Goal: Contribute content: Contribute content

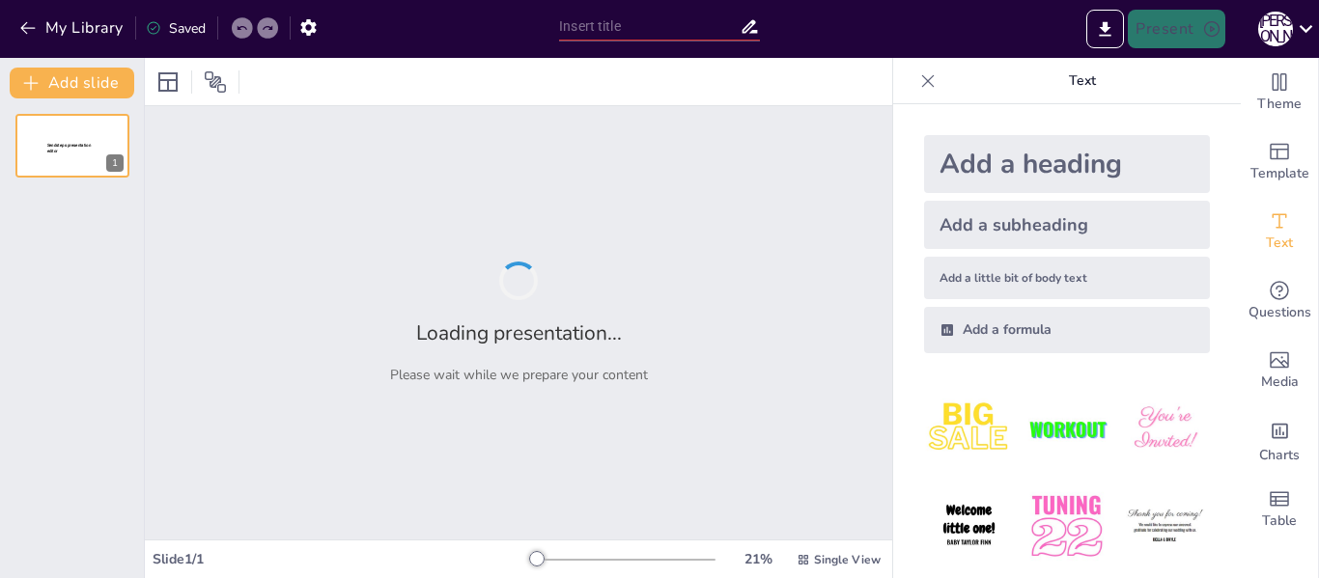
type input "Афіни vs Спарта: як дві системи виховання формували особистість"
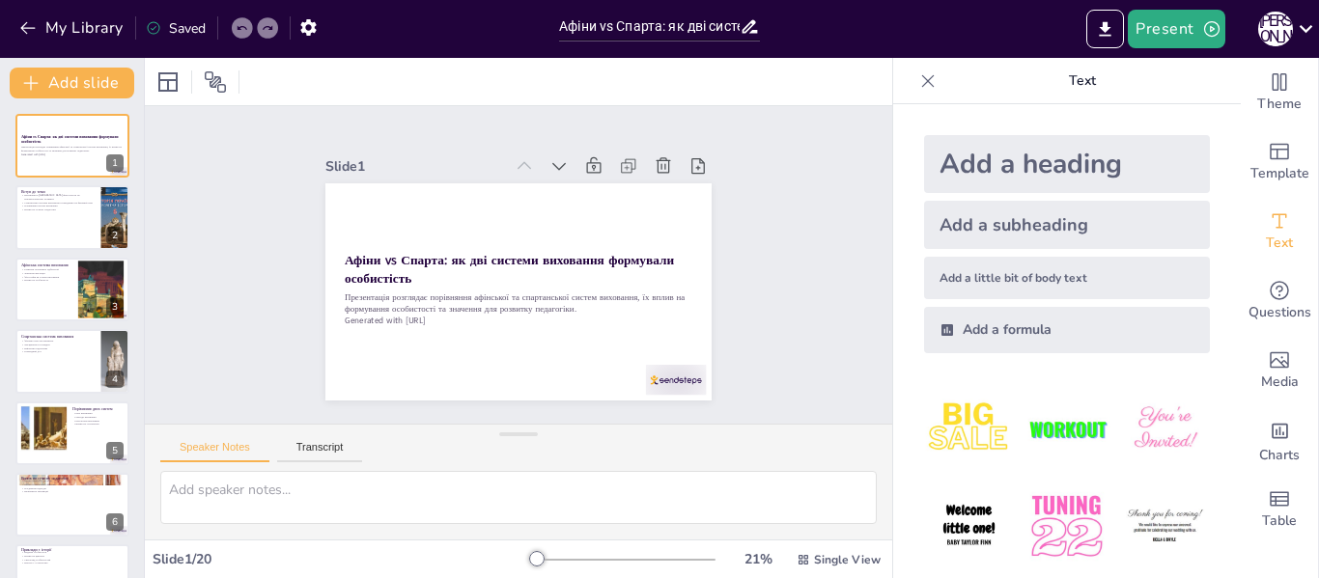
checkbox input "true"
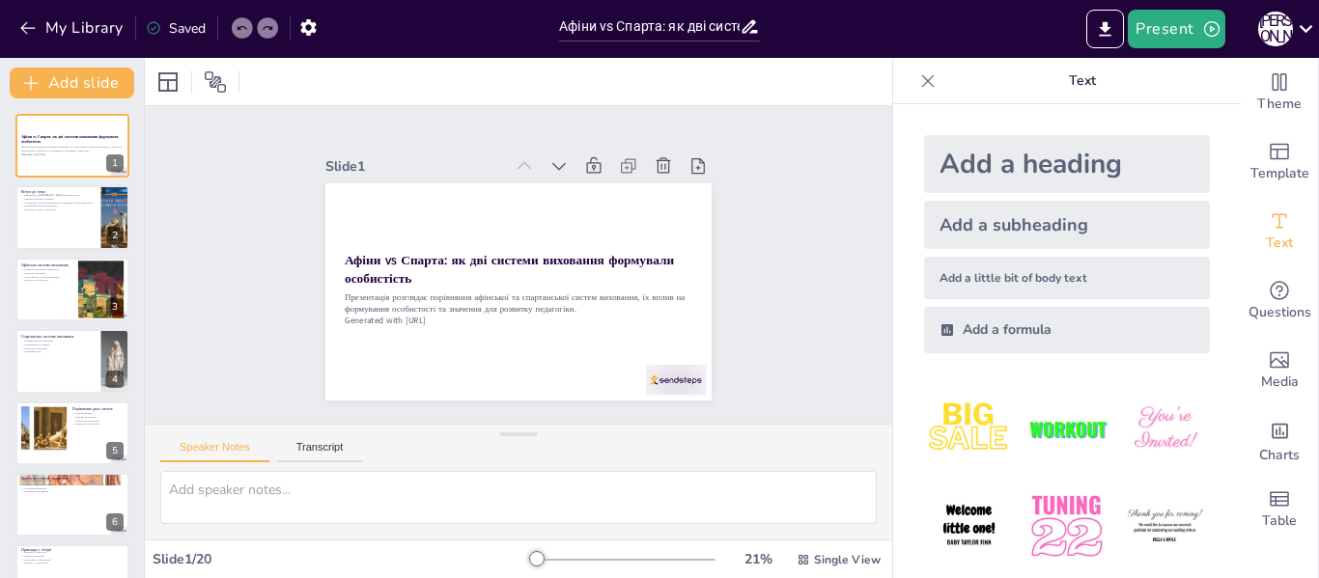
checkbox input "true"
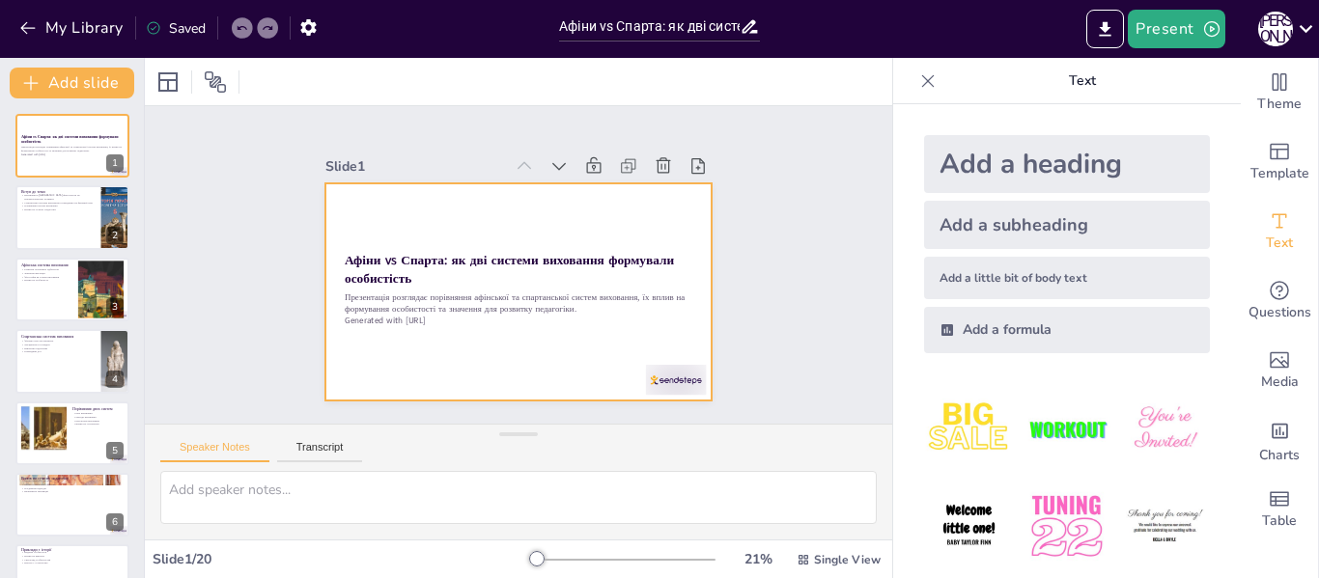
checkbox input "true"
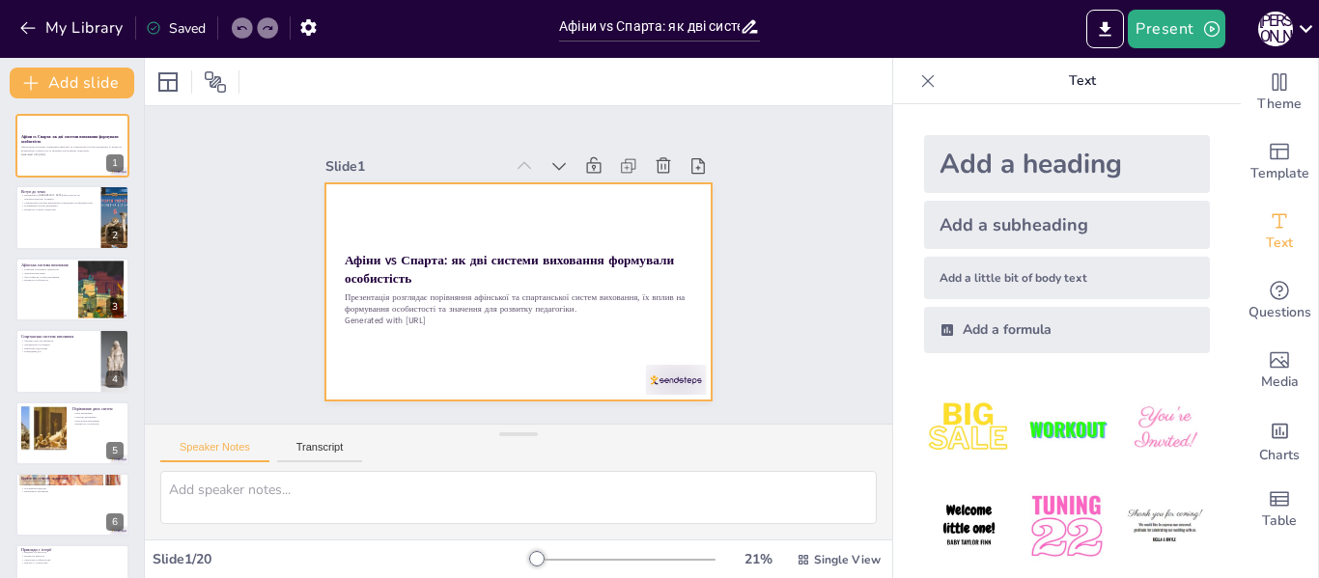
checkbox input "true"
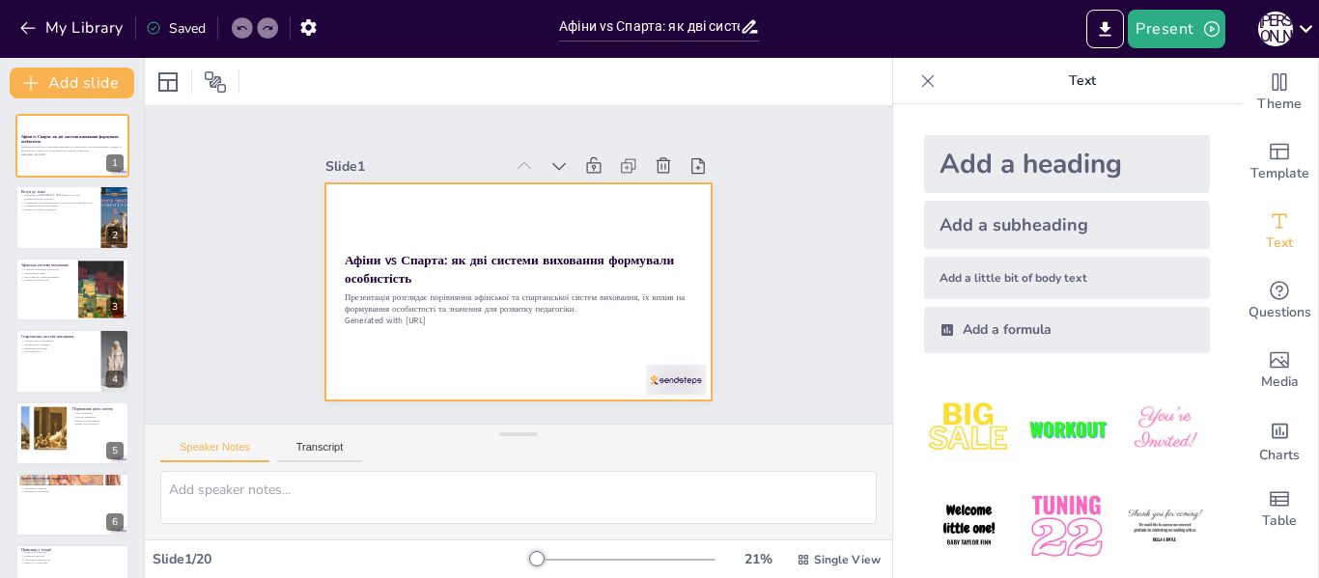
checkbox input "true"
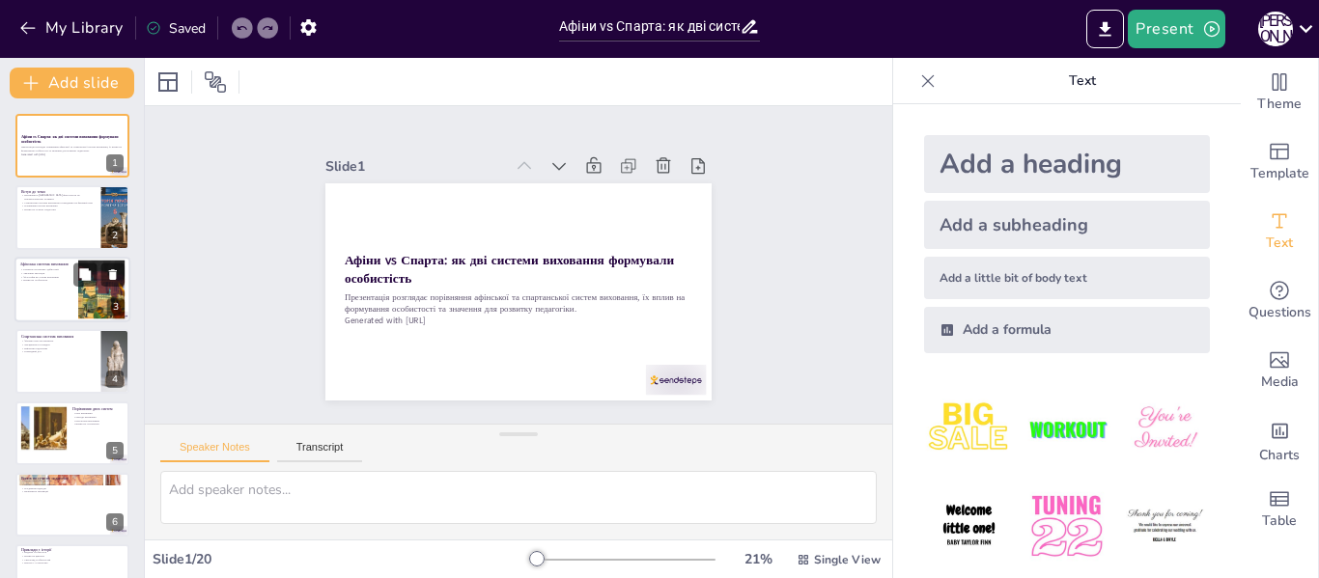
checkbox input "true"
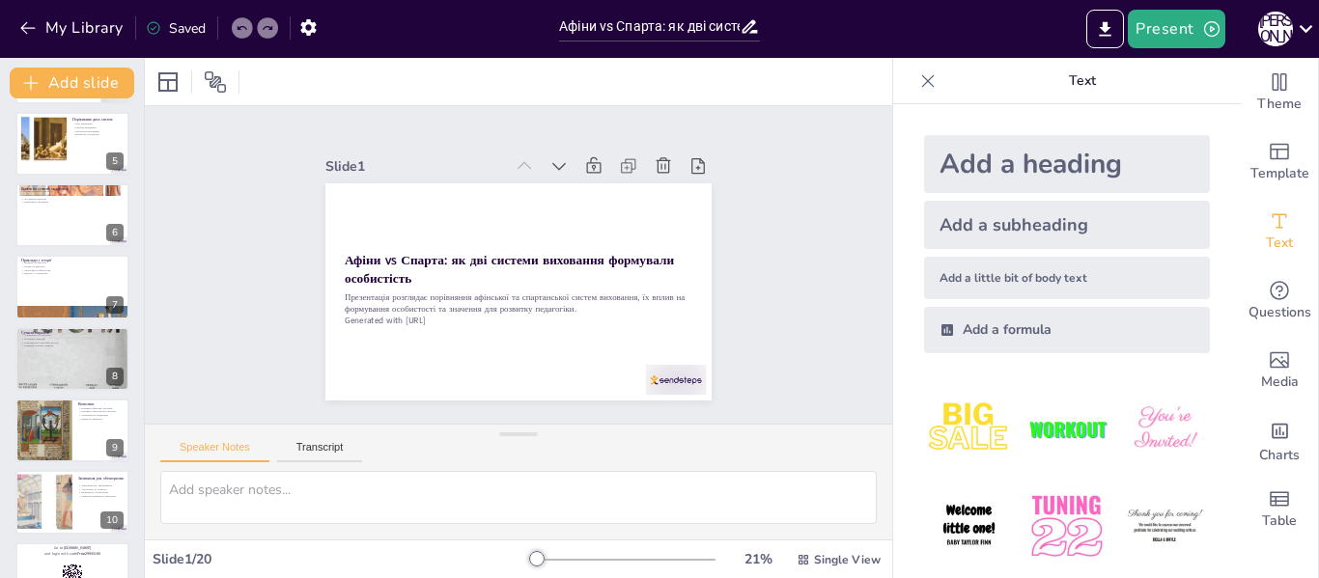
checkbox input "true"
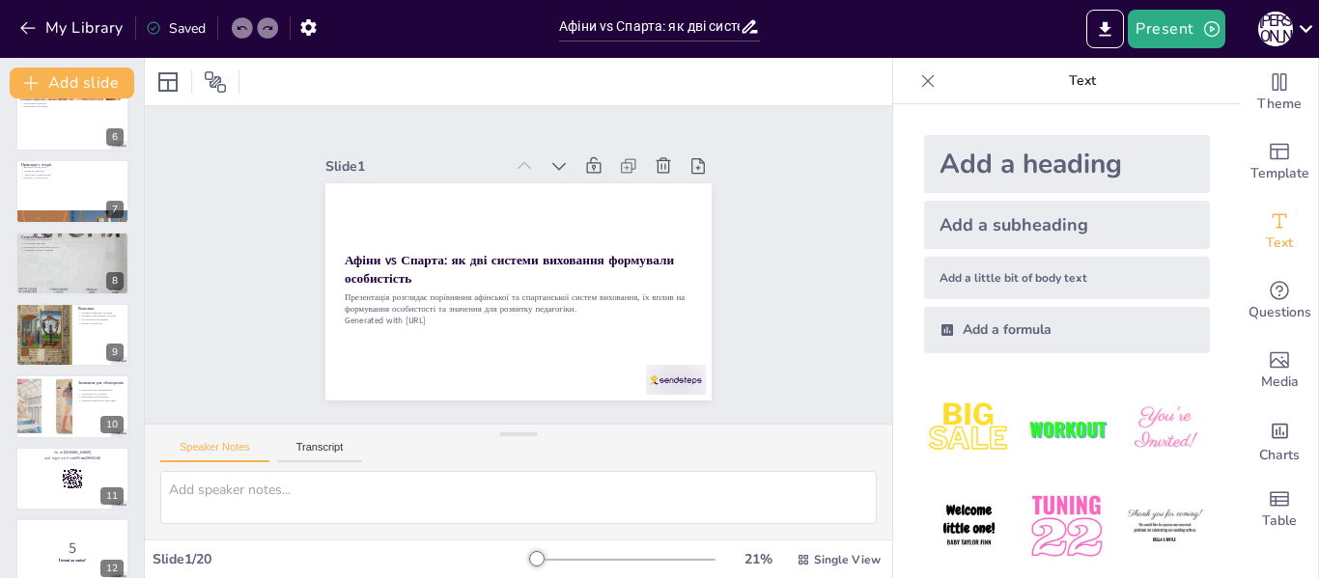
checkbox input "true"
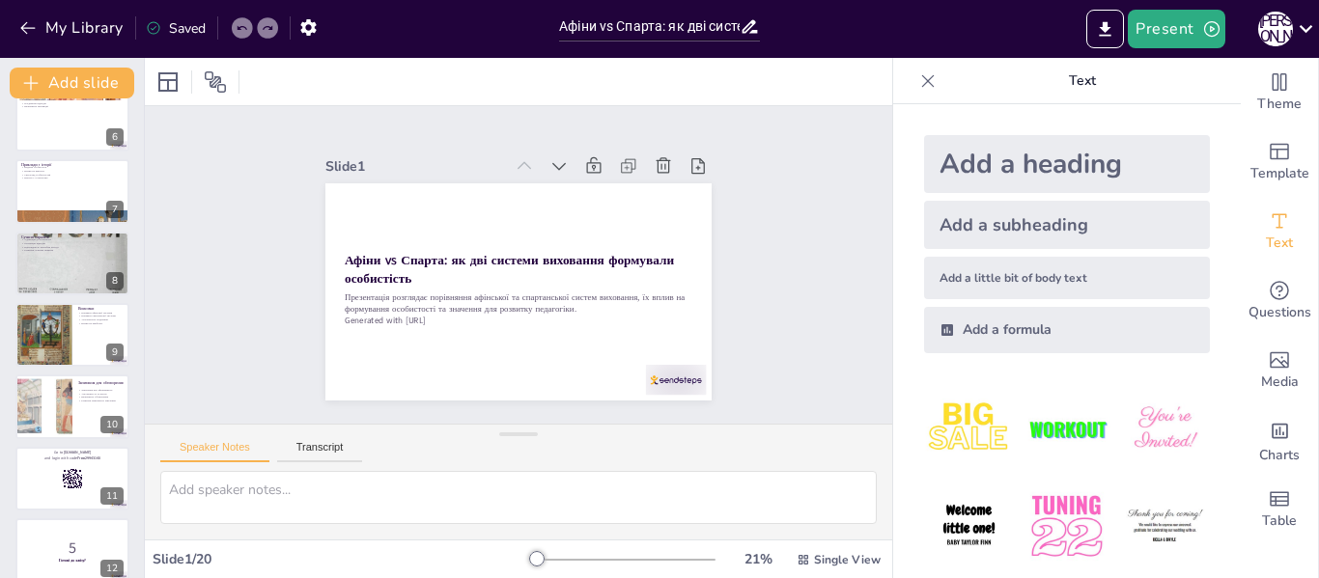
checkbox input "true"
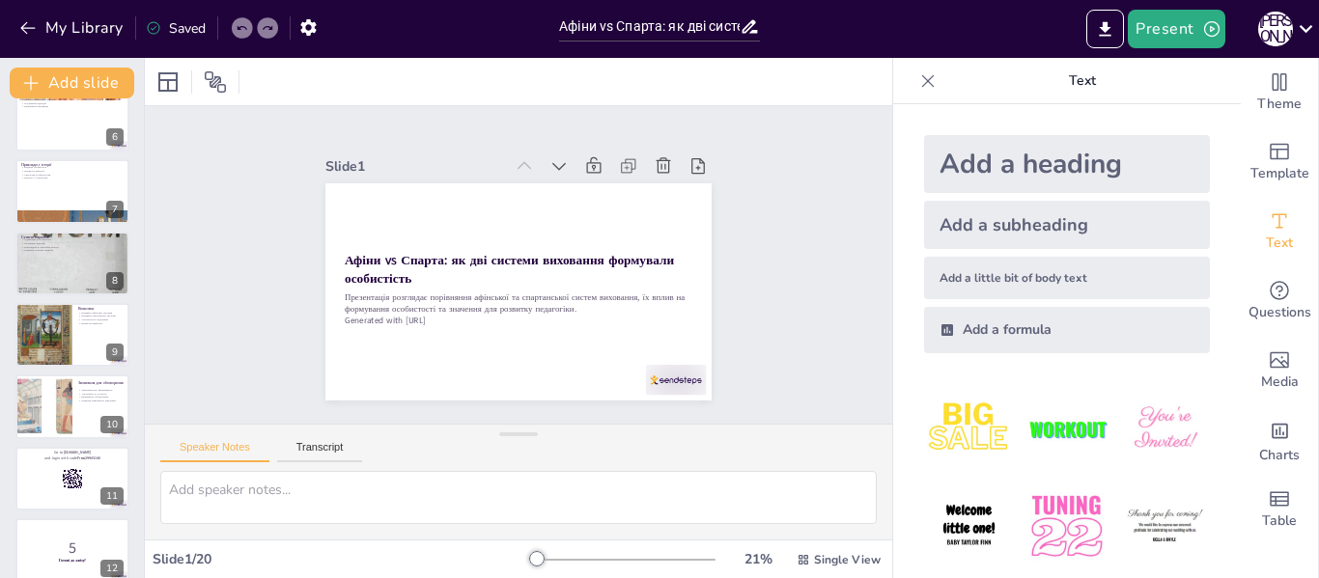
checkbox input "true"
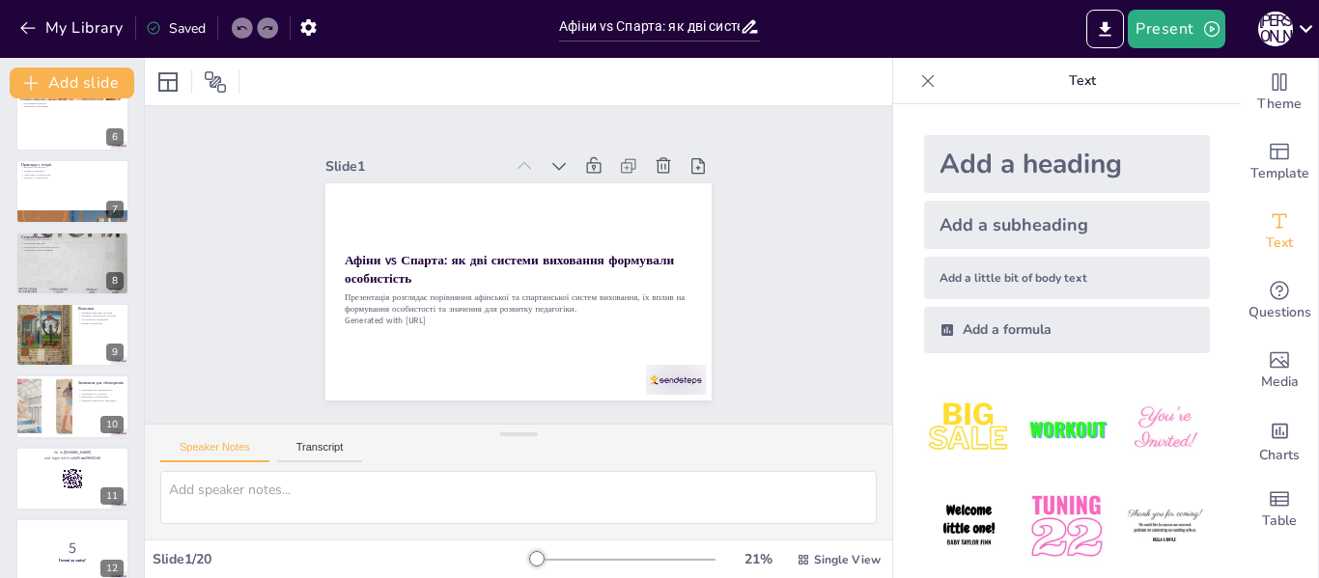
checkbox input "true"
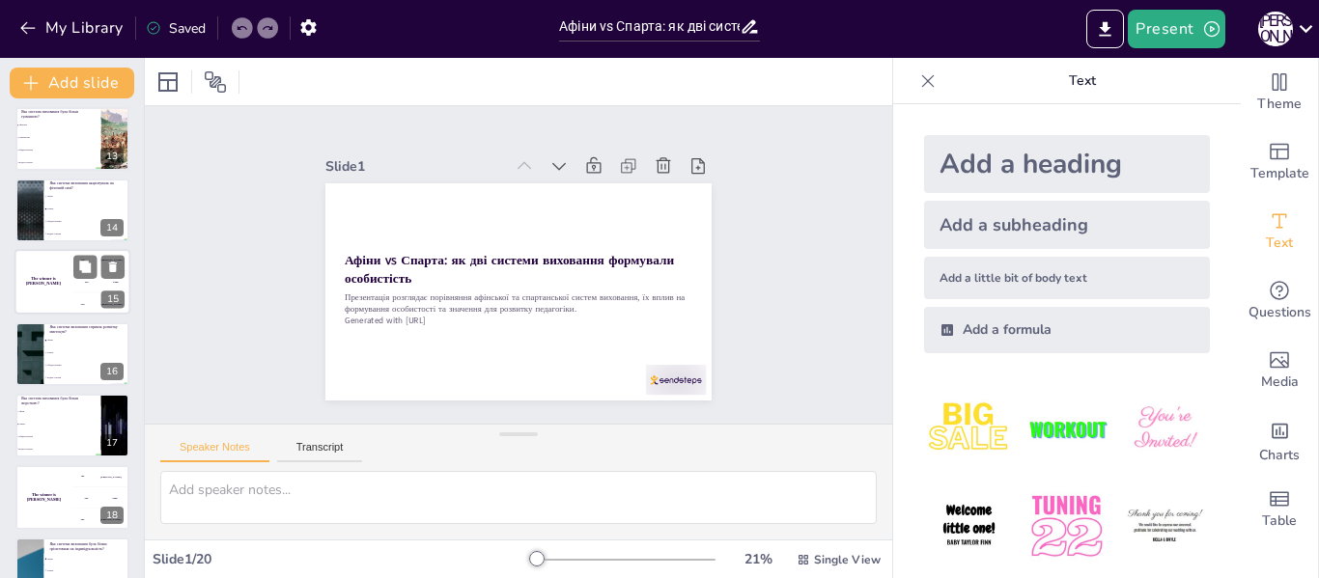
checkbox input "true"
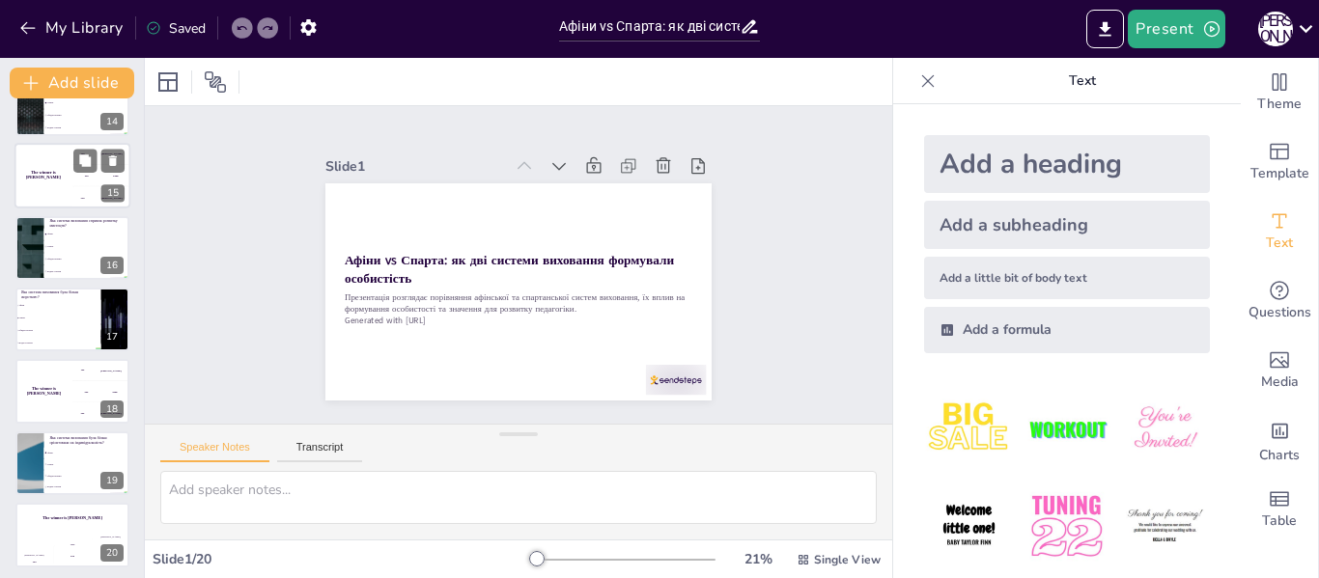
checkbox input "true"
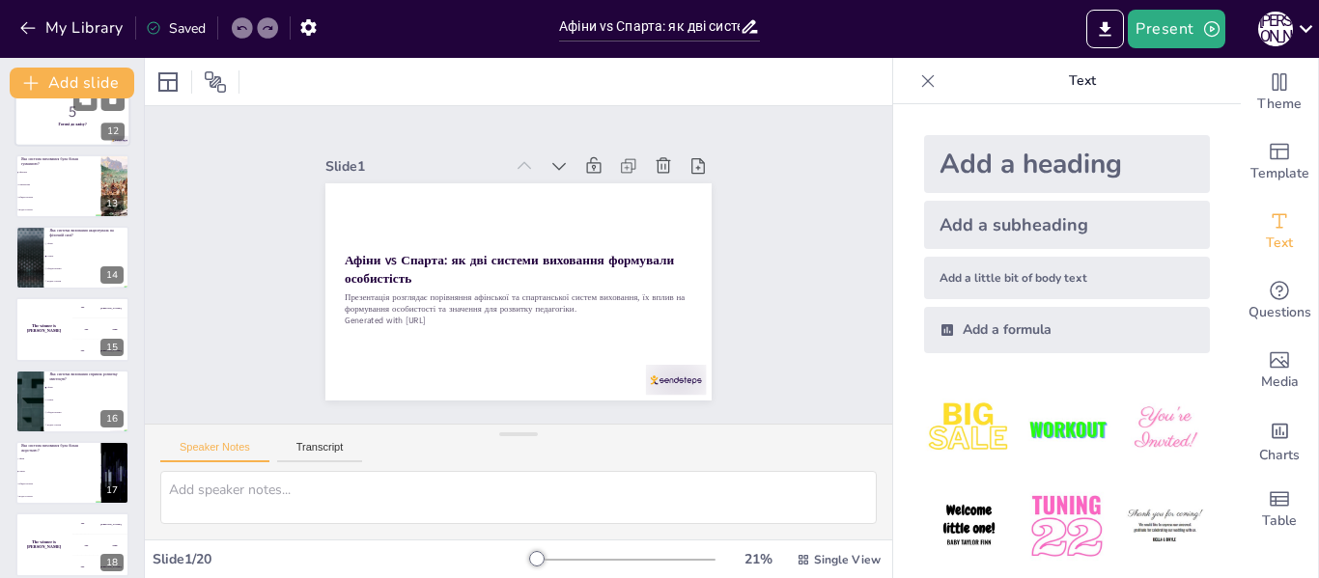
checkbox input "true"
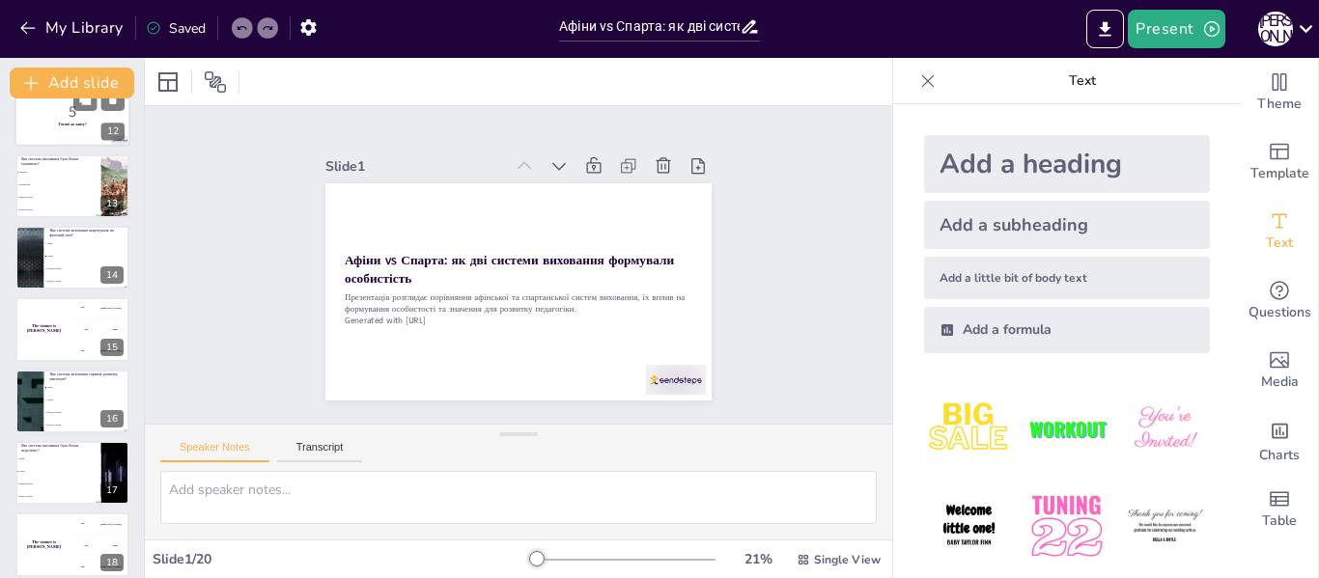
checkbox input "true"
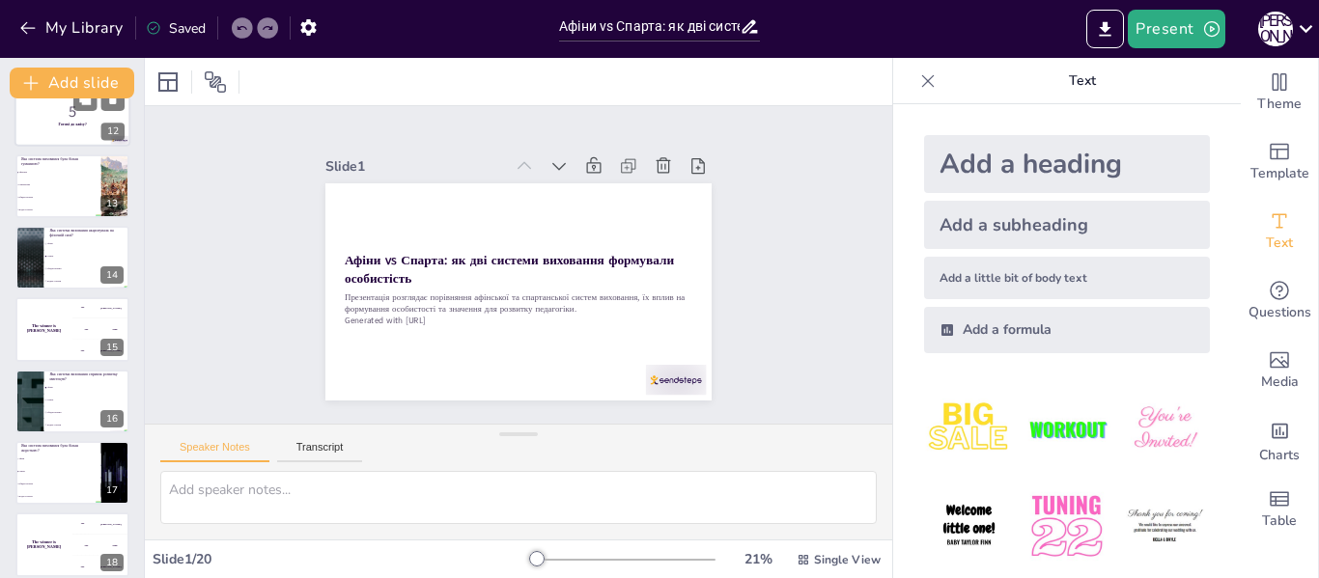
checkbox input "true"
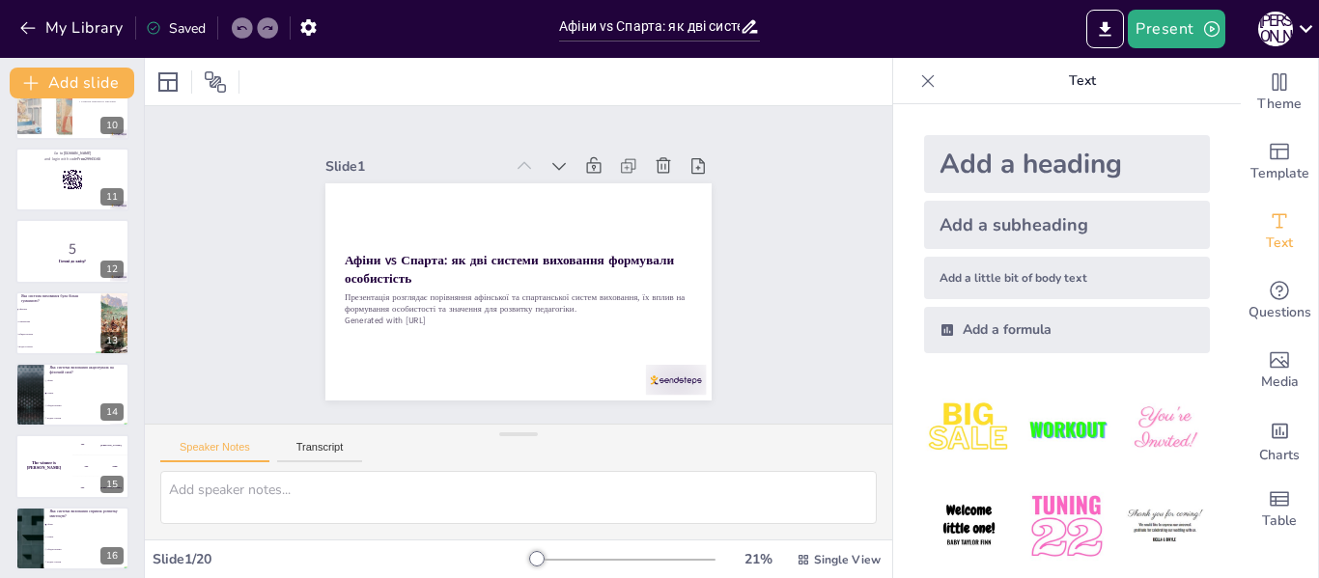
checkbox input "true"
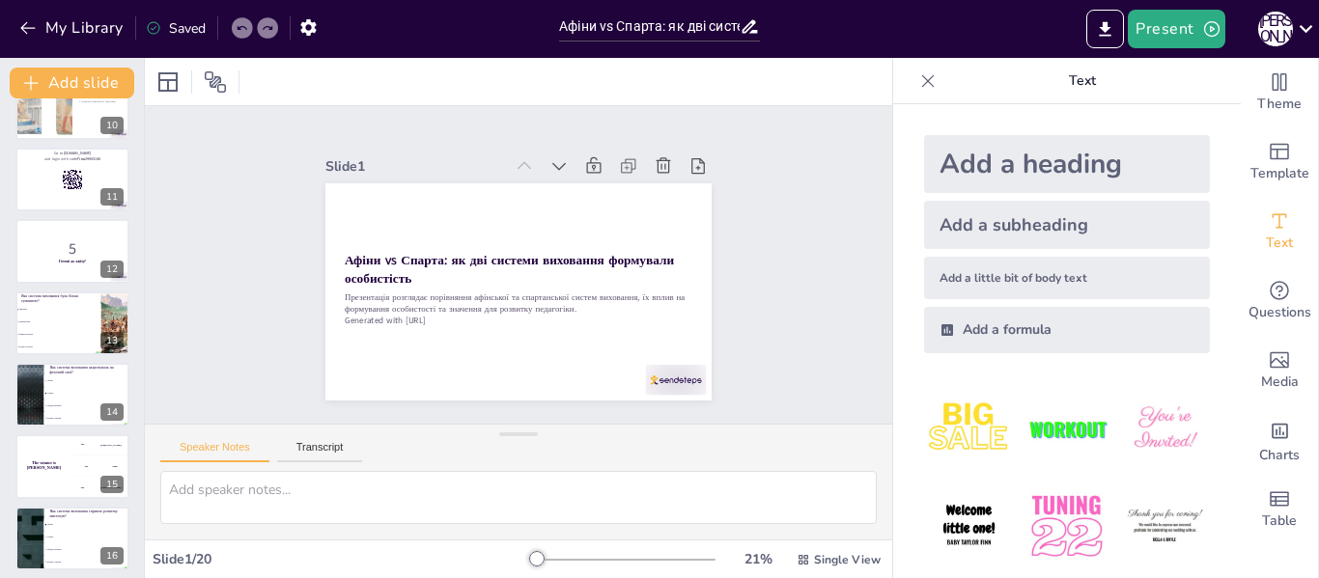
checkbox input "true"
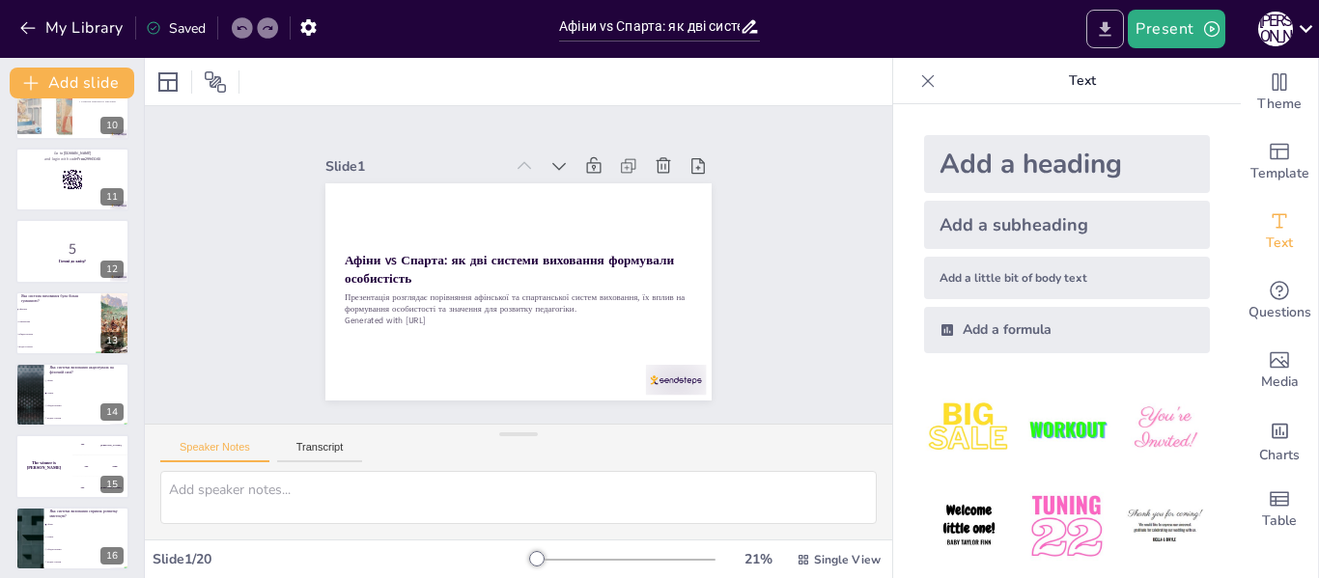
checkbox input "true"
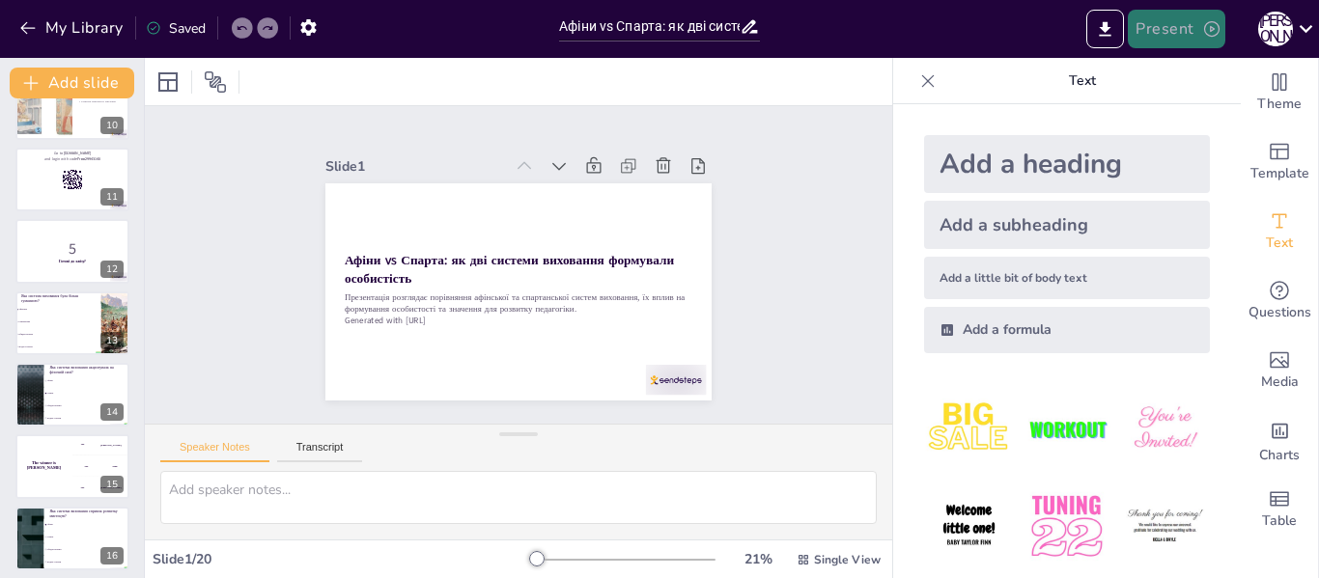
scroll to position [401, 0]
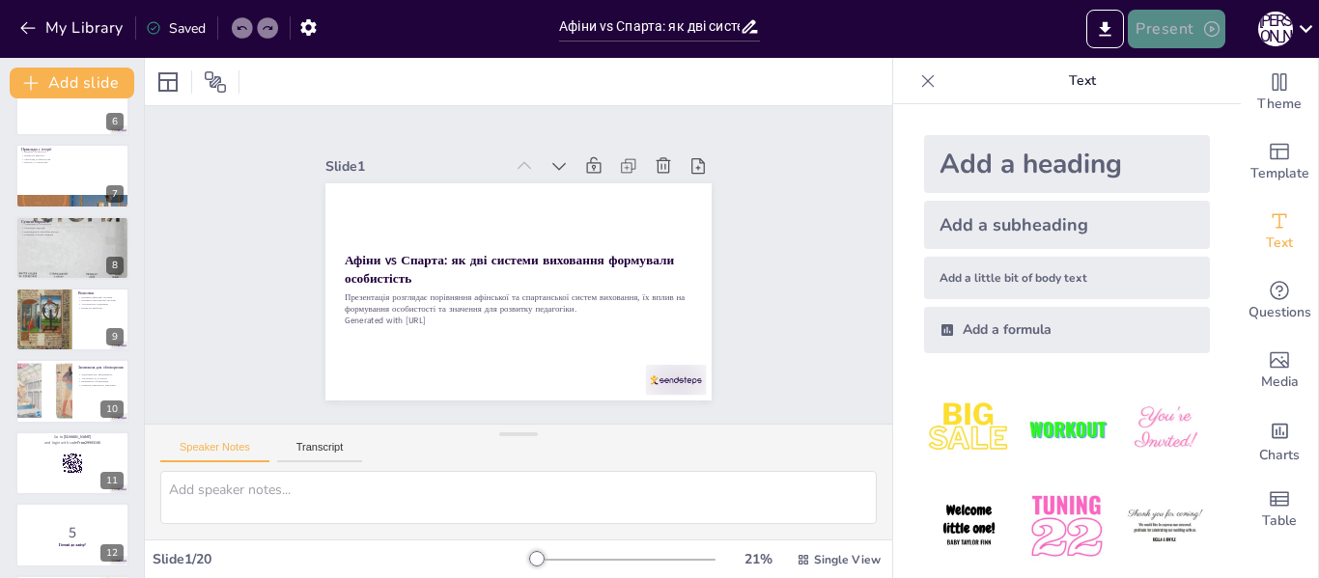
click at [1166, 25] on button "Present" at bounding box center [1176, 29] width 97 height 39
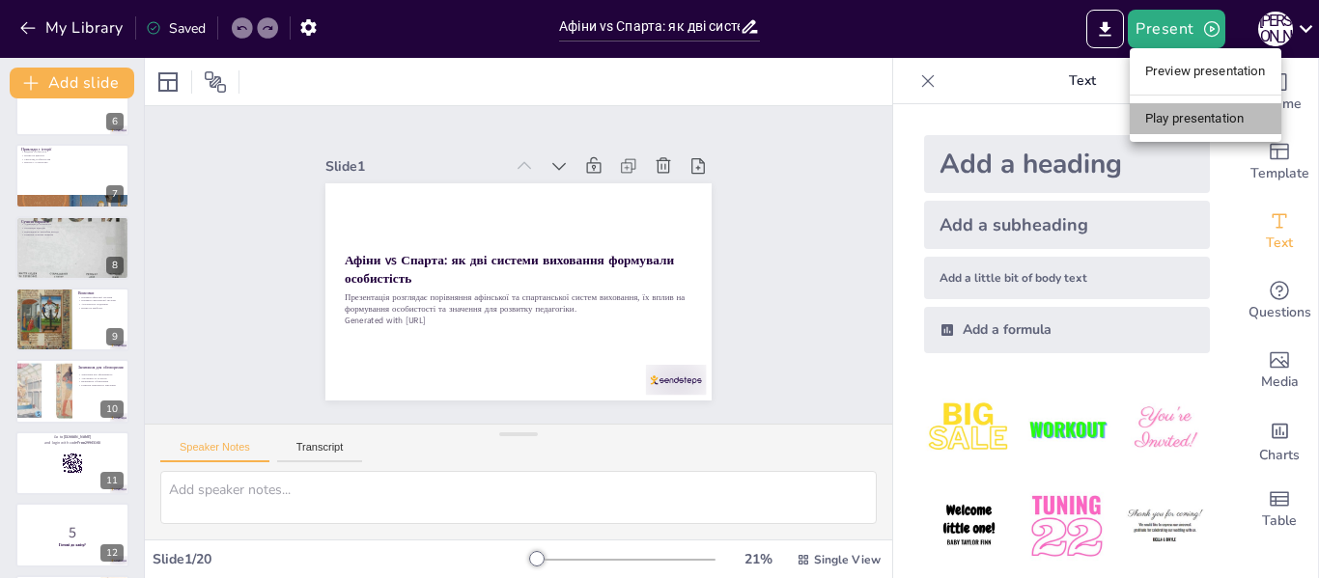
click at [1192, 122] on li "Play presentation" at bounding box center [1206, 118] width 152 height 31
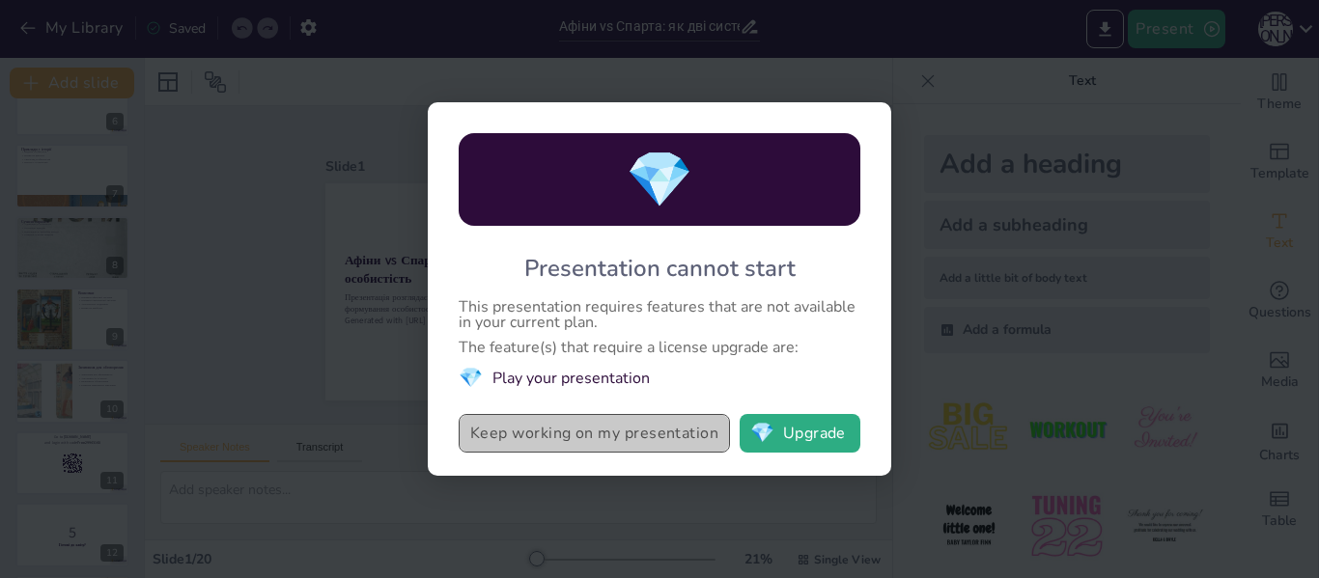
click at [589, 435] on button "Keep working on my presentation" at bounding box center [594, 433] width 271 height 39
checkbox input "true"
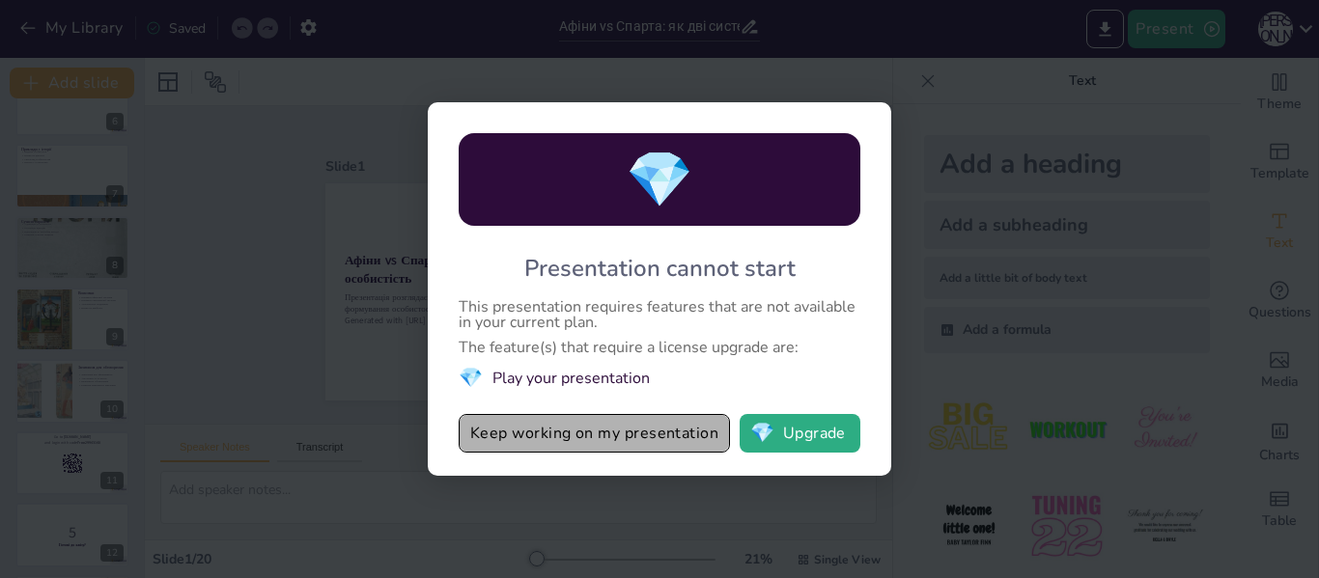
checkbox input "true"
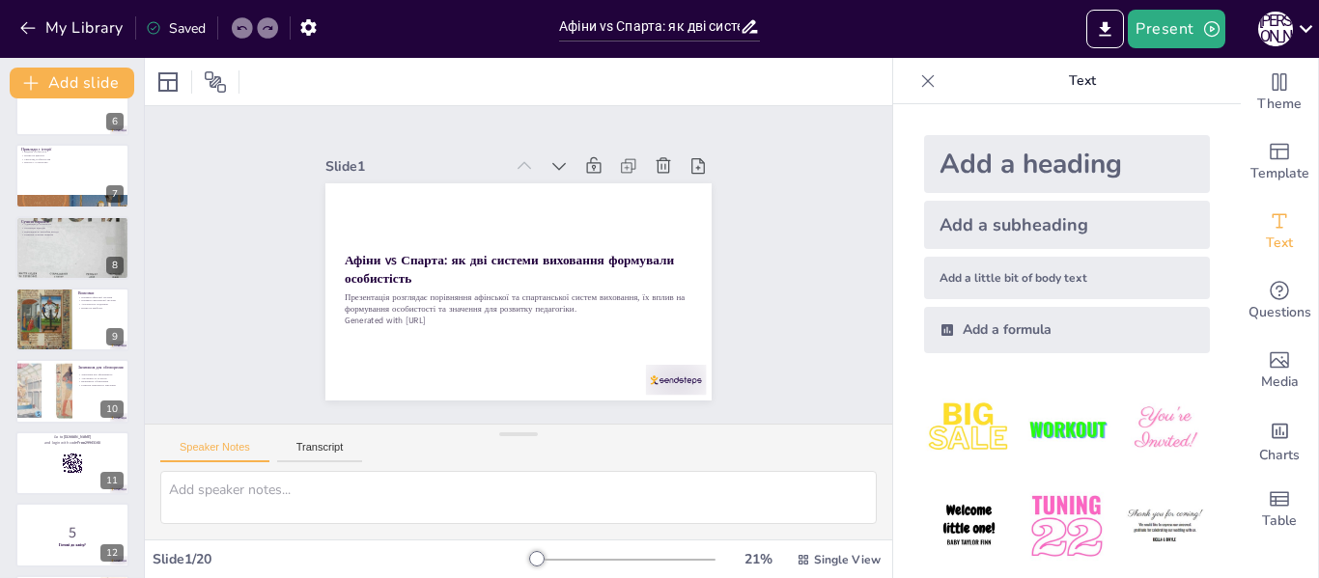
checkbox input "true"
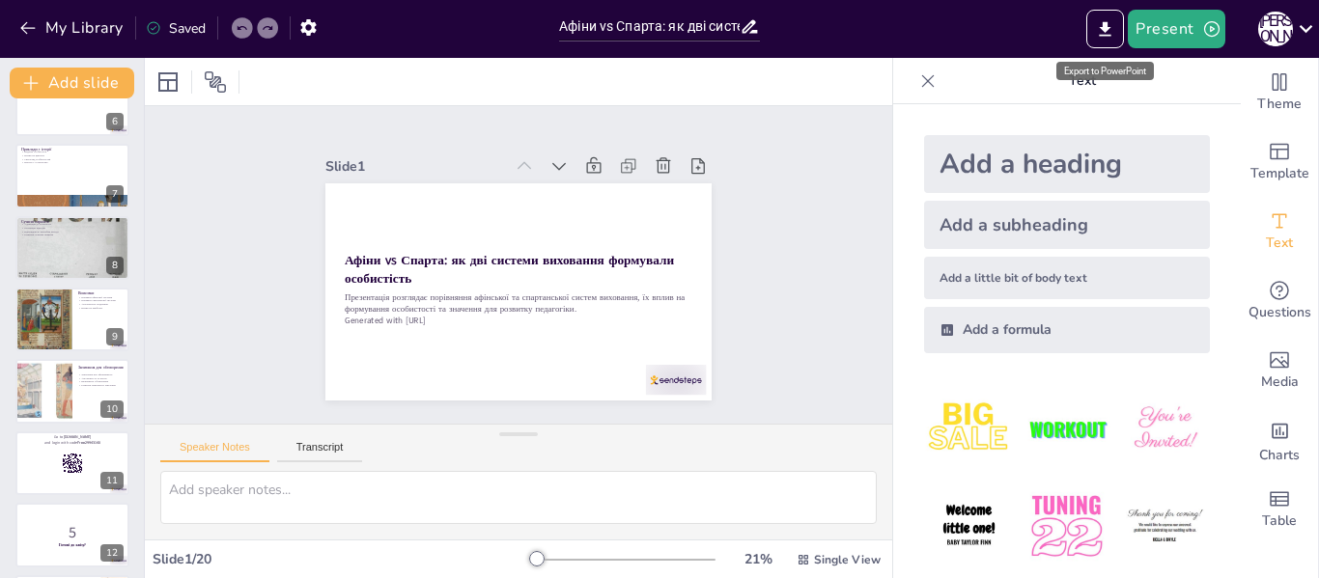
checkbox input "true"
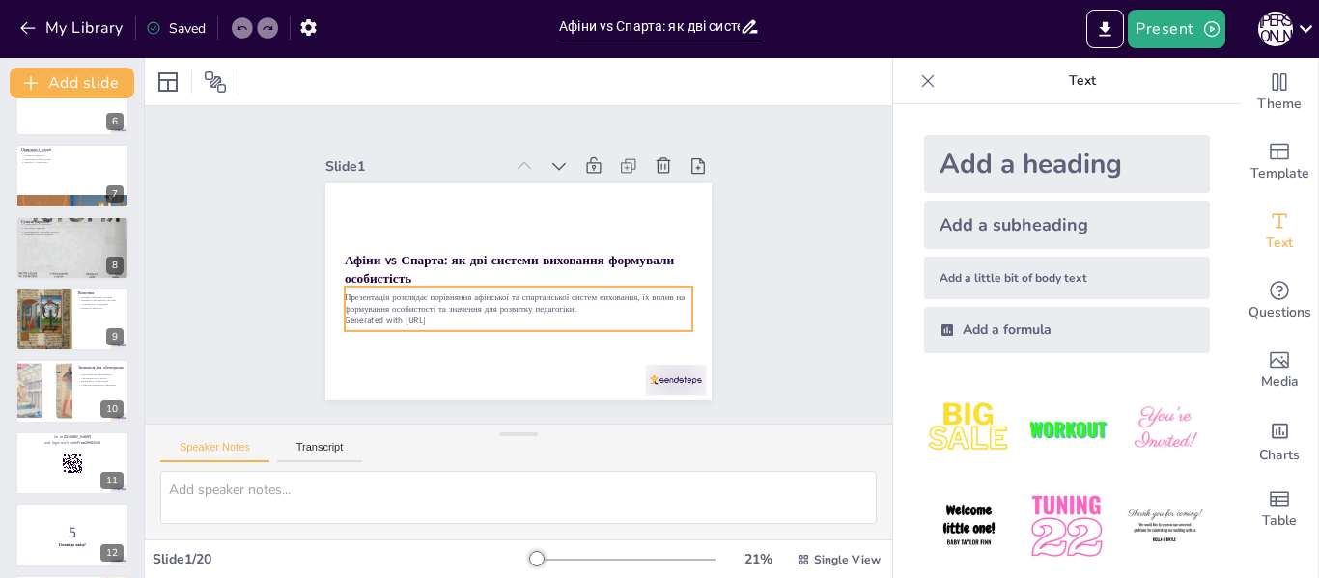
checkbox input "true"
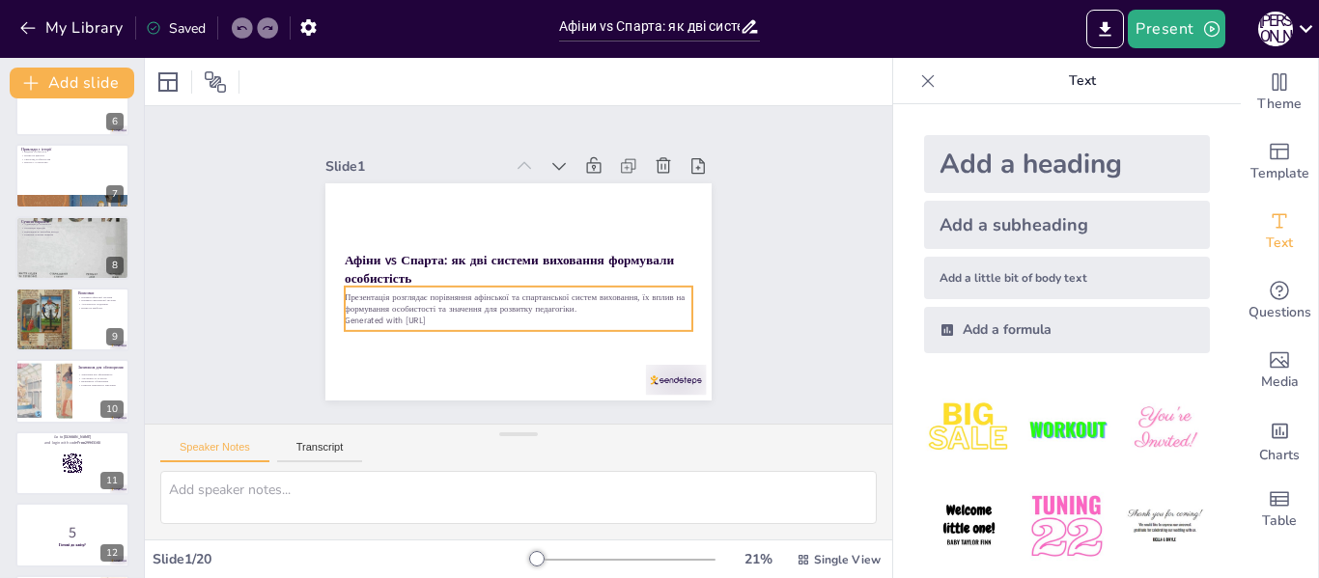
checkbox input "true"
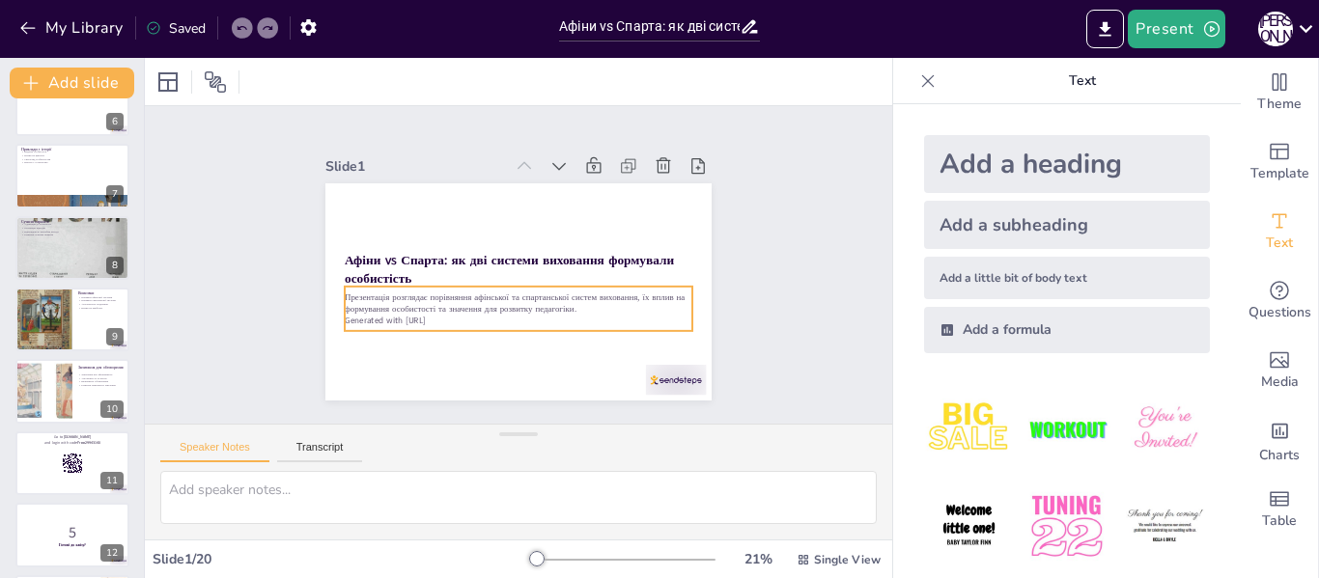
checkbox input "true"
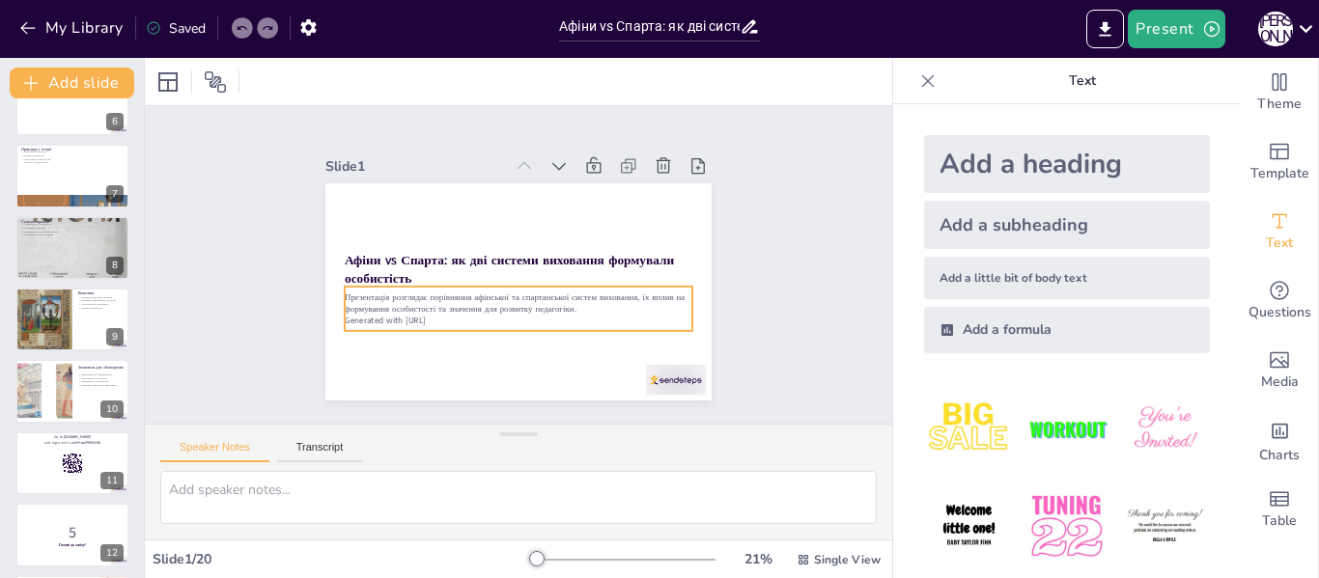
checkbox input "true"
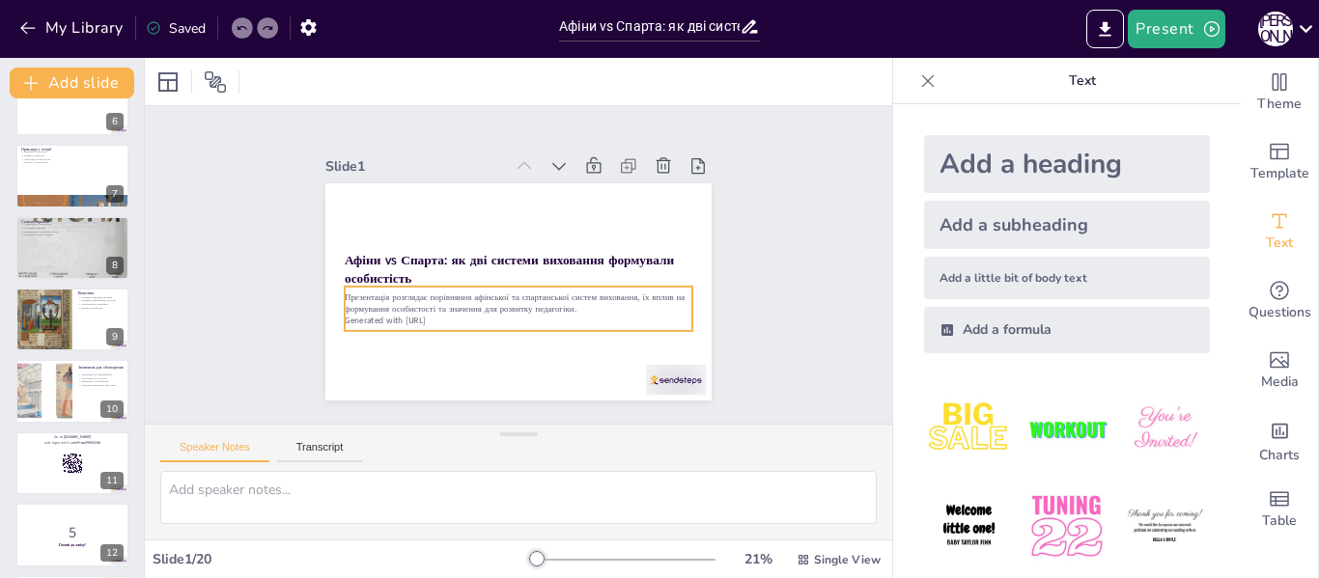
checkbox input "true"
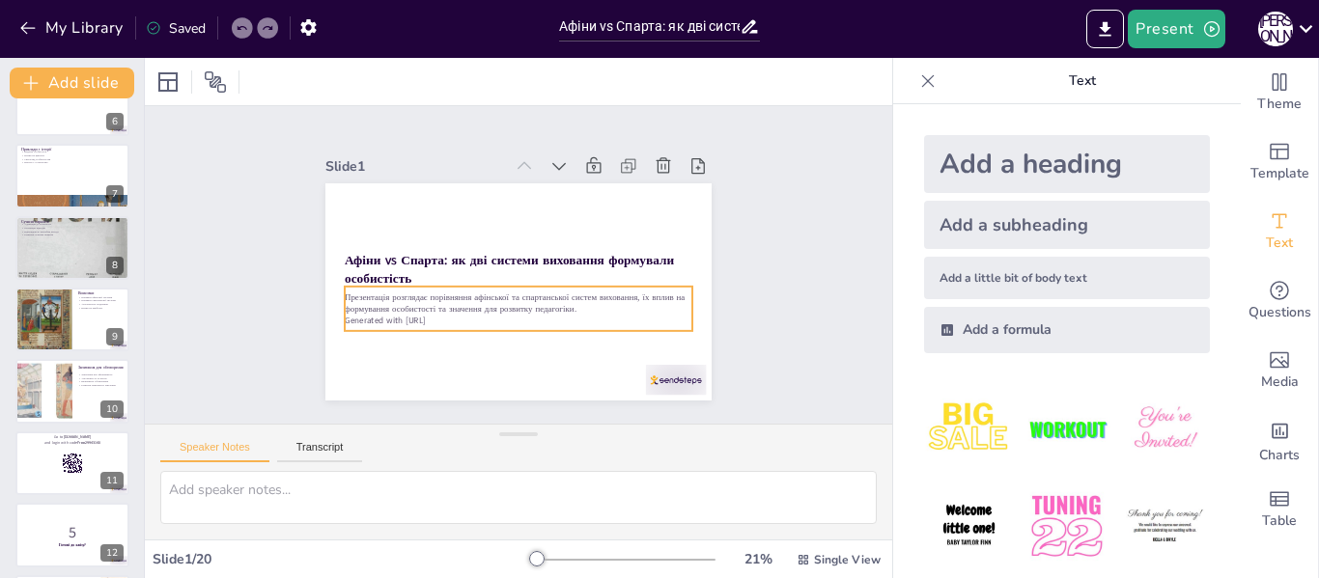
checkbox input "true"
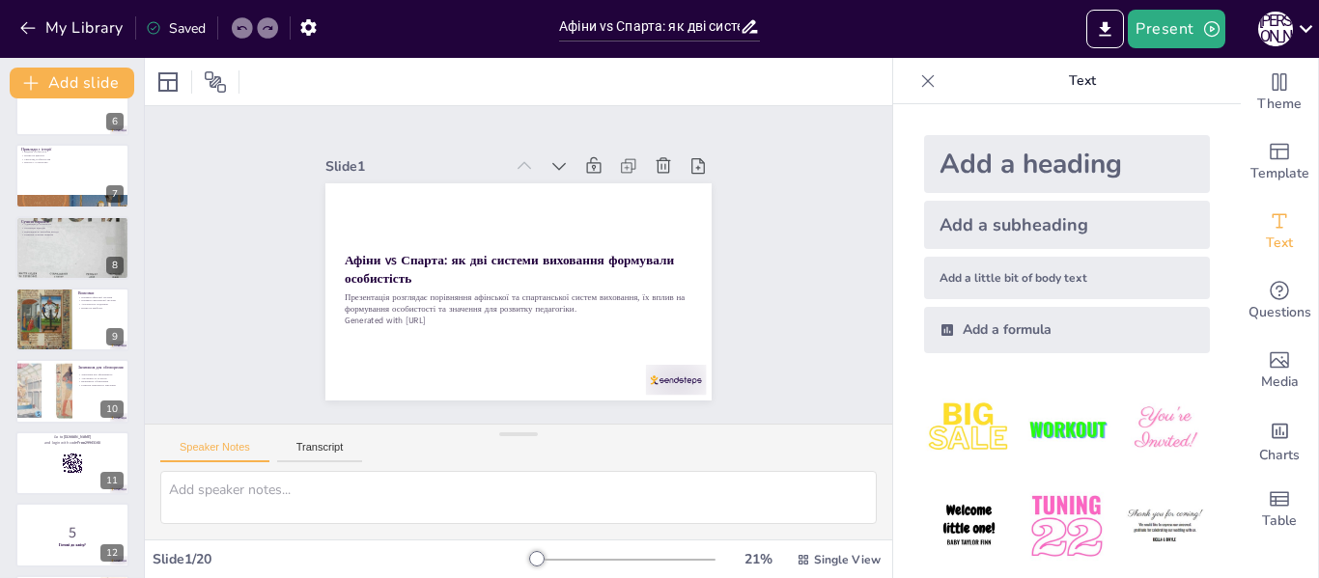
checkbox input "true"
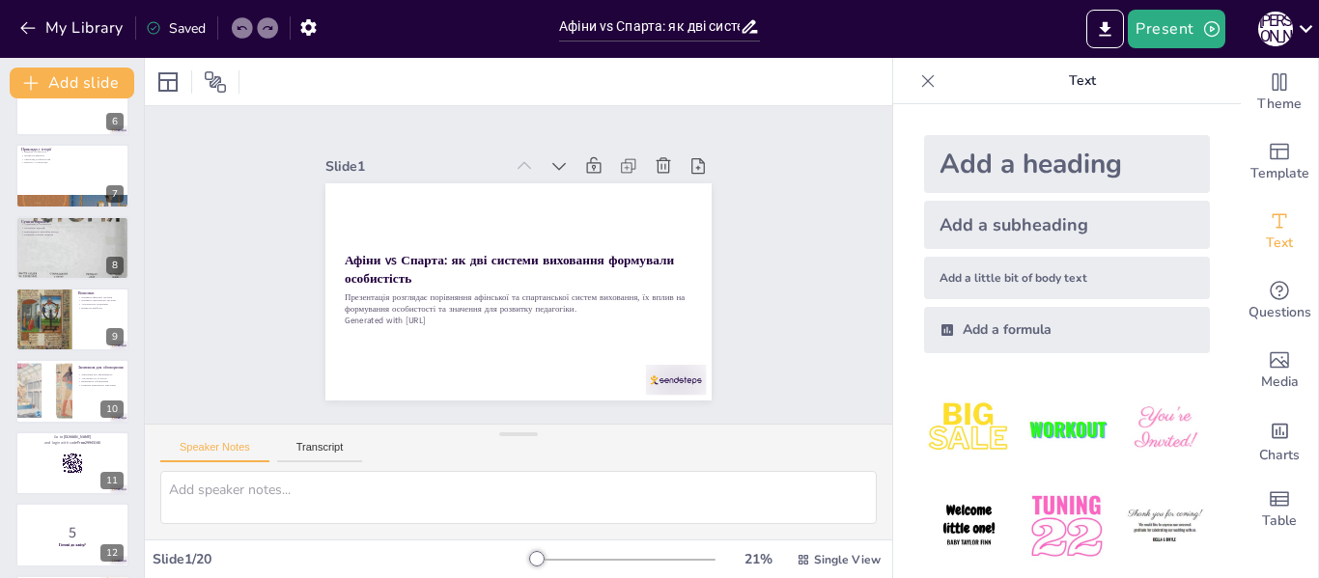
checkbox input "true"
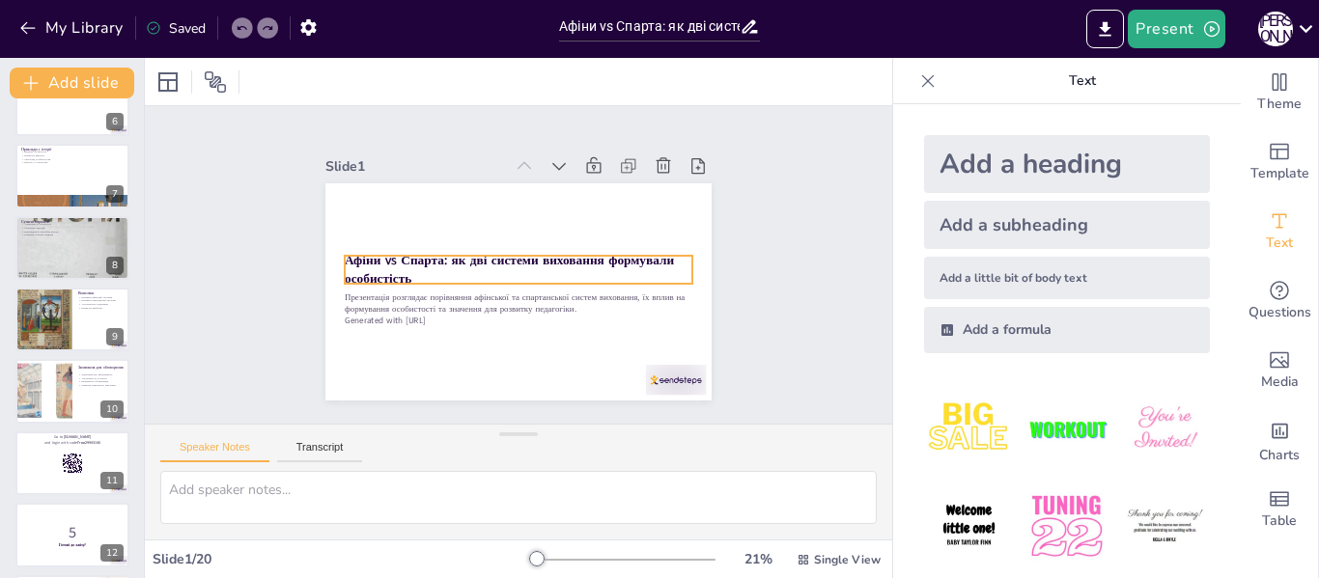
checkbox input "true"
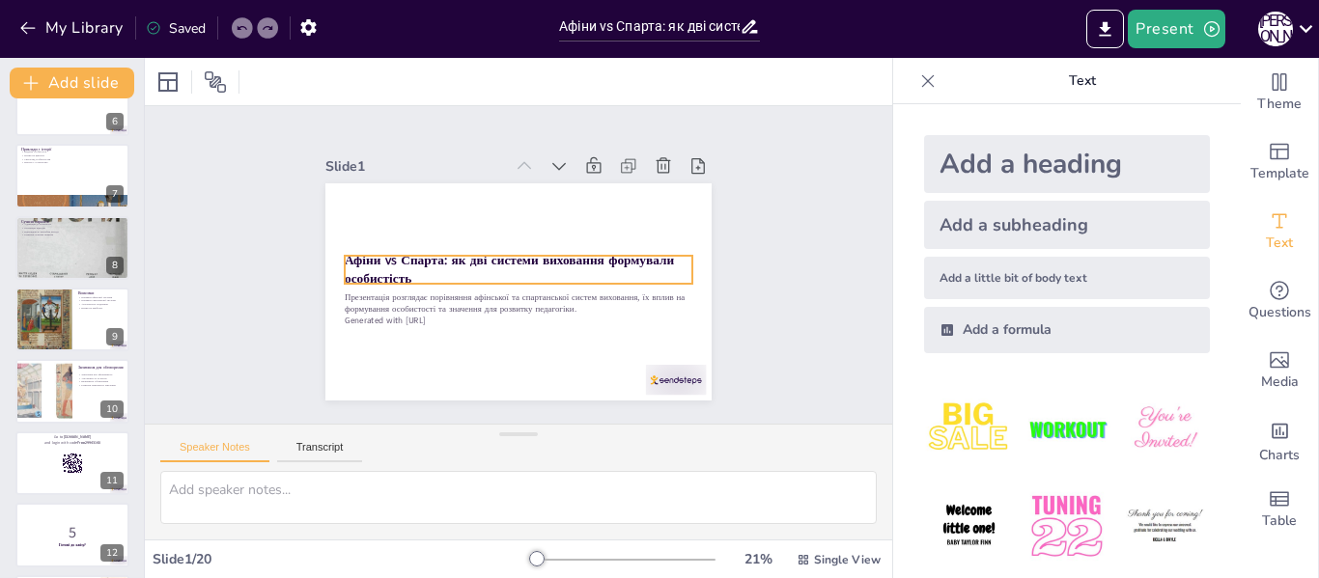
checkbox input "true"
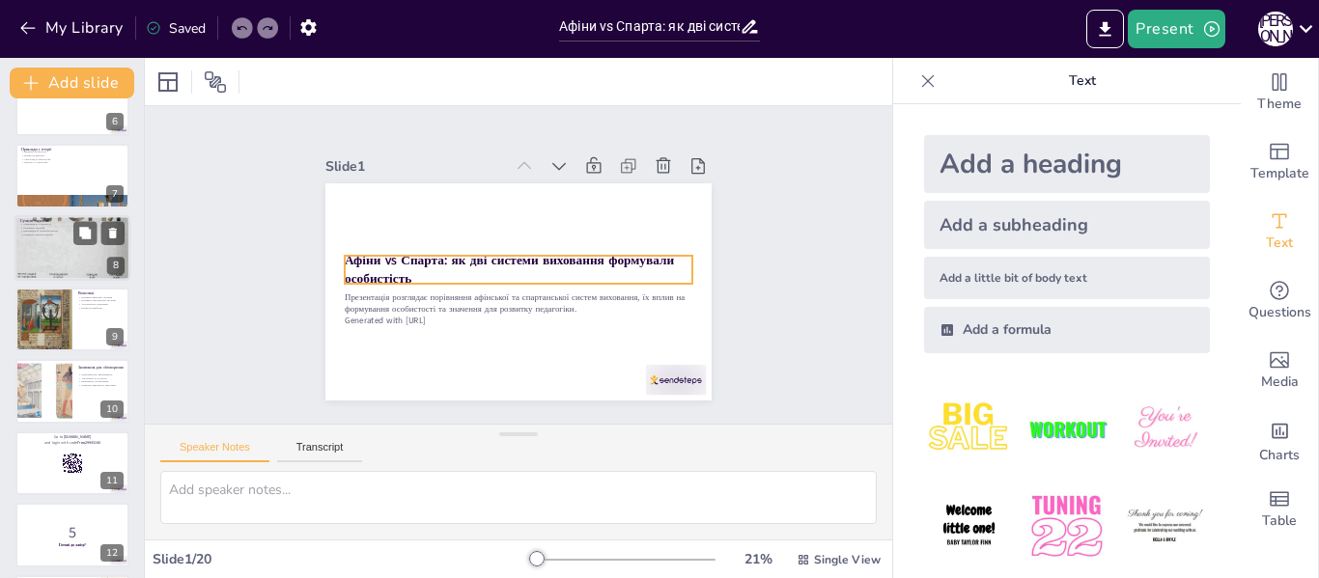
checkbox input "true"
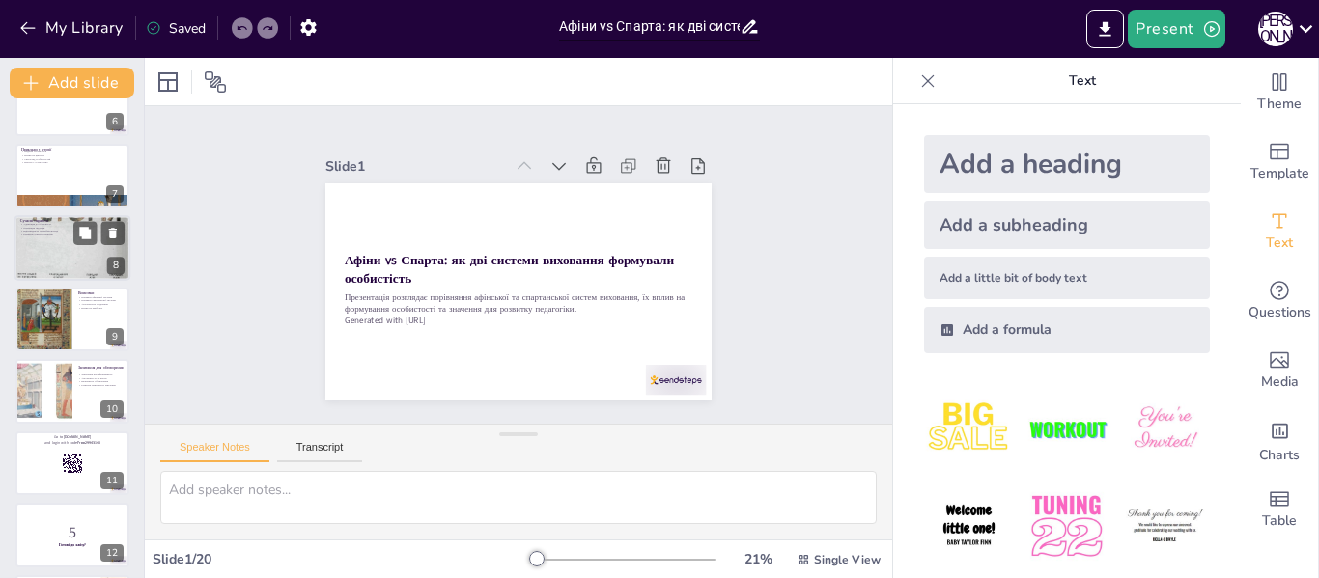
checkbox input "true"
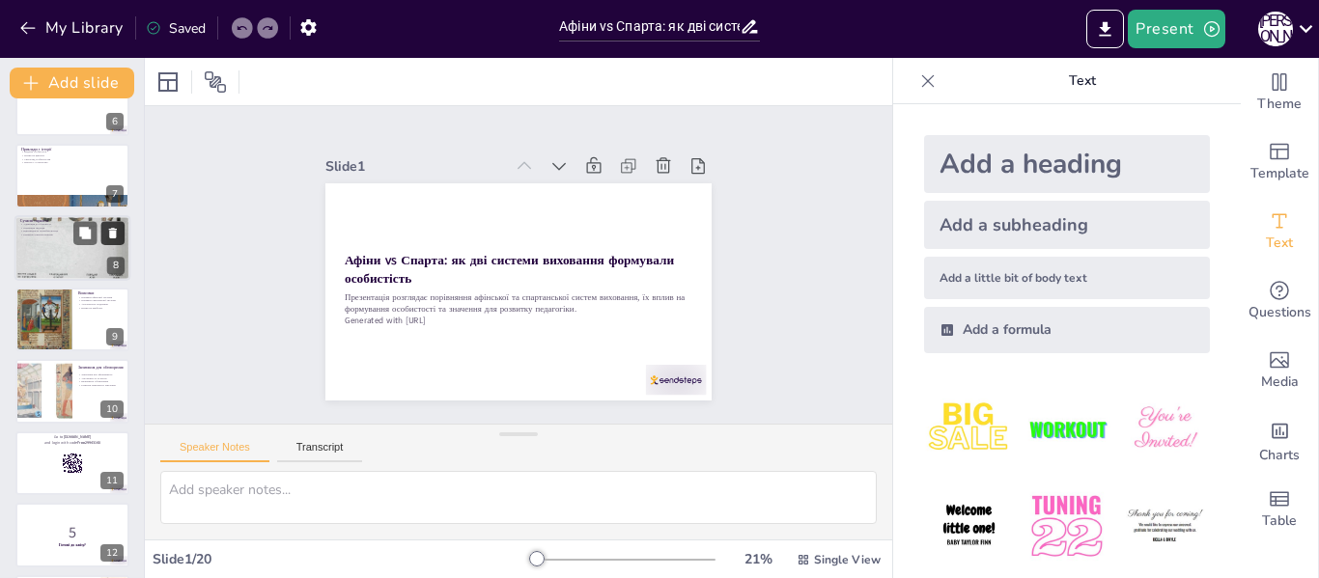
checkbox input "true"
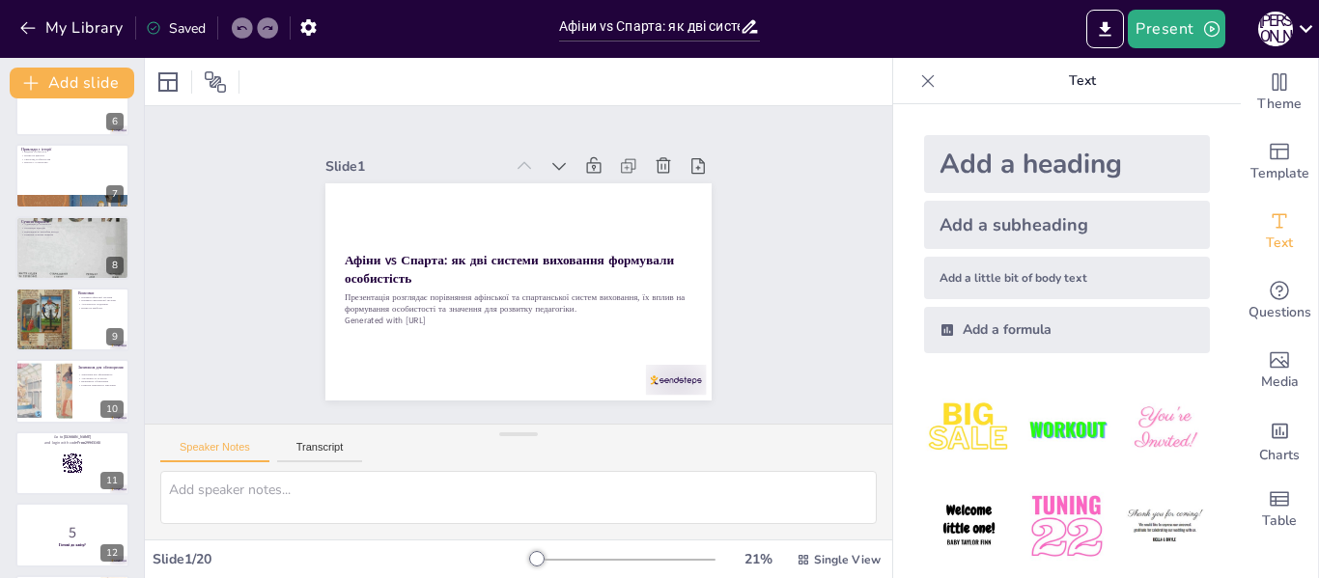
checkbox input "true"
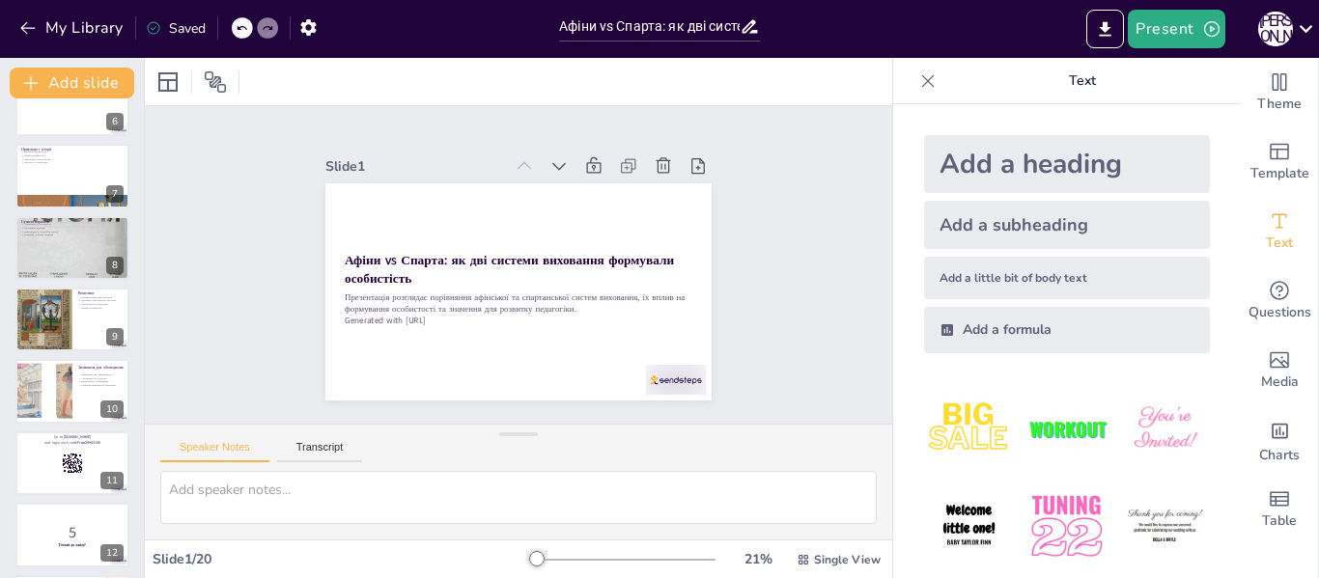
checkbox input "true"
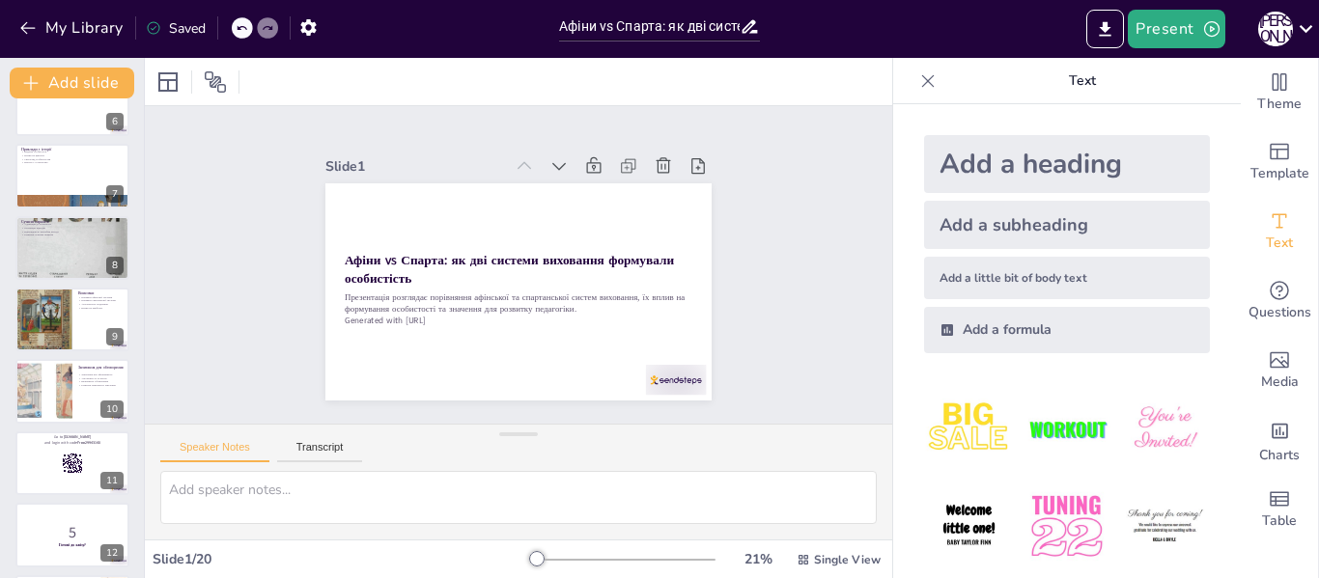
checkbox input "true"
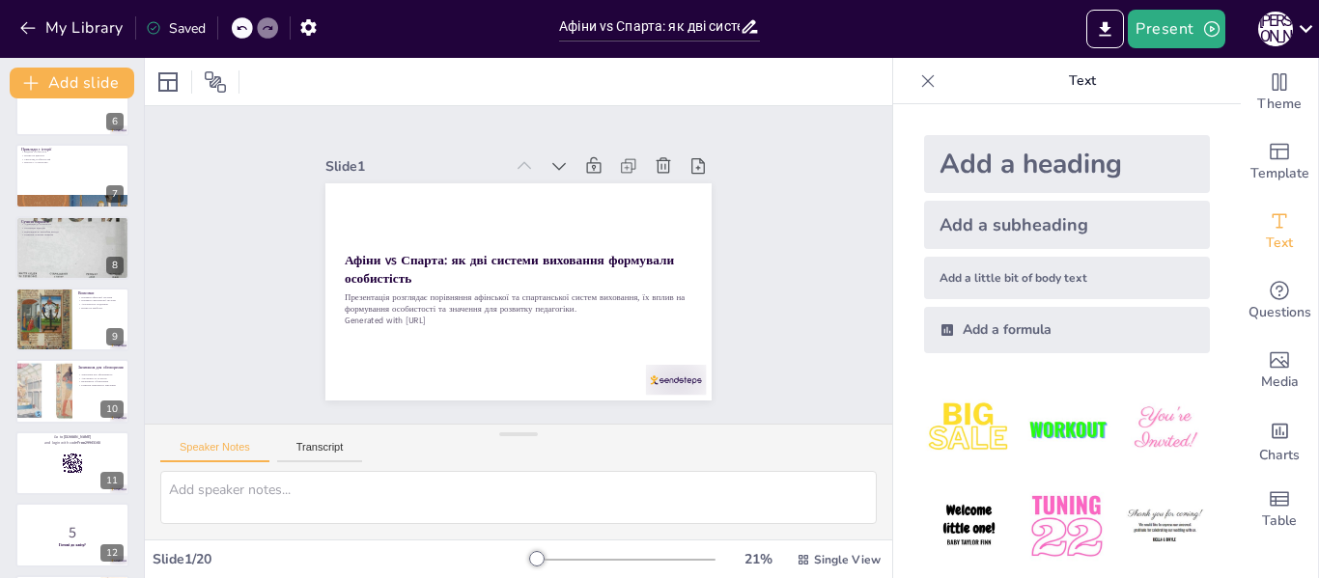
checkbox input "true"
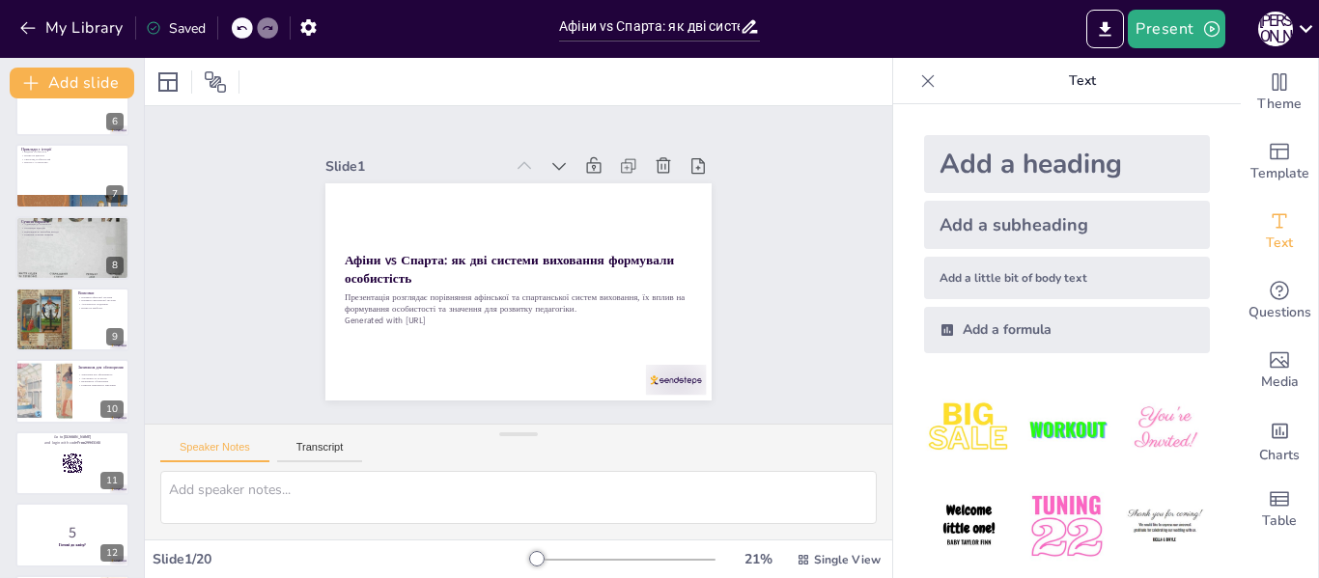
checkbox input "true"
click at [1153, 18] on button "Present" at bounding box center [1176, 29] width 97 height 39
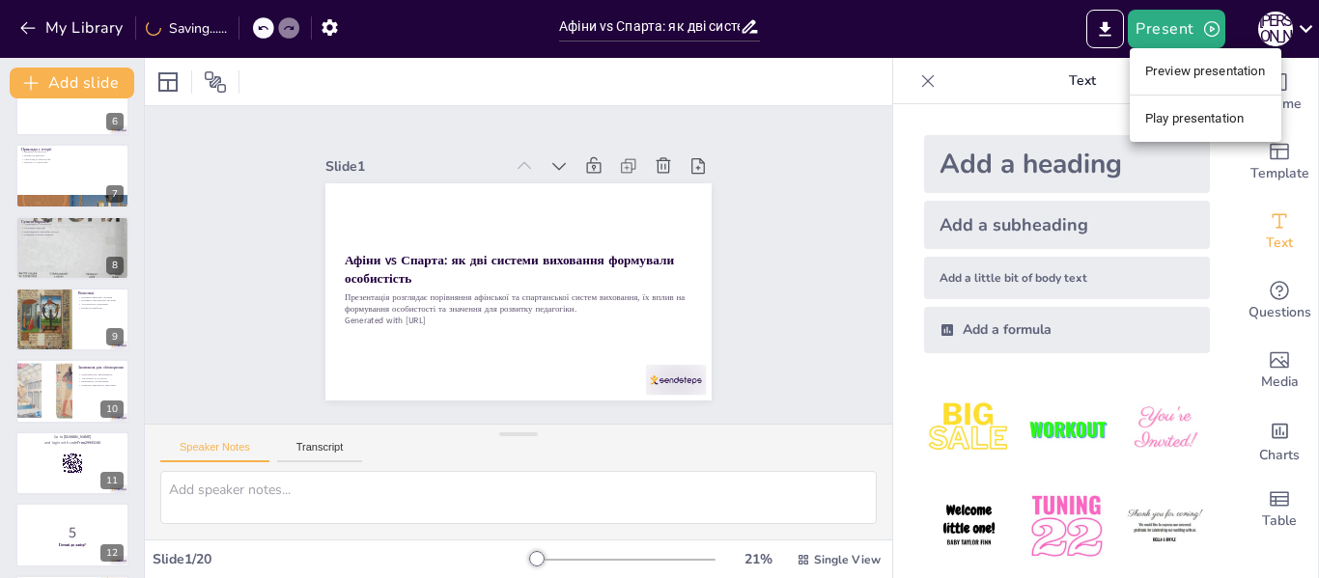
click at [1170, 69] on li "Preview presentation" at bounding box center [1206, 71] width 152 height 31
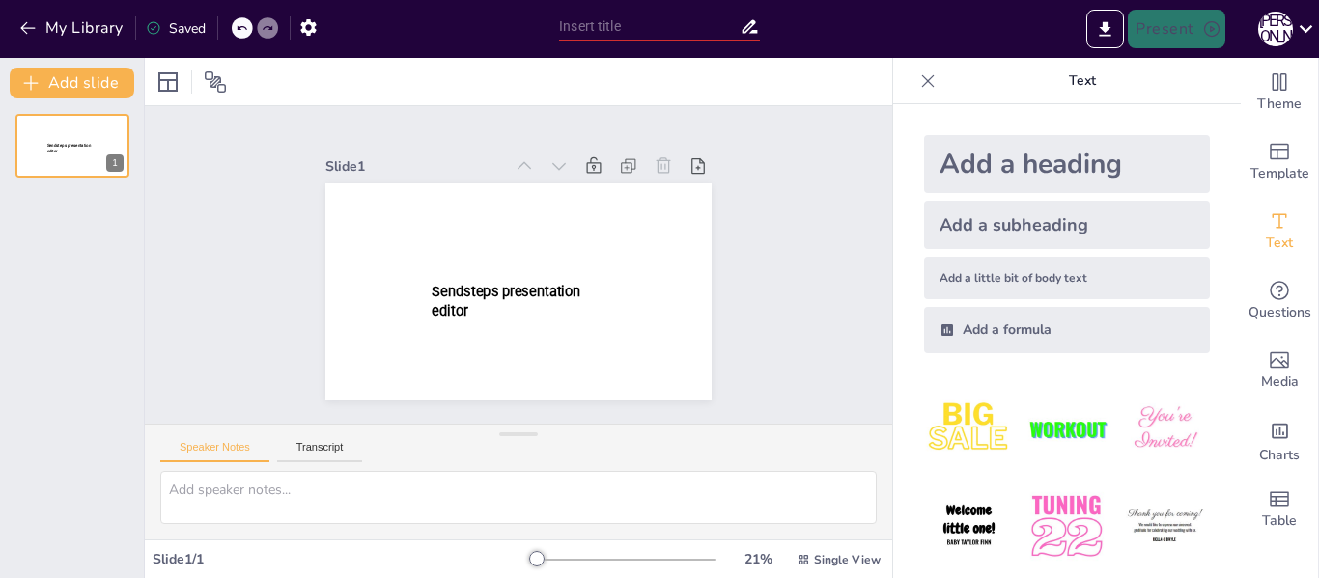
type input "Афіни vs Спарта: як дві системи виховання формували особистість"
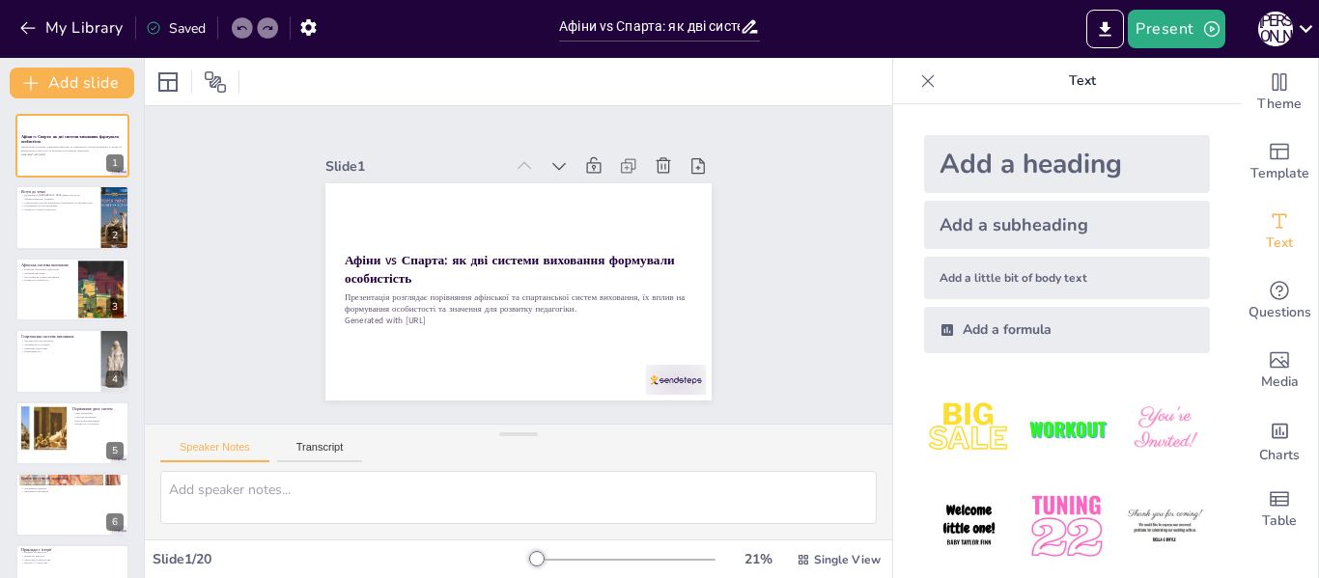
checkbox input "true"
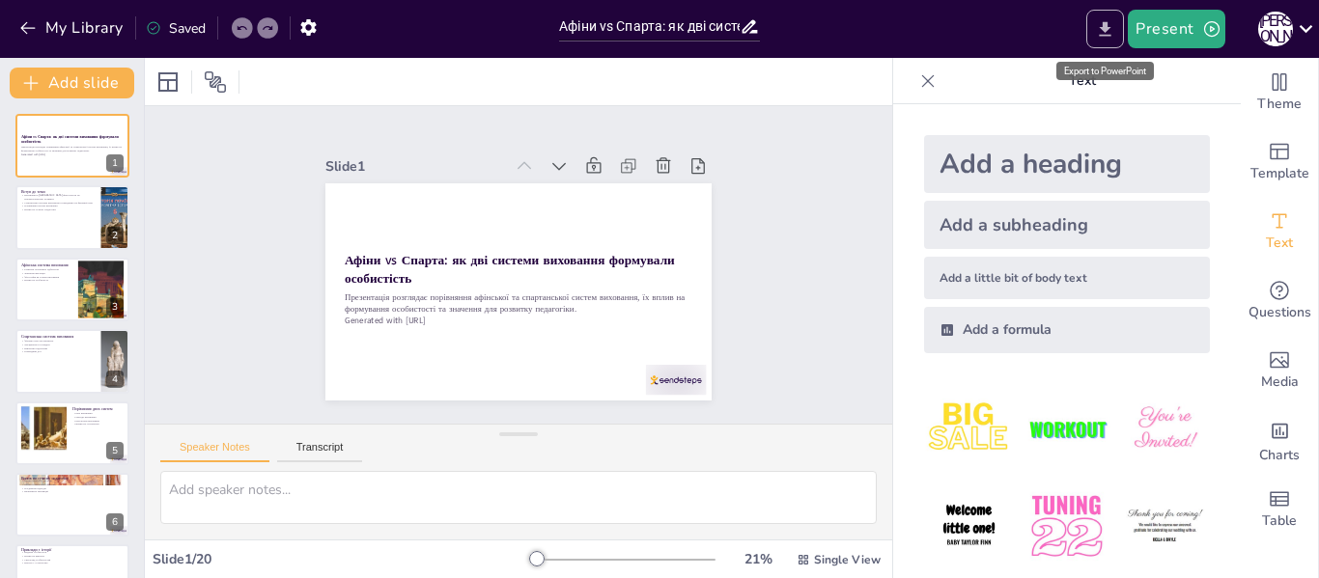
click at [1112, 20] on icon "Export to PowerPoint" at bounding box center [1105, 29] width 20 height 20
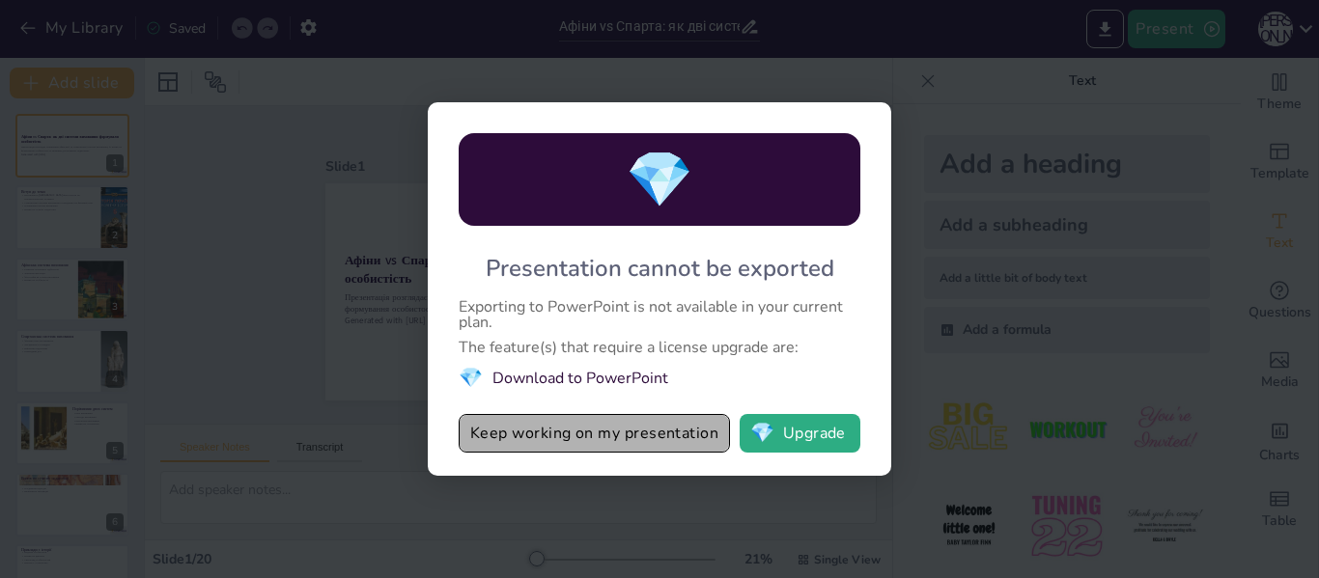
click at [590, 446] on button "Keep working on my presentation" at bounding box center [594, 433] width 271 height 39
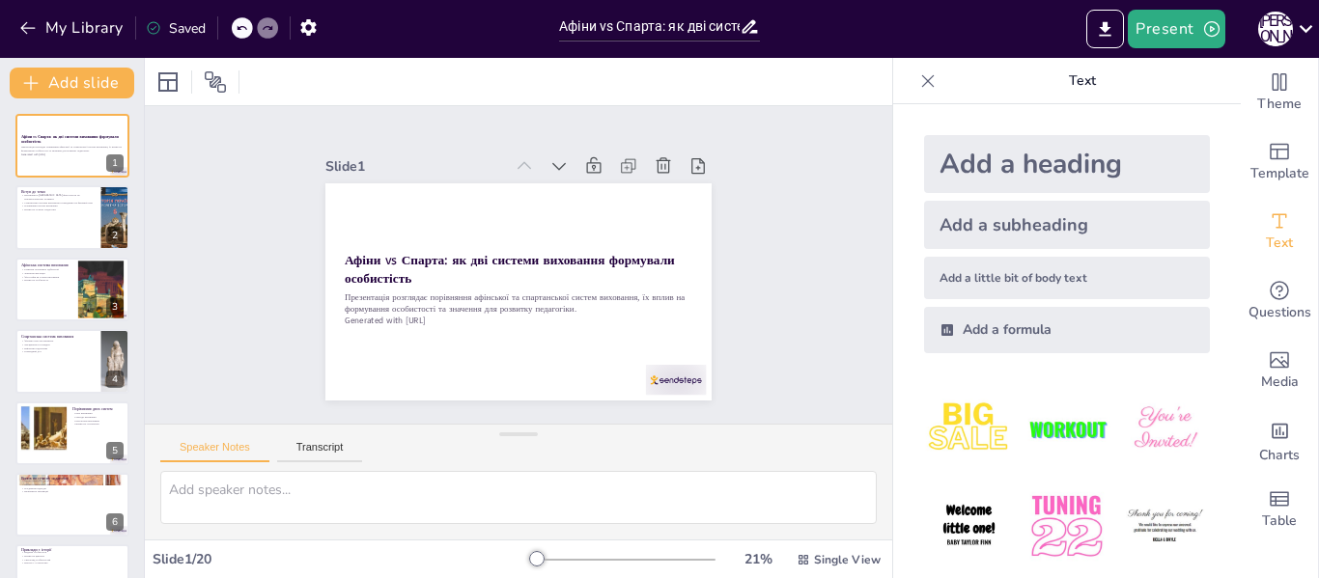
checkbox input "true"
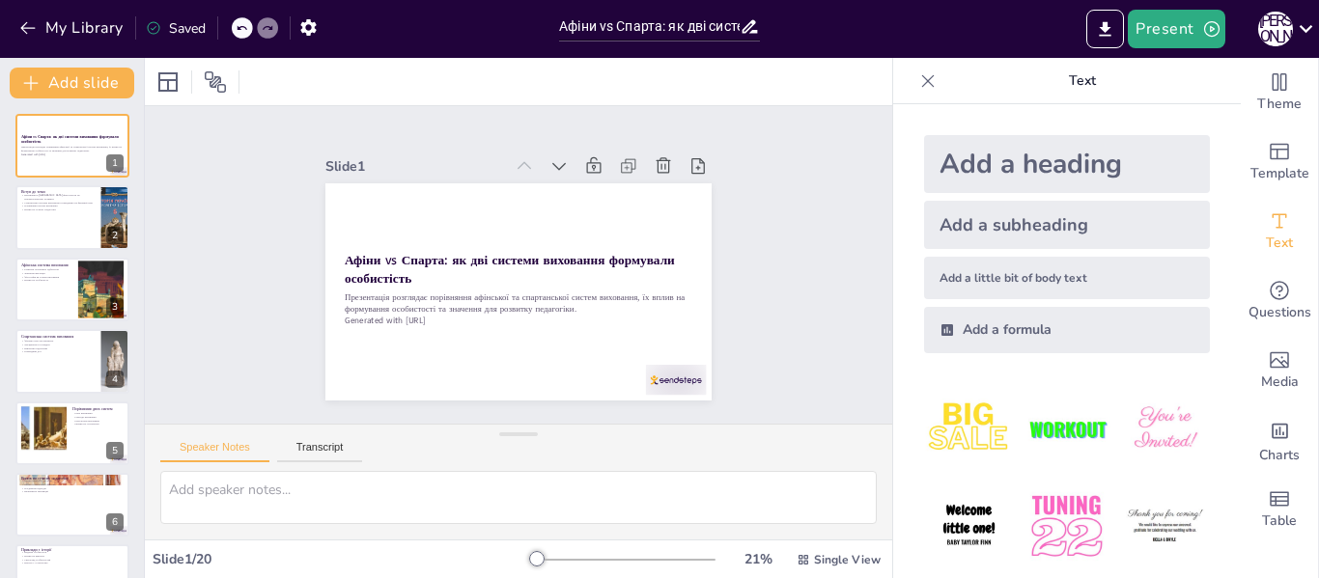
checkbox input "true"
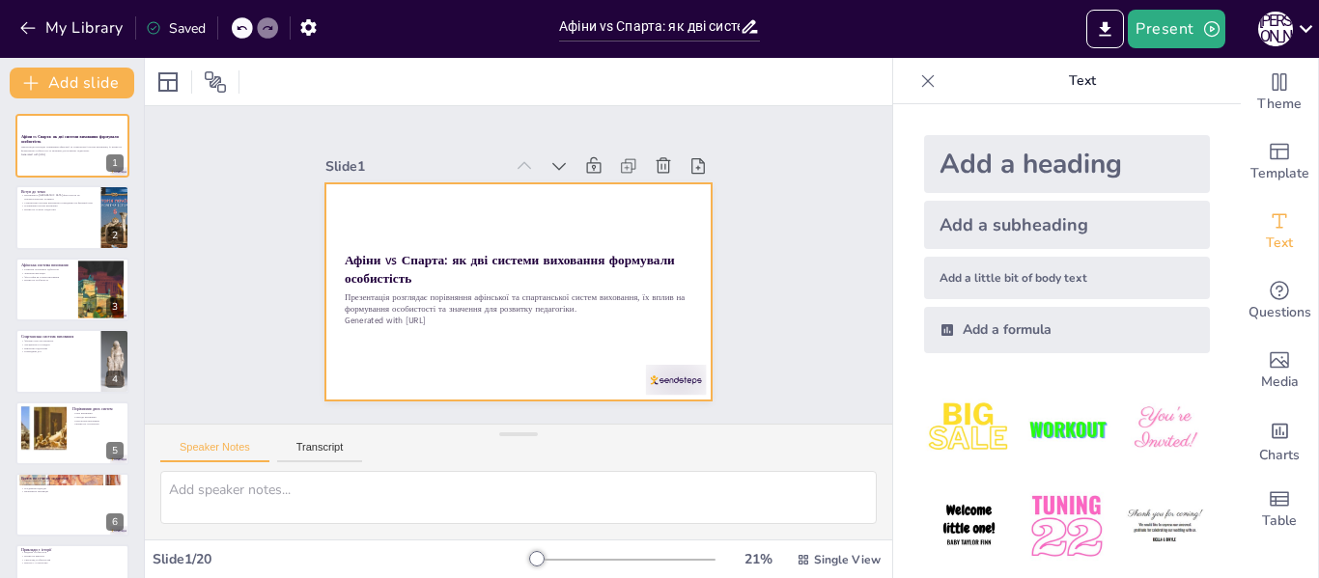
checkbox input "true"
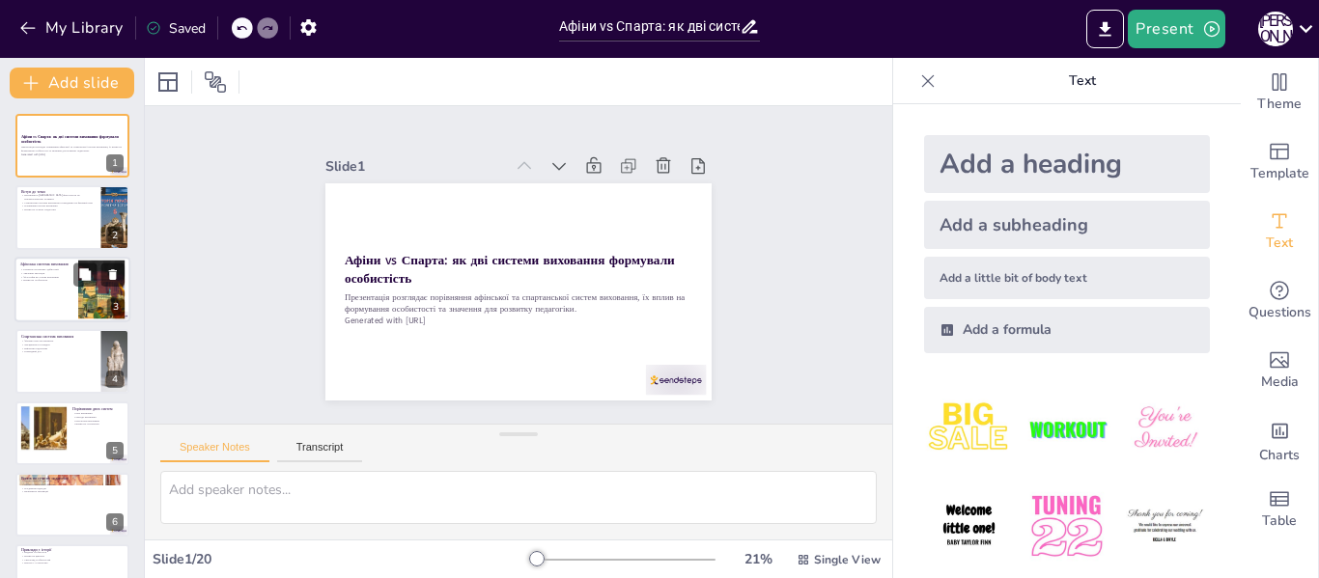
checkbox input "true"
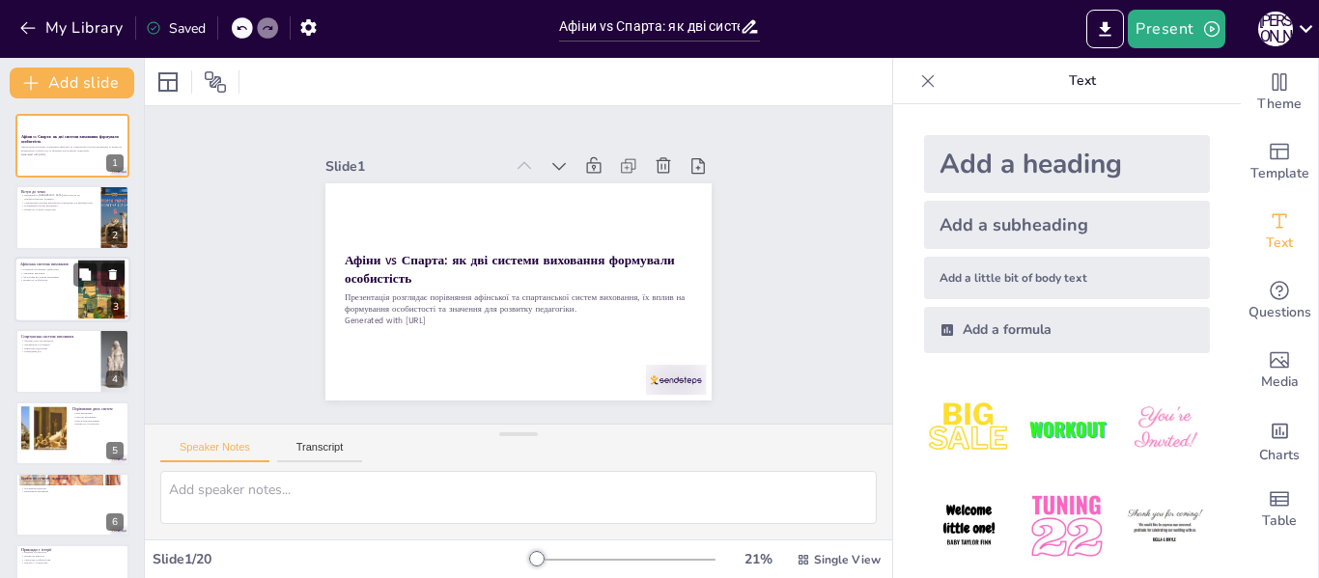
checkbox input "true"
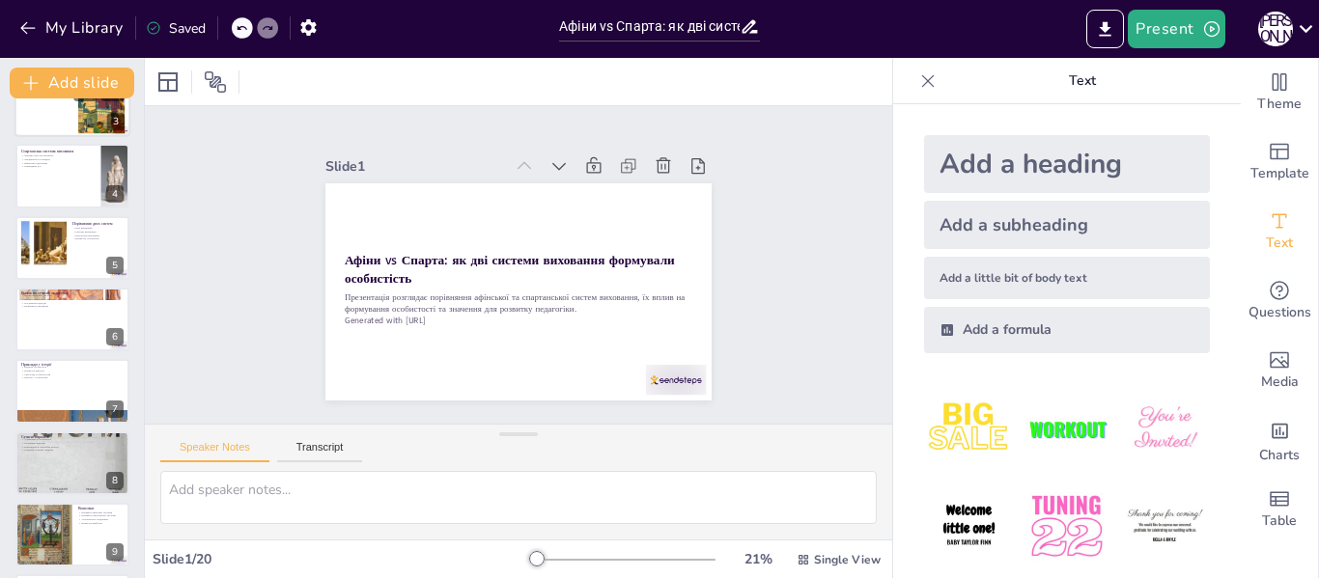
checkbox input "true"
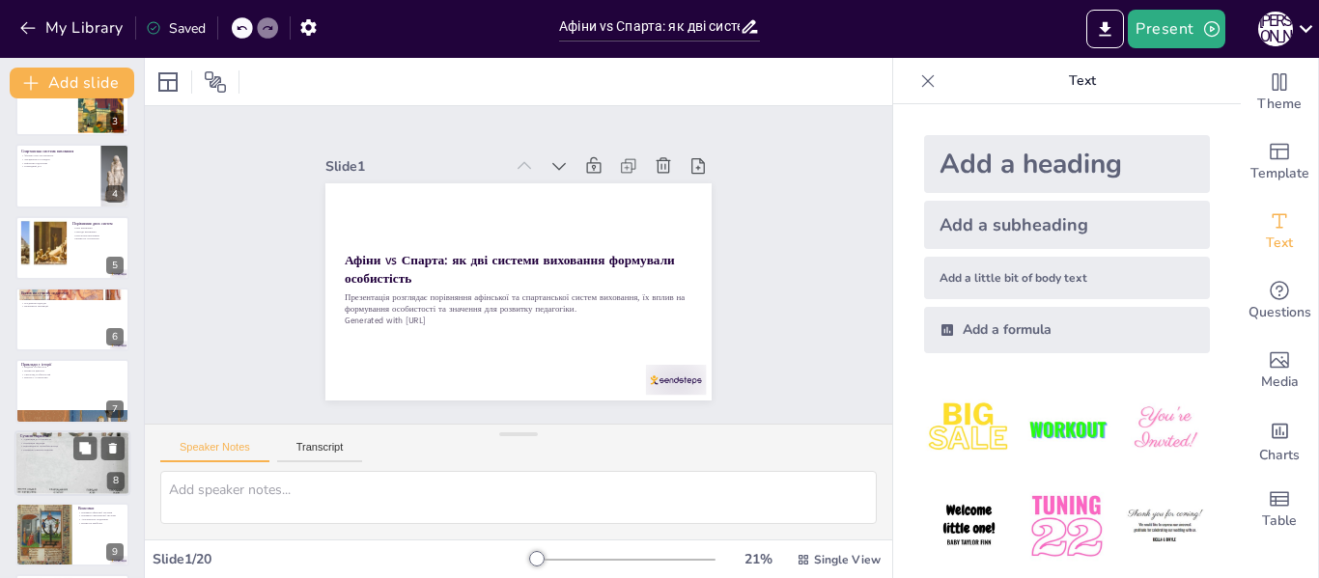
checkbox input "true"
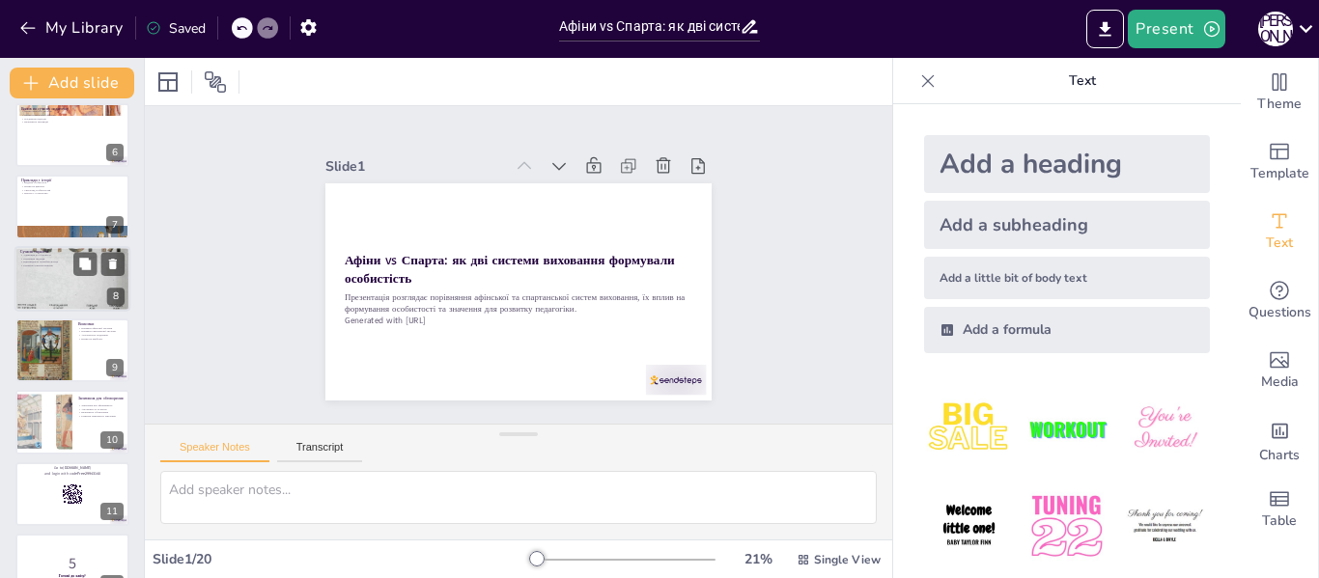
checkbox input "true"
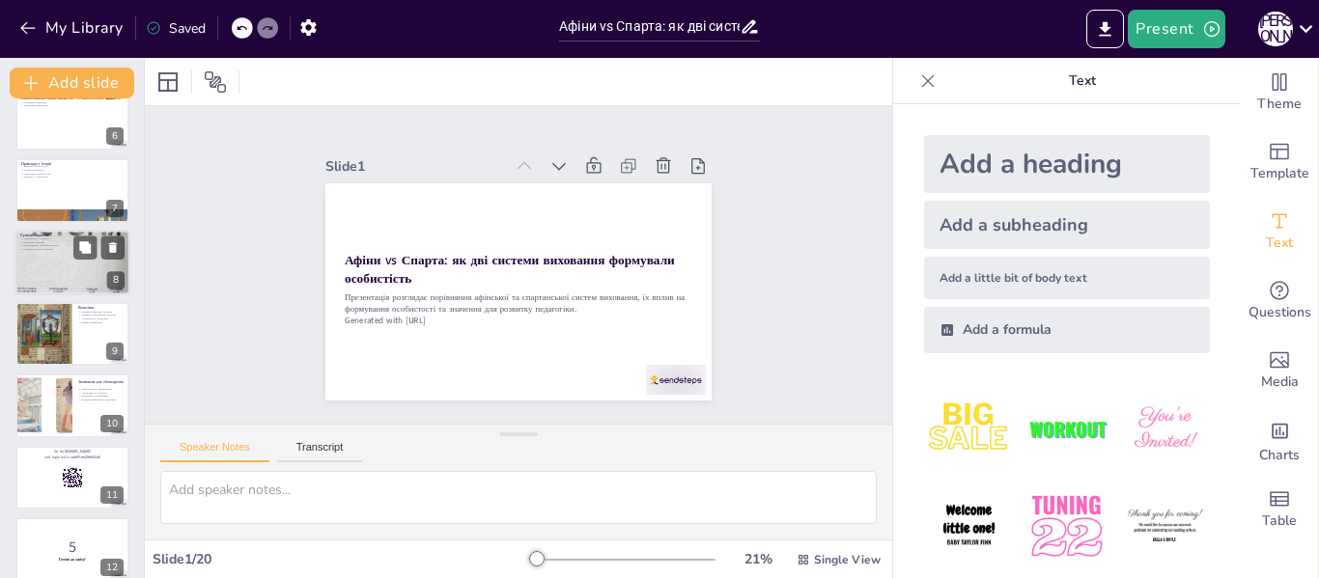
checkbox input "true"
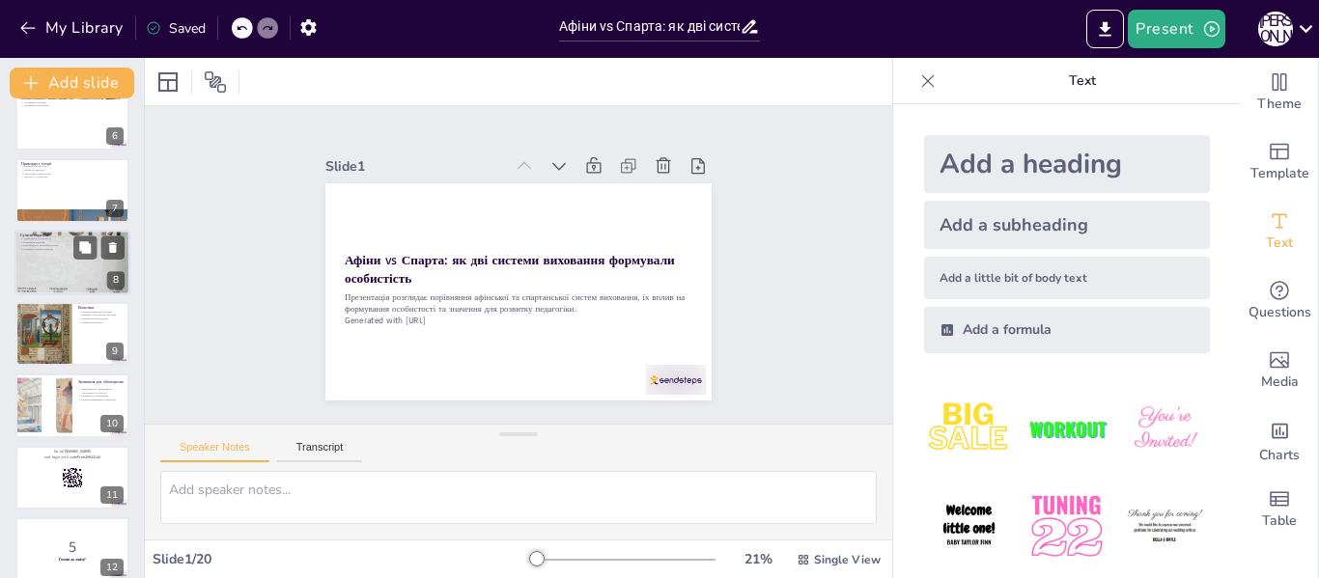
checkbox input "true"
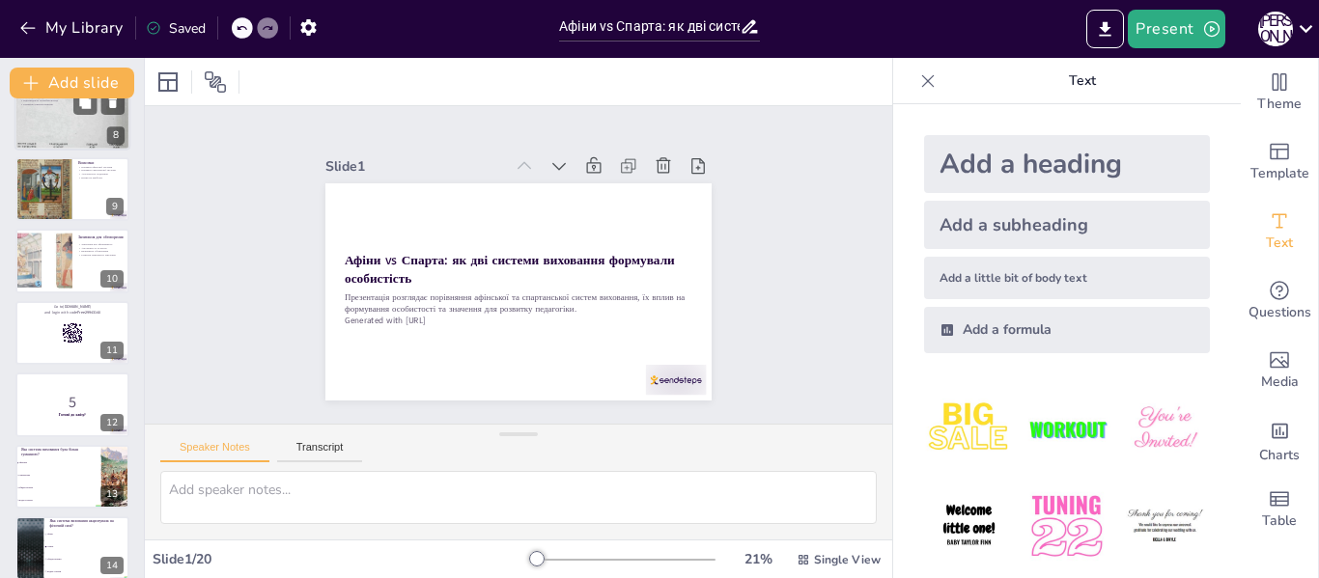
checkbox input "true"
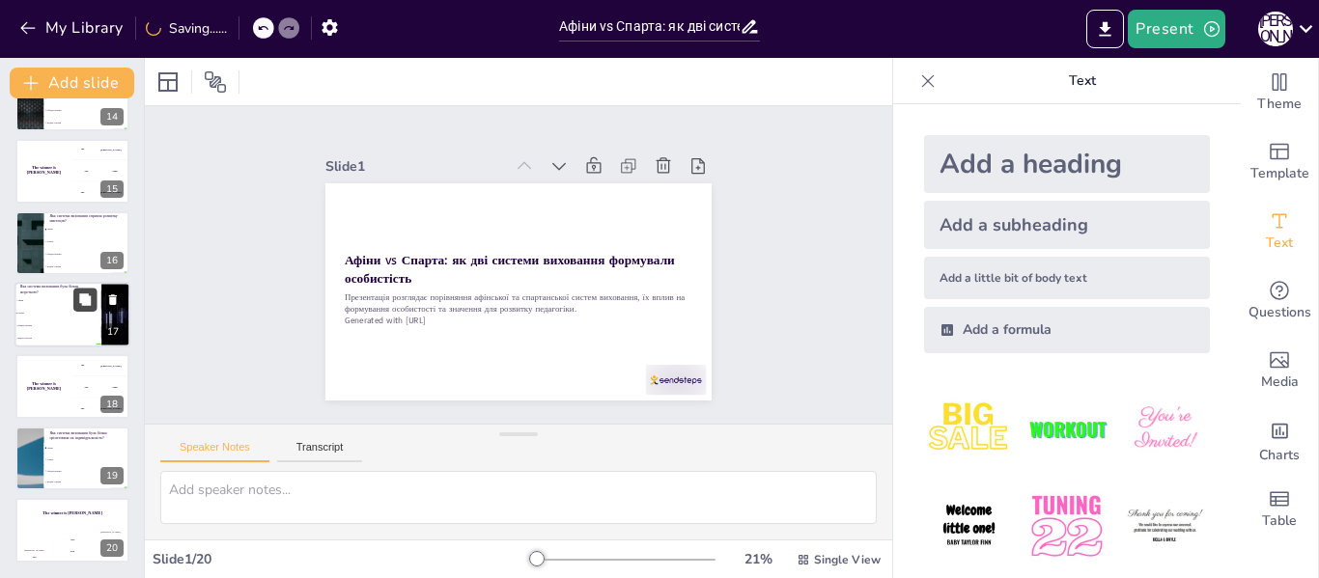
checkbox input "true"
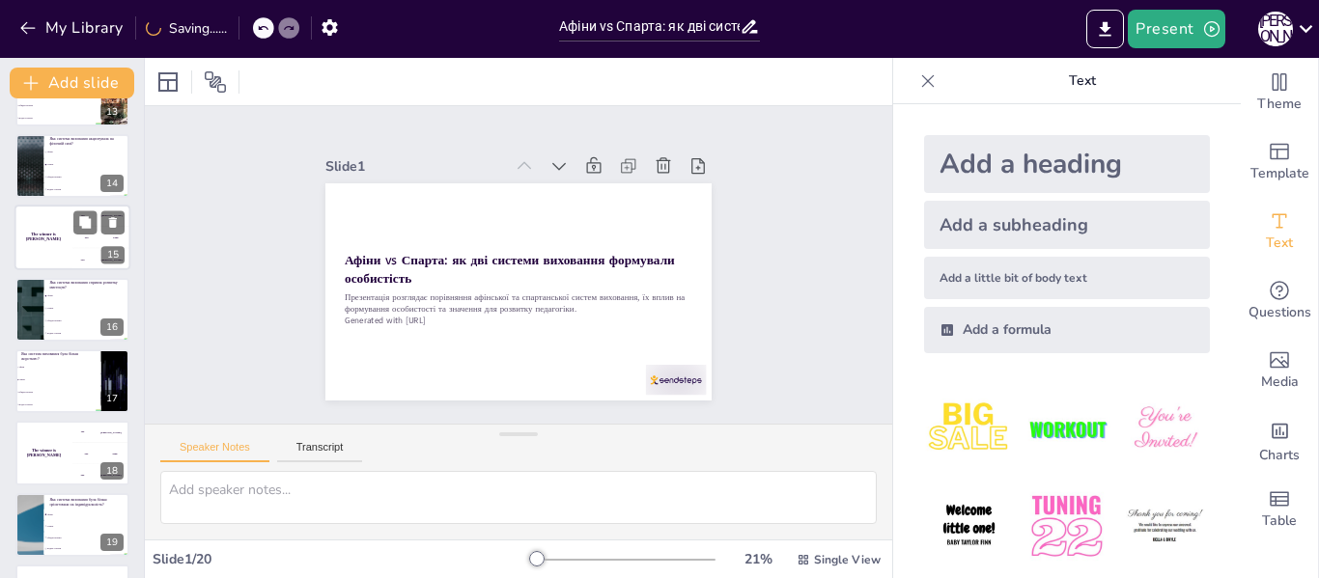
checkbox input "true"
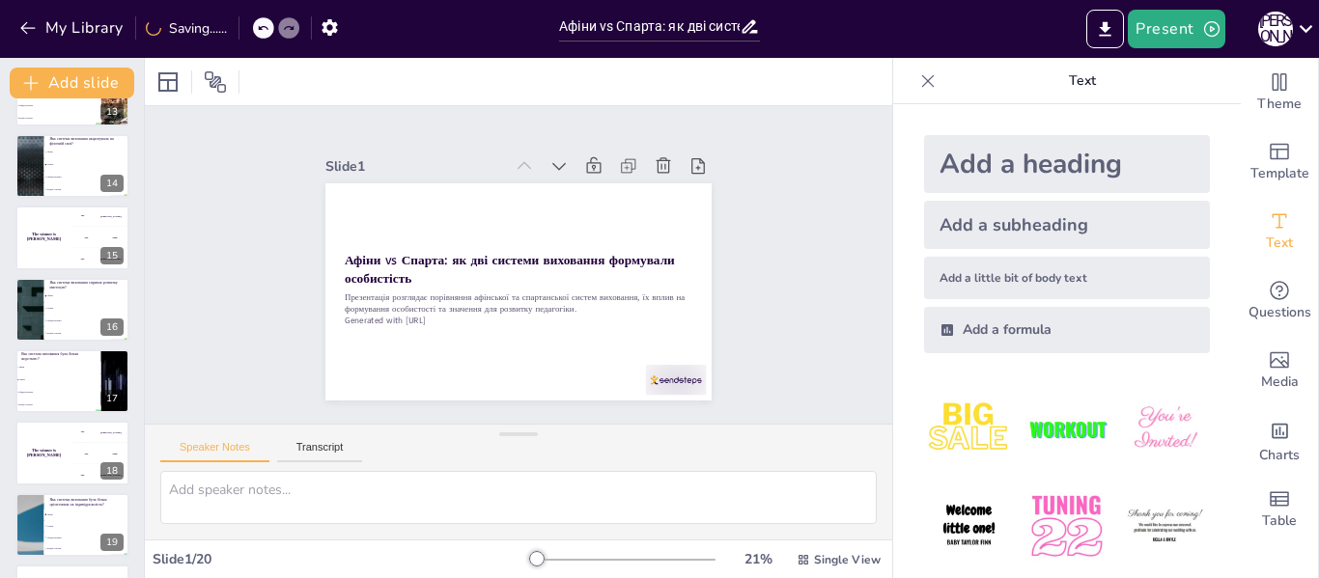
checkbox input "true"
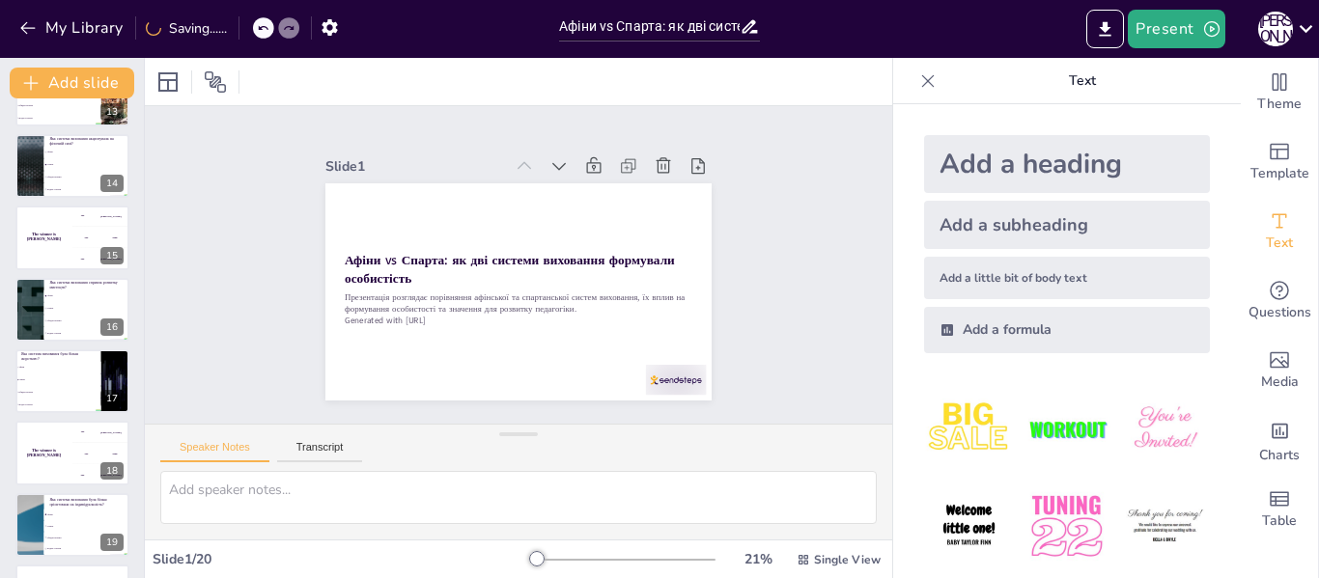
checkbox input "true"
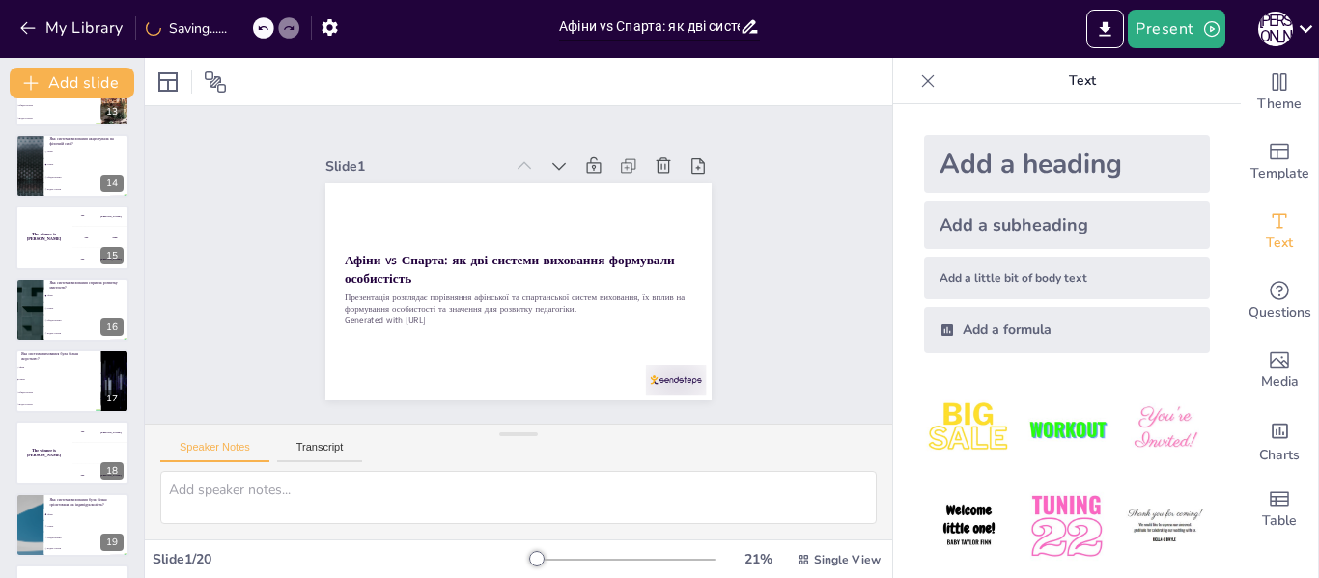
checkbox input "true"
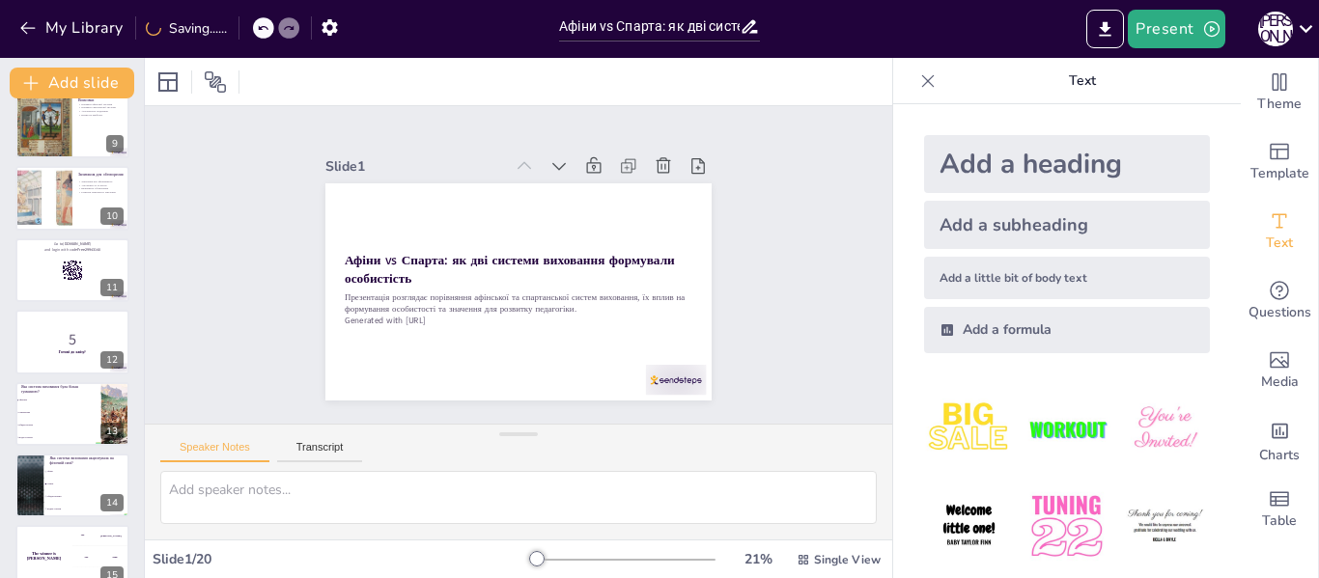
checkbox input "true"
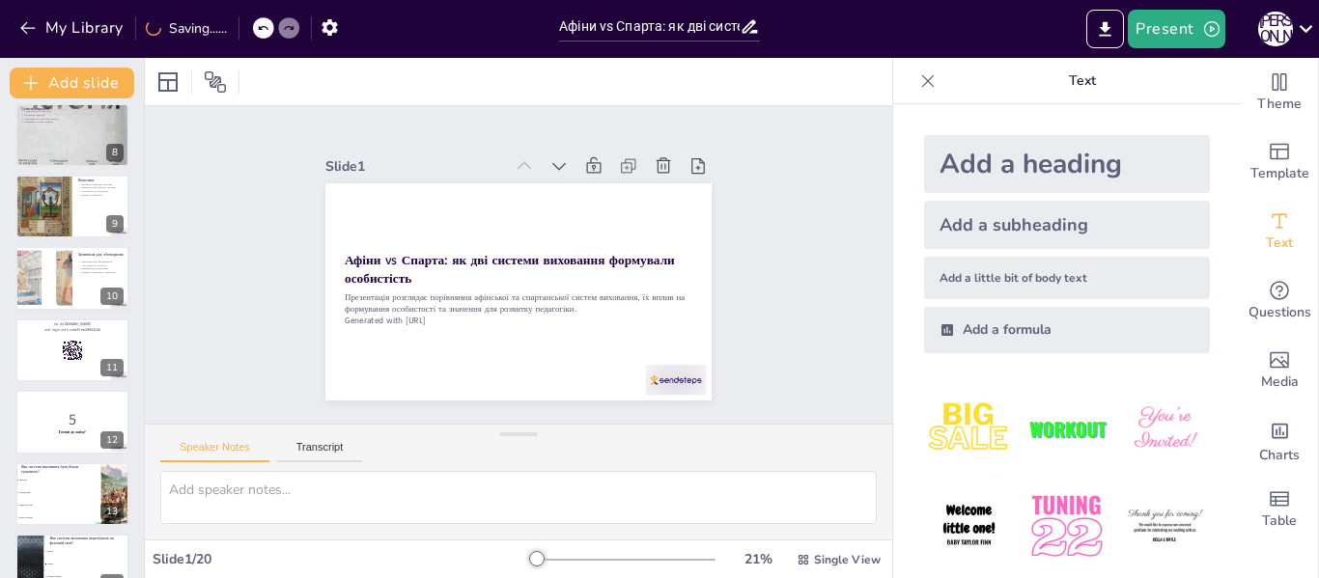
checkbox input "true"
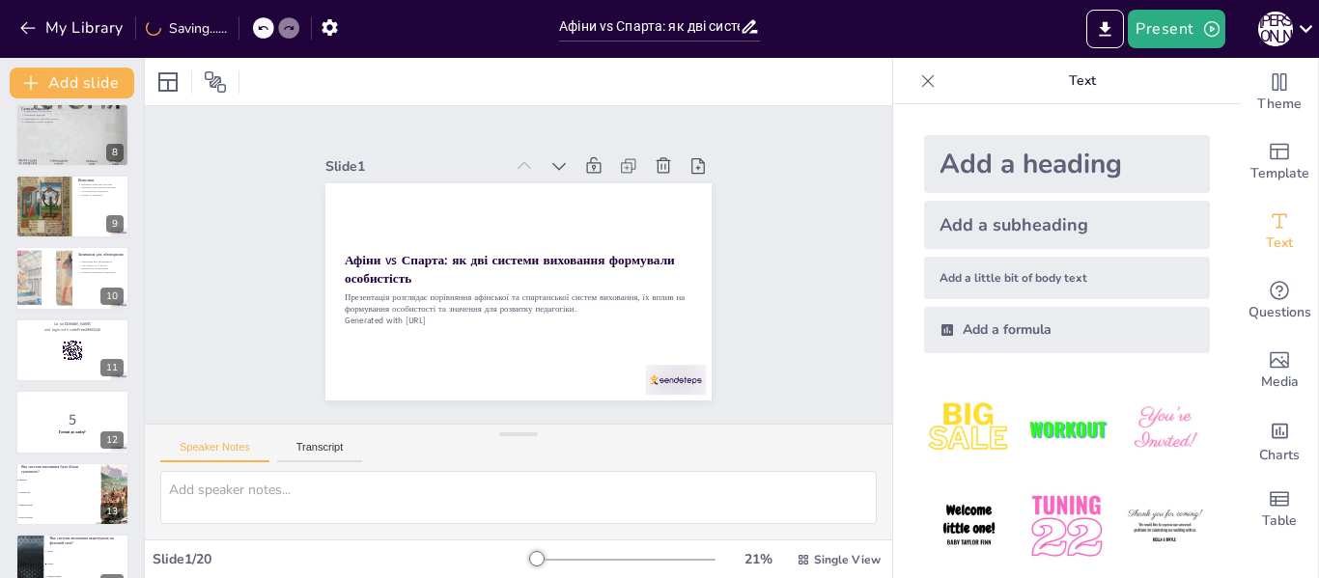
checkbox input "true"
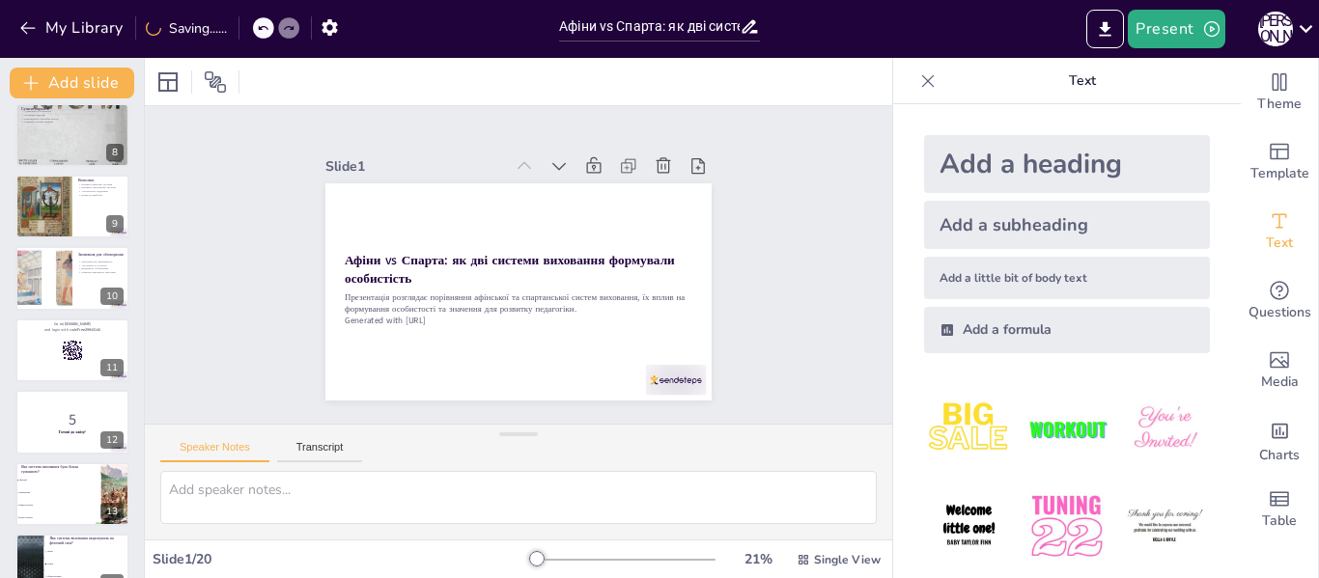
checkbox input "true"
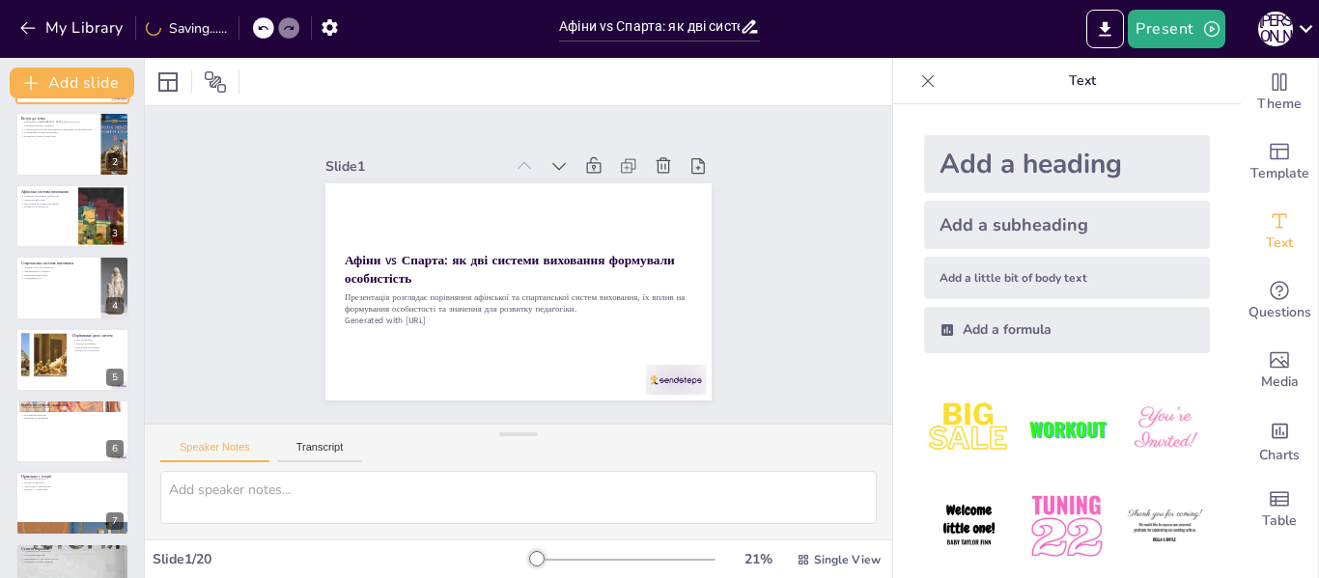
scroll to position [14, 0]
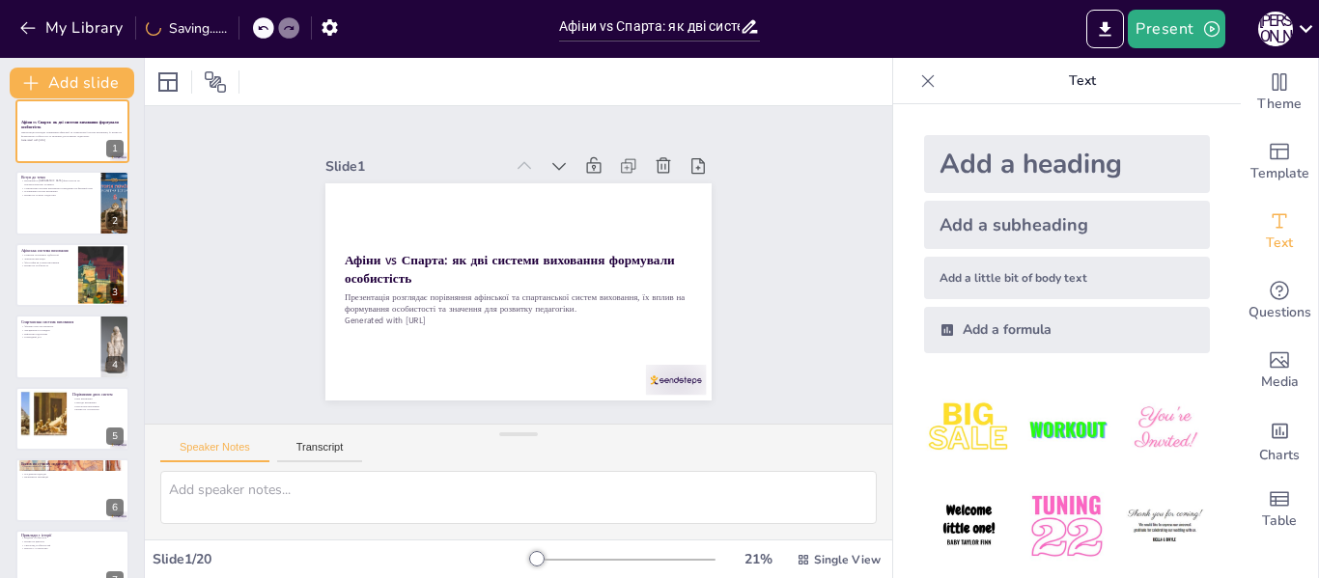
checkbox input "true"
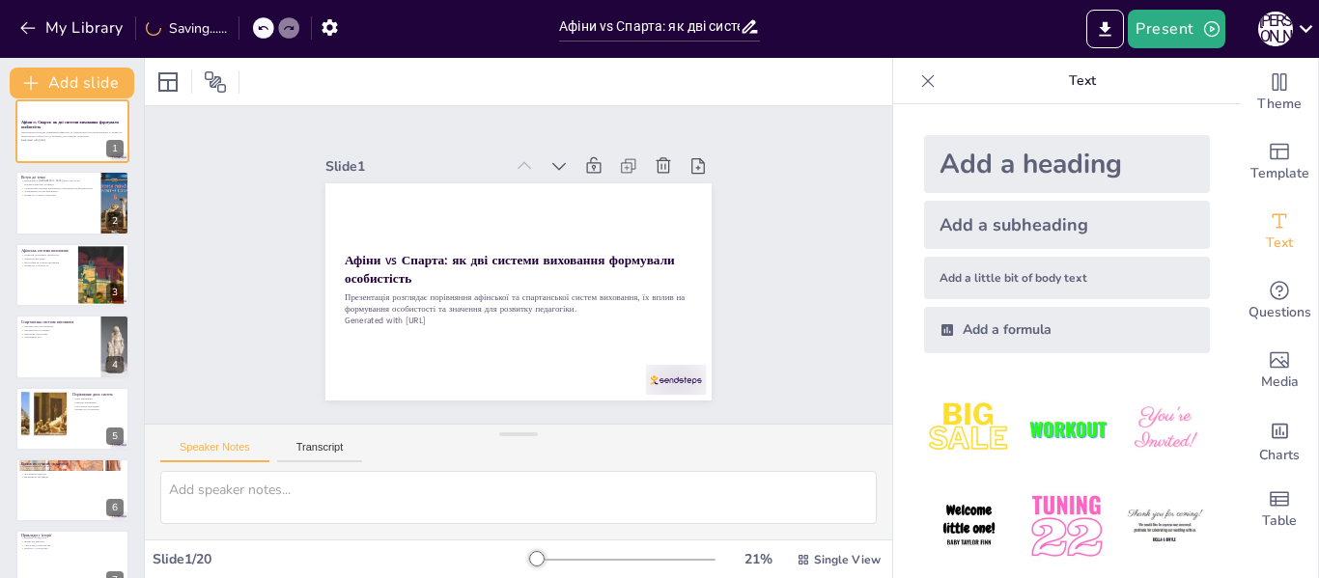
scroll to position [0, 0]
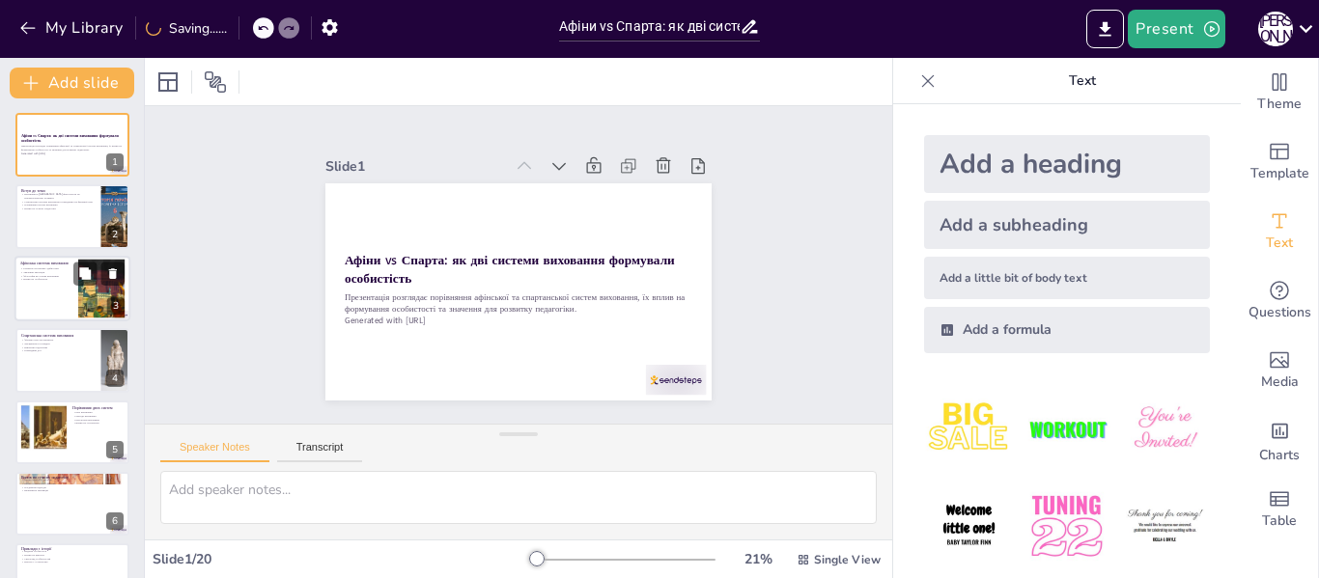
checkbox input "true"
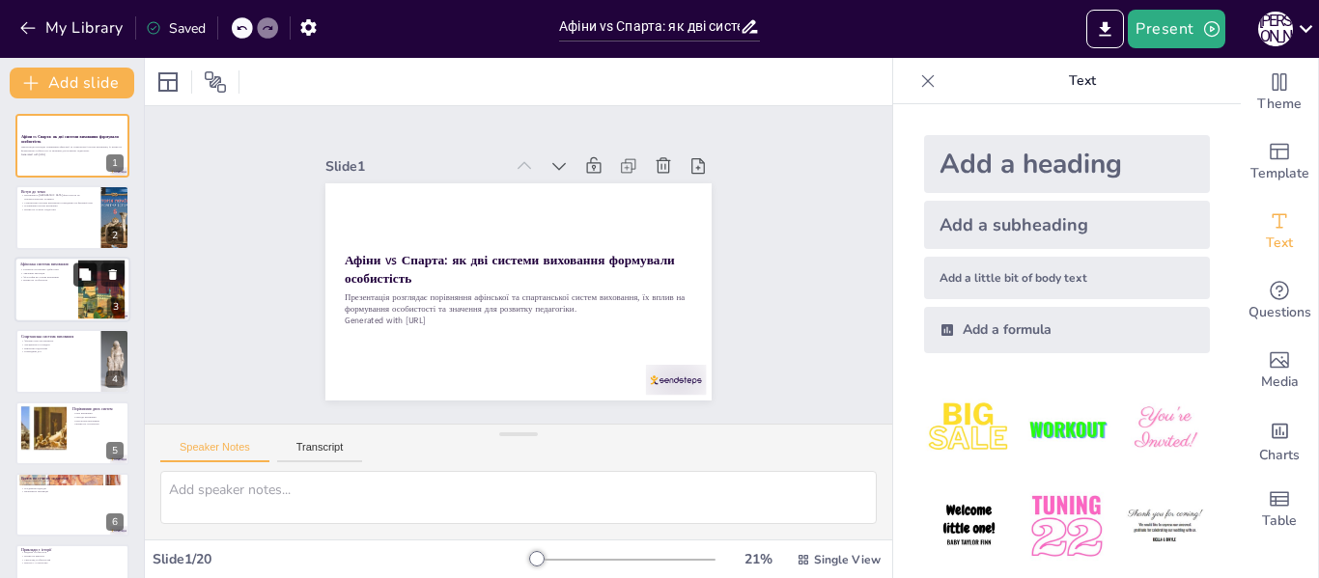
checkbox input "true"
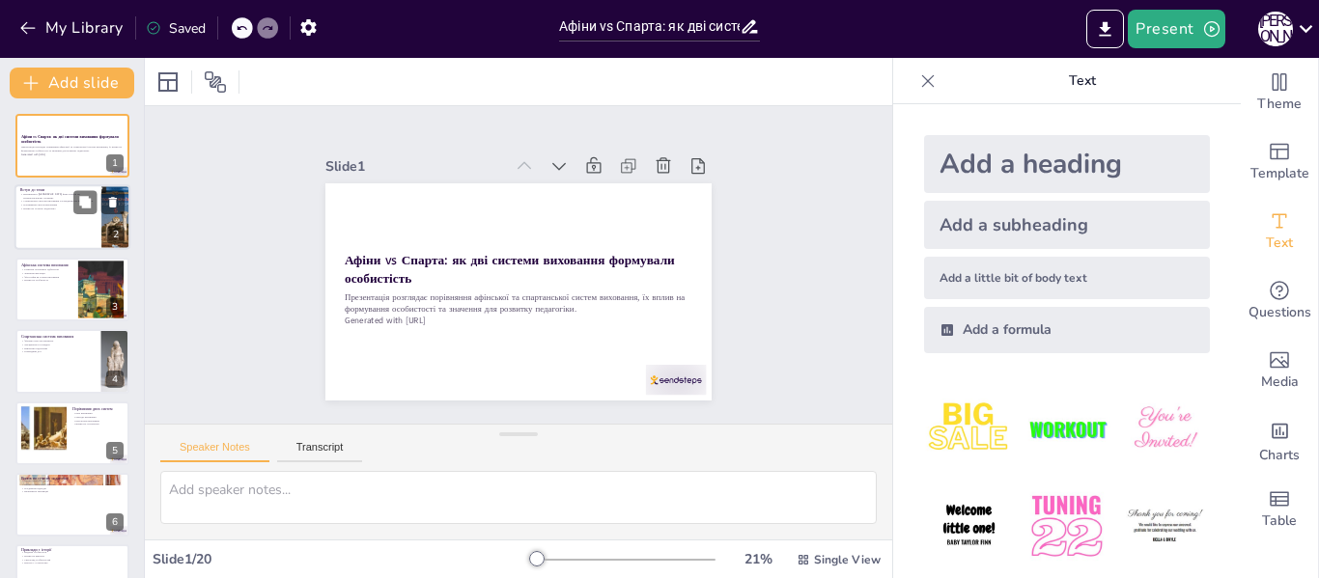
checkbox input "true"
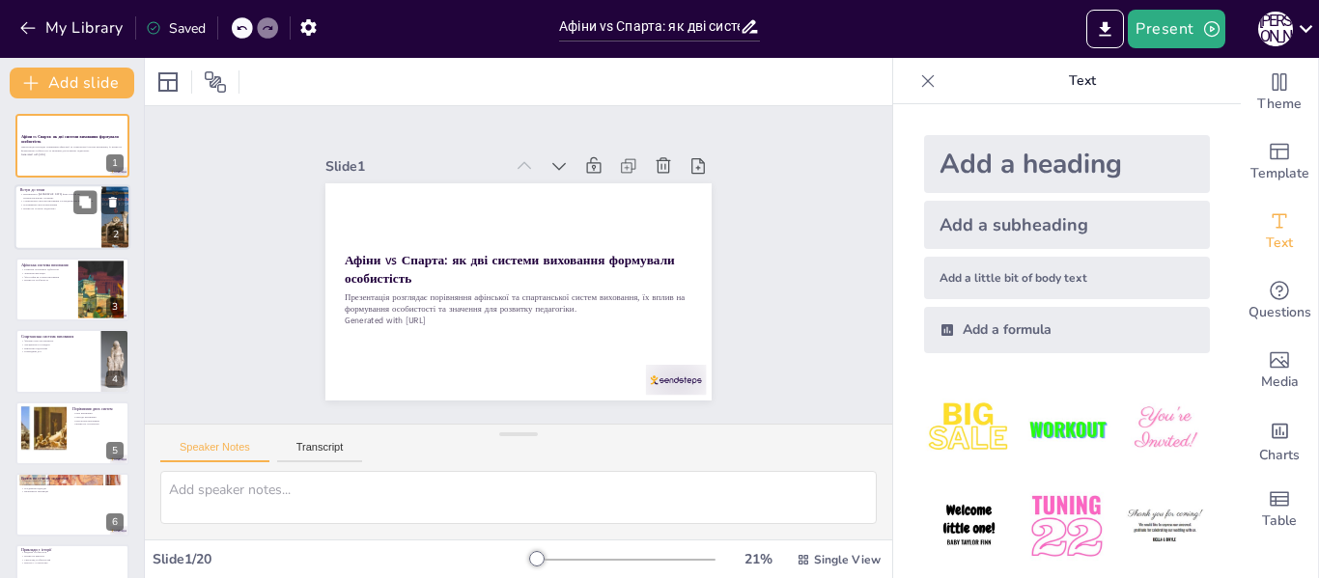
checkbox input "true"
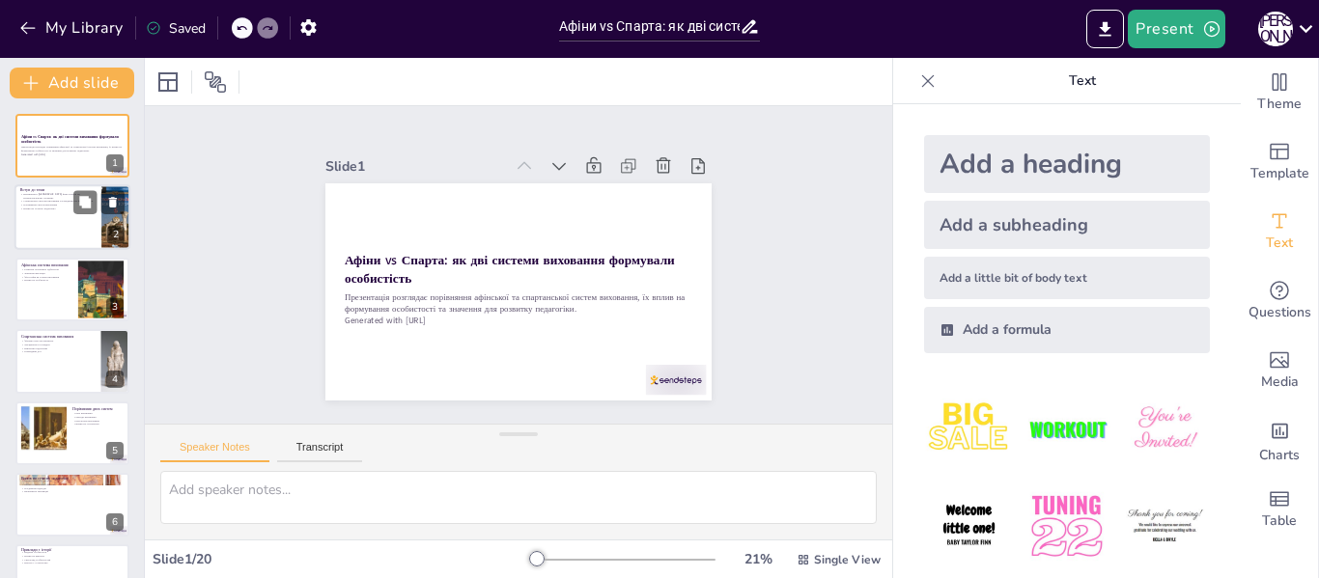
click at [70, 218] on div at bounding box center [72, 218] width 116 height 66
type textarea "Афінська система виховання акцентує увагу на розвитку розумових здібностей, що …"
checkbox input "true"
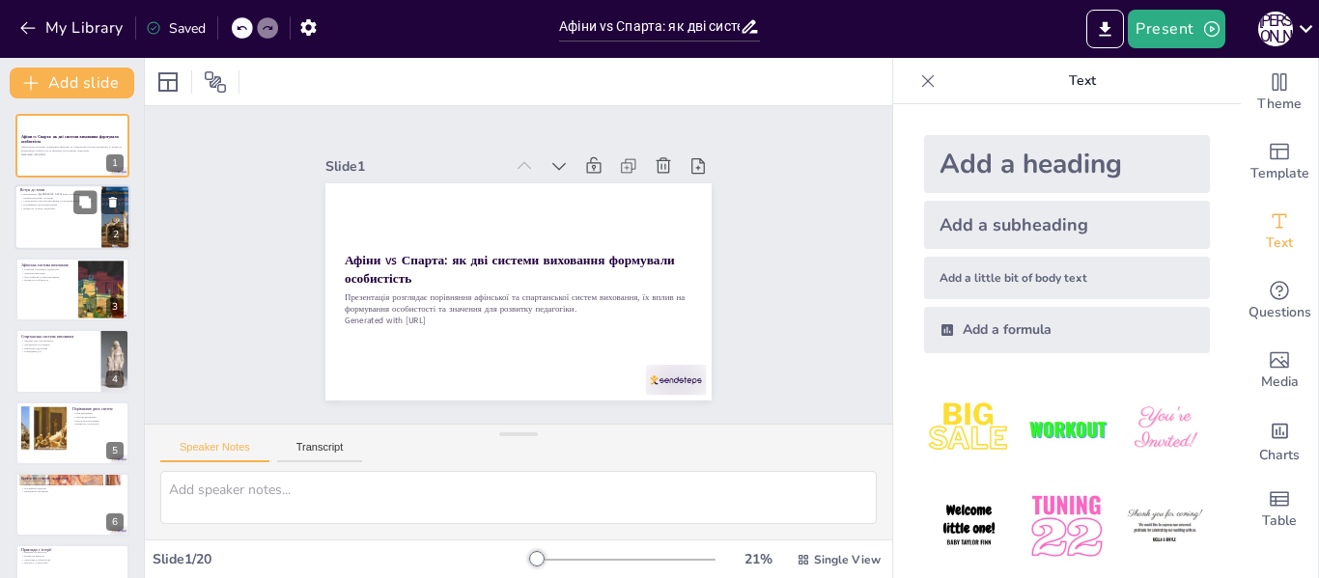
checkbox input "true"
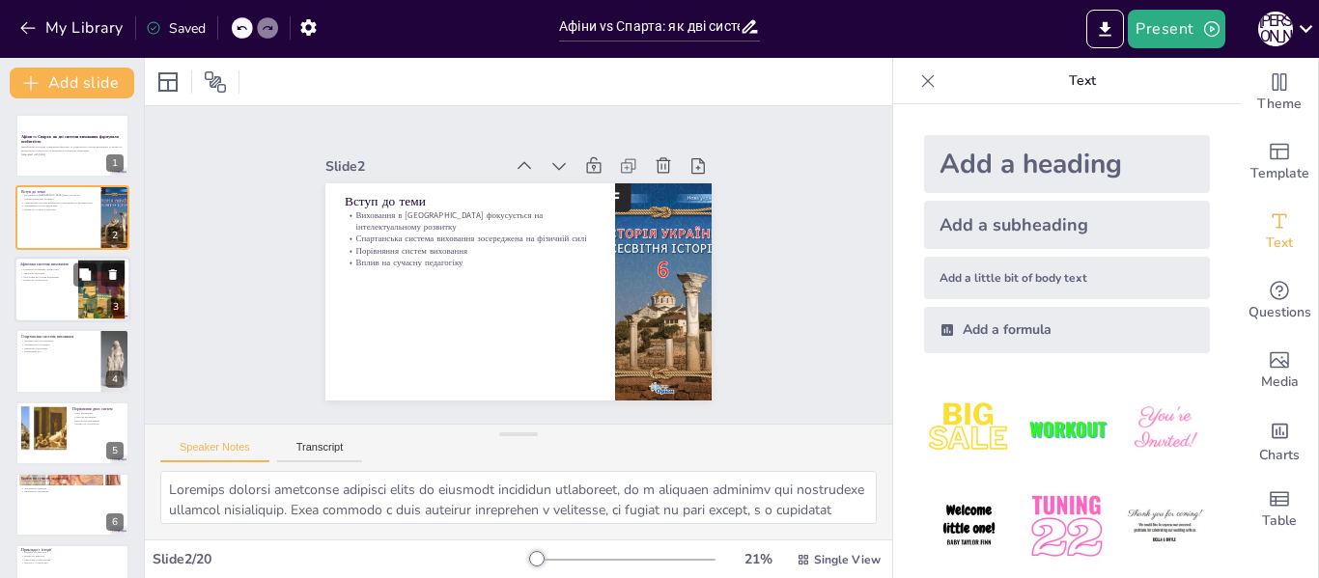
checkbox input "true"
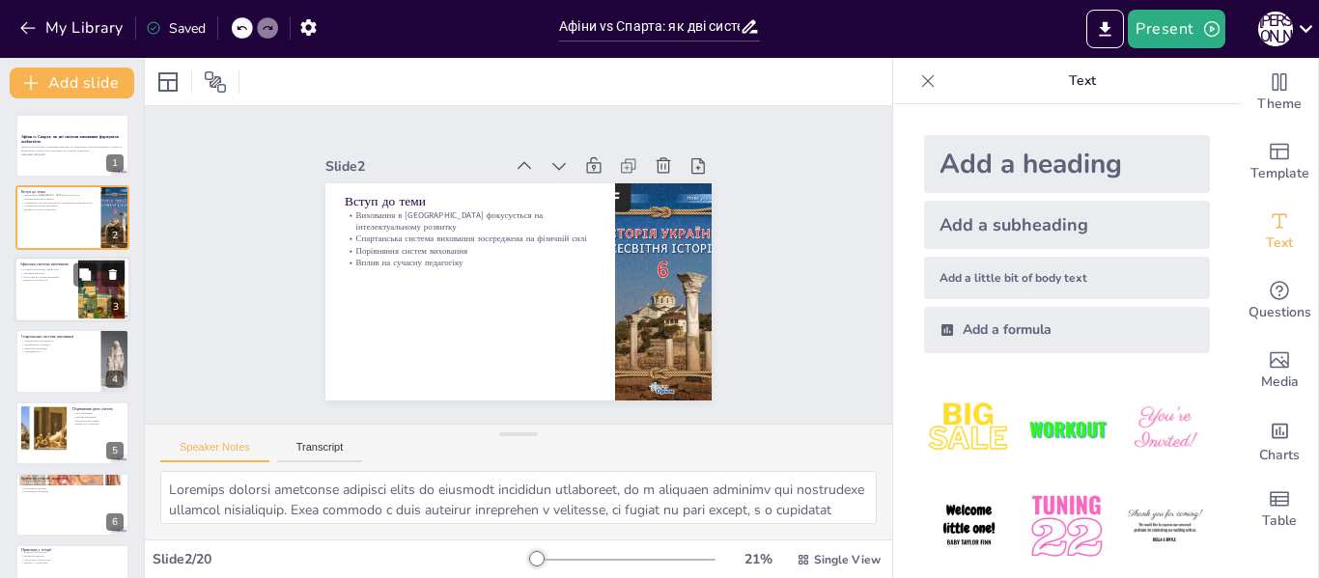
checkbox input "true"
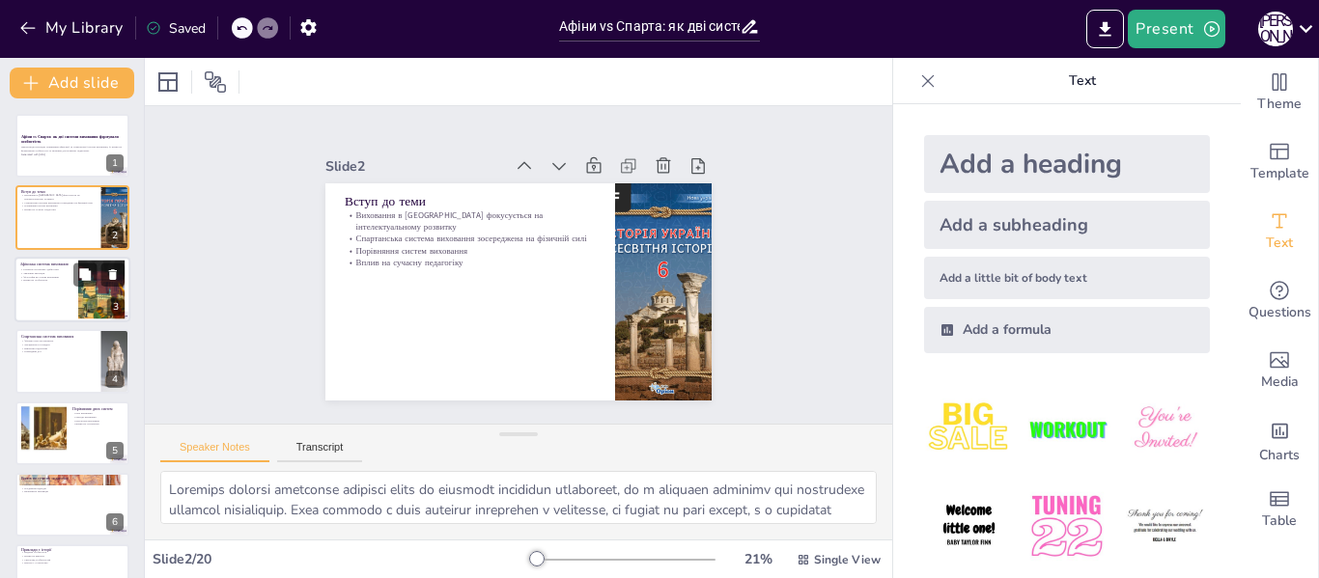
checkbox input "true"
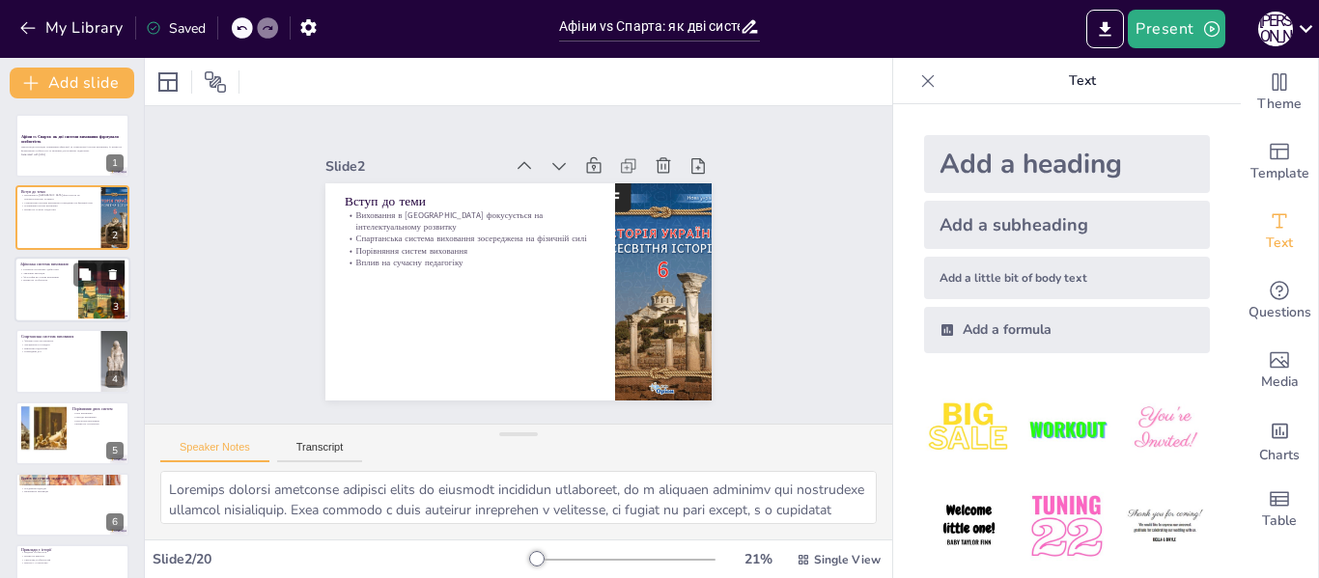
checkbox input "true"
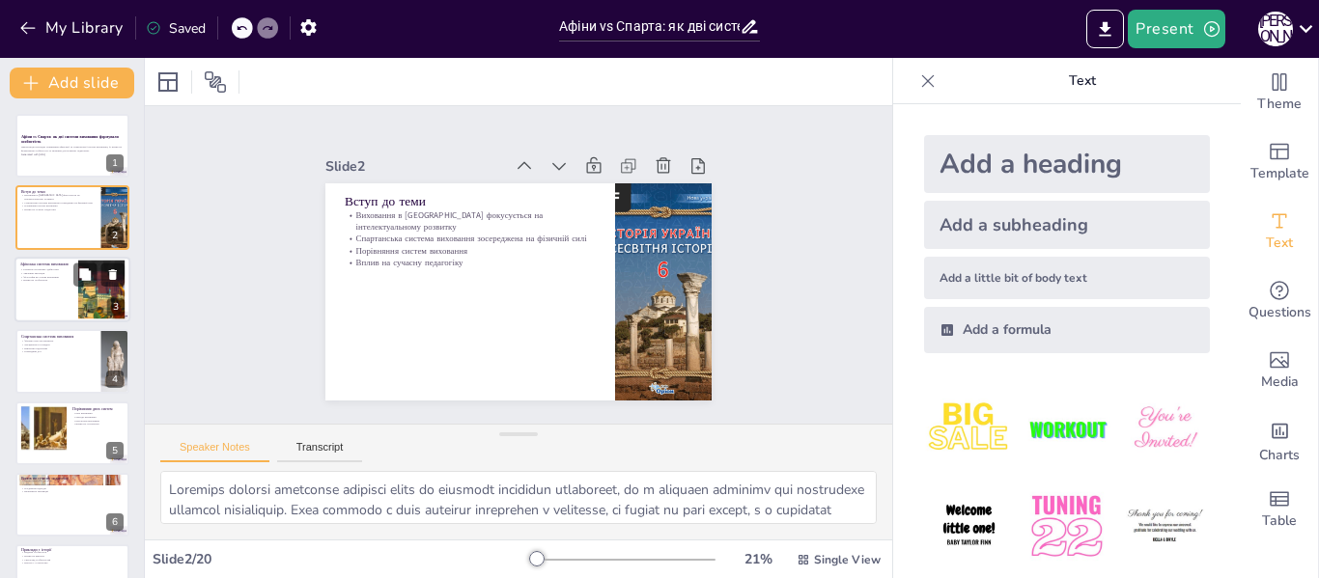
click at [61, 277] on p "Філософія як основа виховання" at bounding box center [46, 277] width 52 height 4
type textarea "Основна увага в афінській системі виховання приділялася розвитку розумових здіб…"
checkbox input "true"
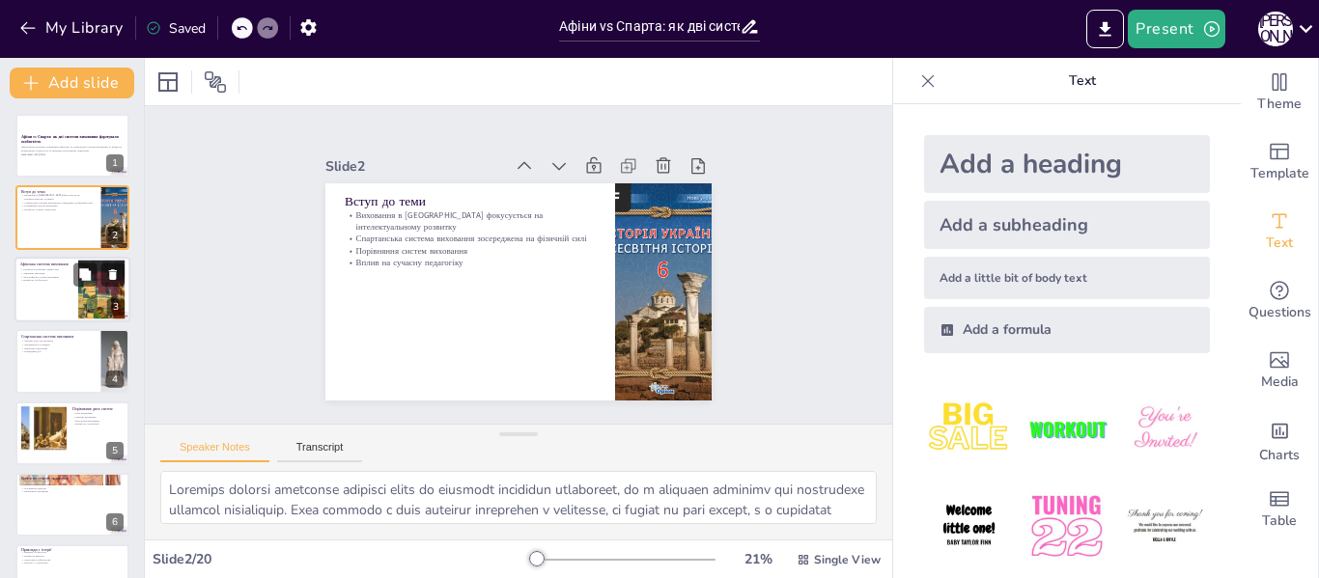
checkbox input "true"
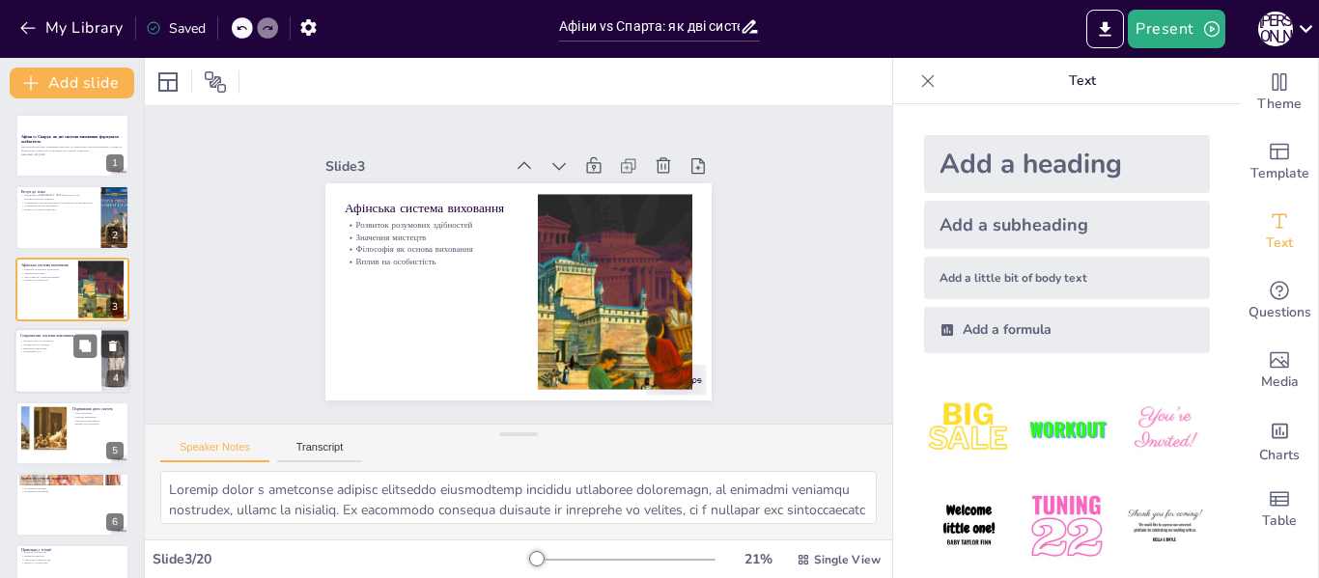
checkbox input "true"
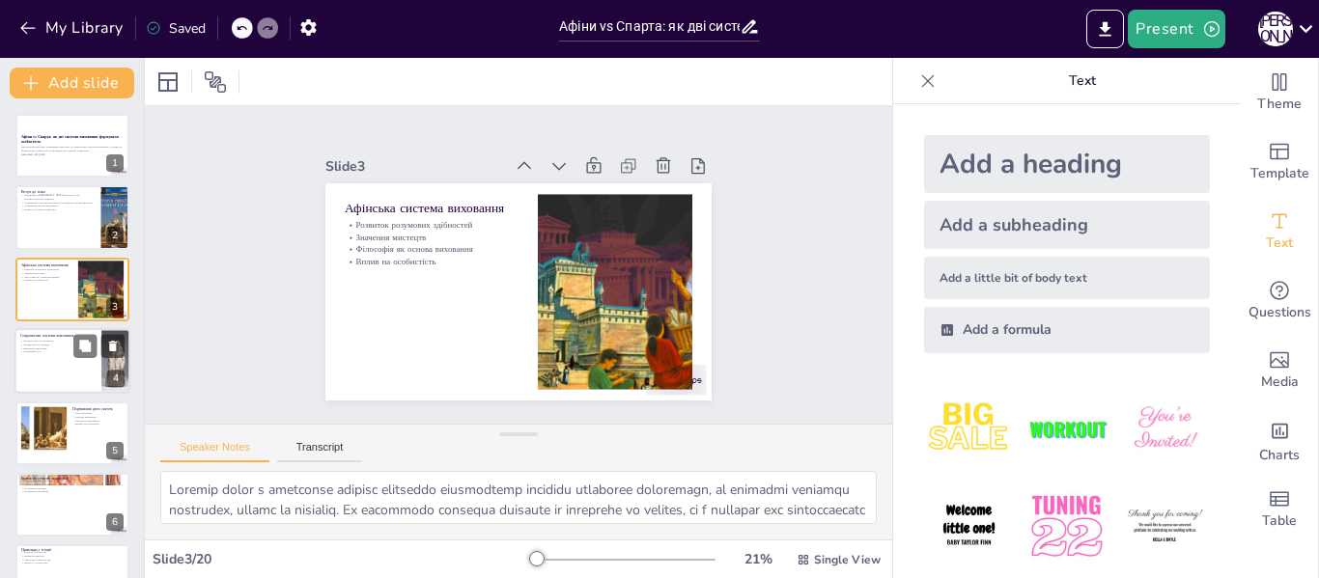
checkbox input "true"
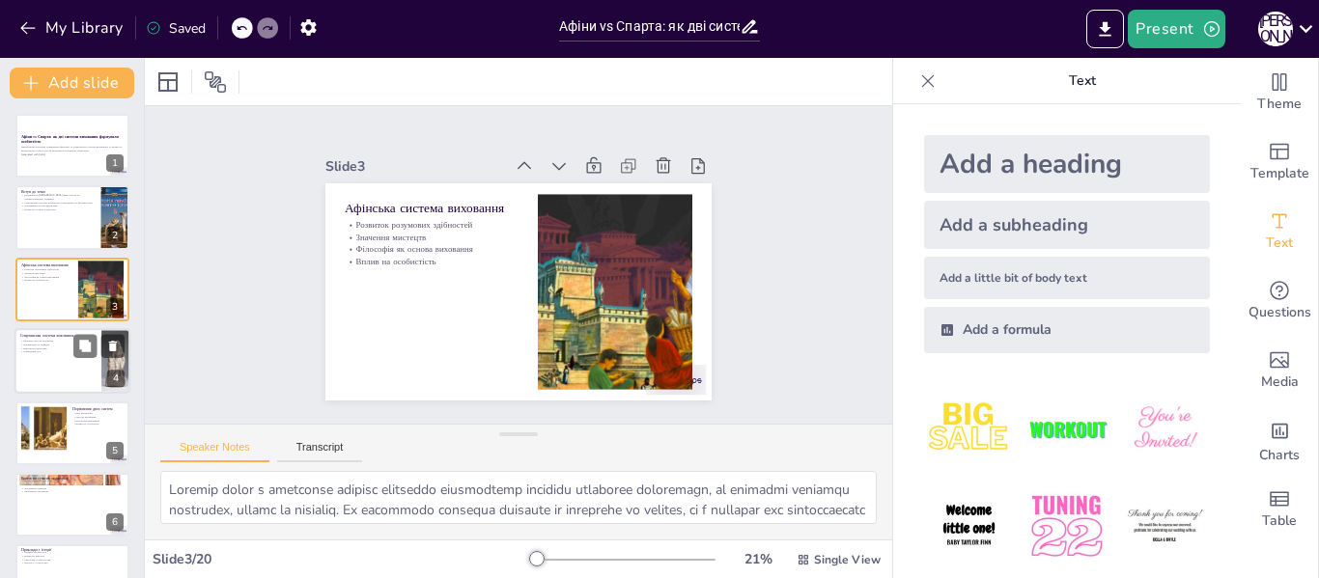
checkbox input "true"
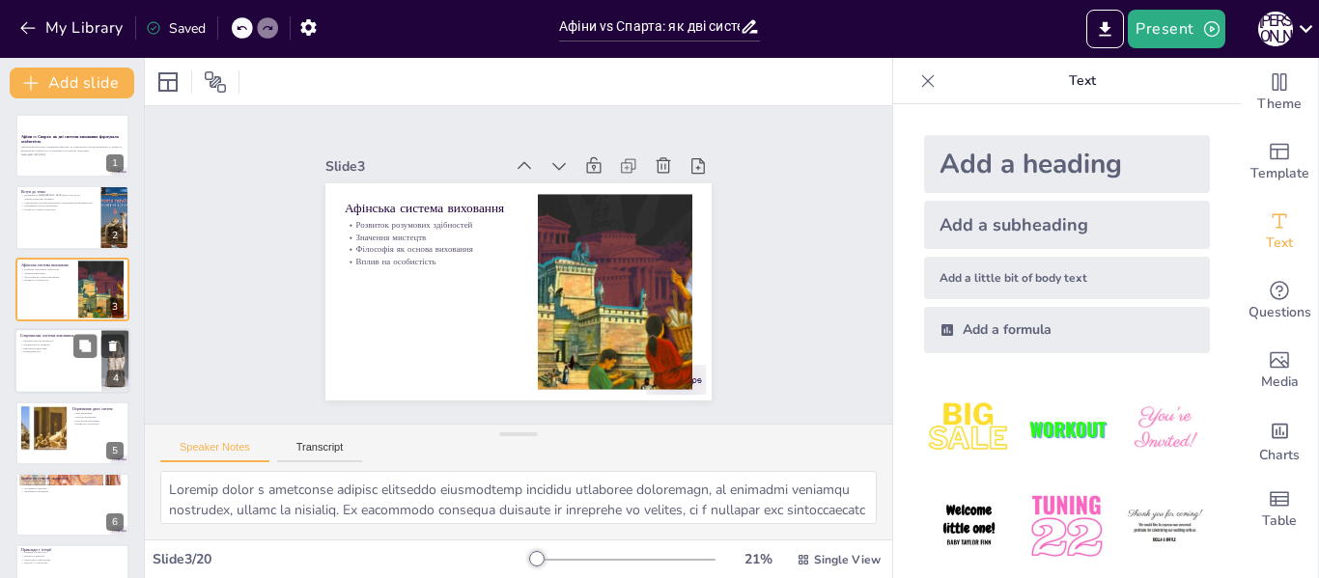
checkbox input "true"
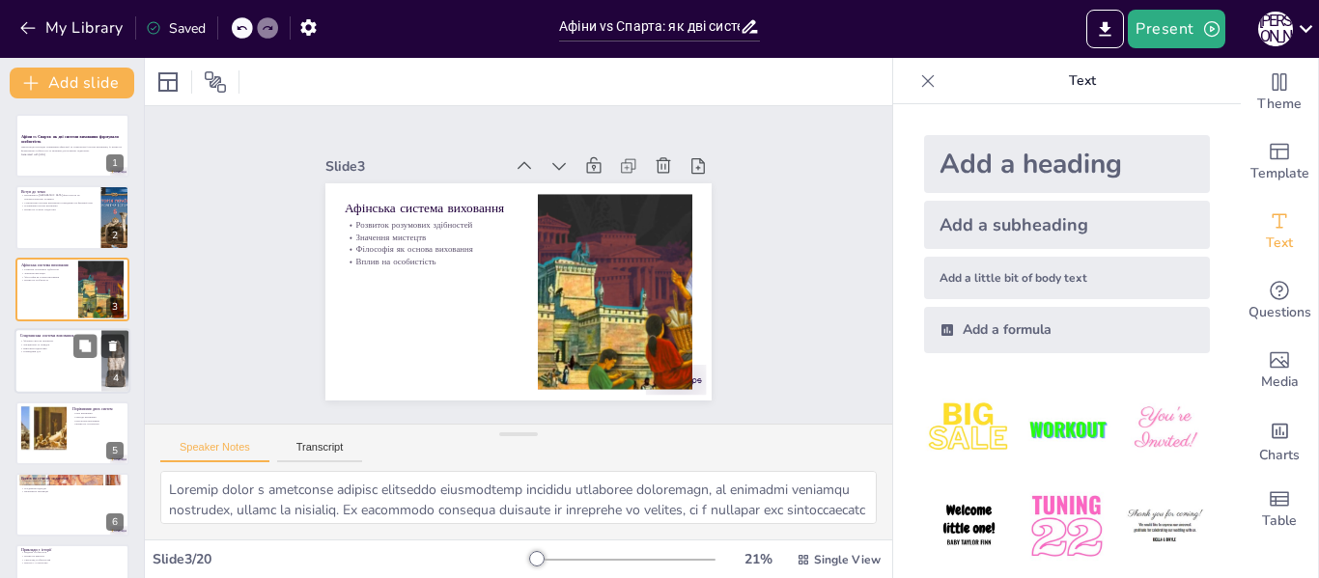
checkbox input "true"
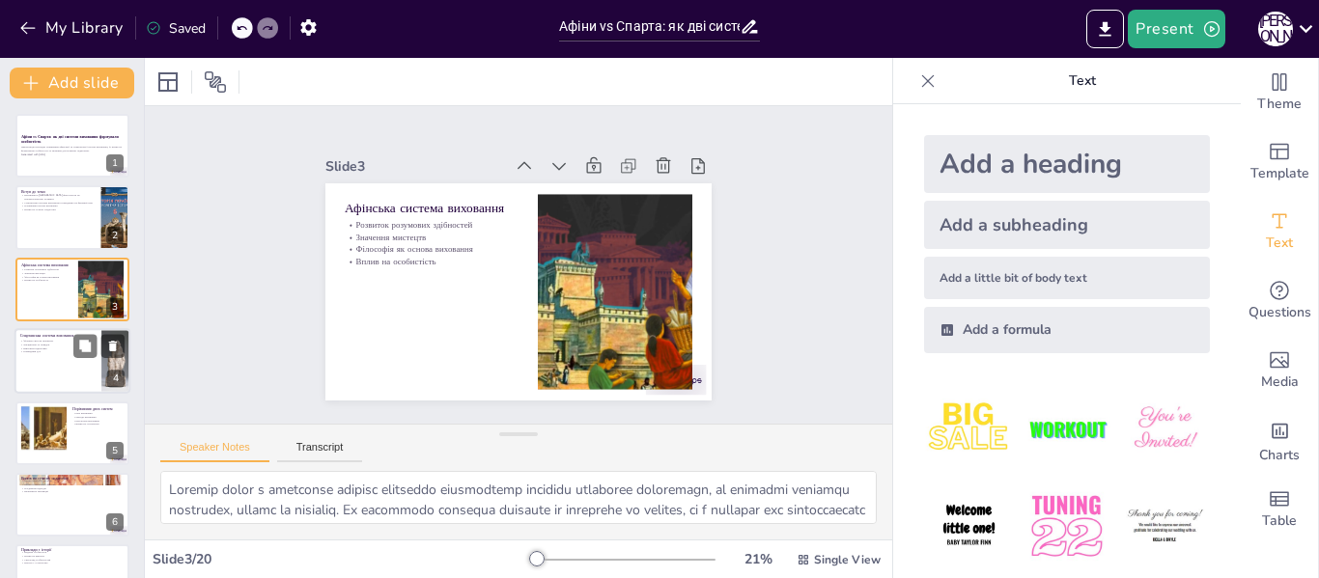
checkbox input "true"
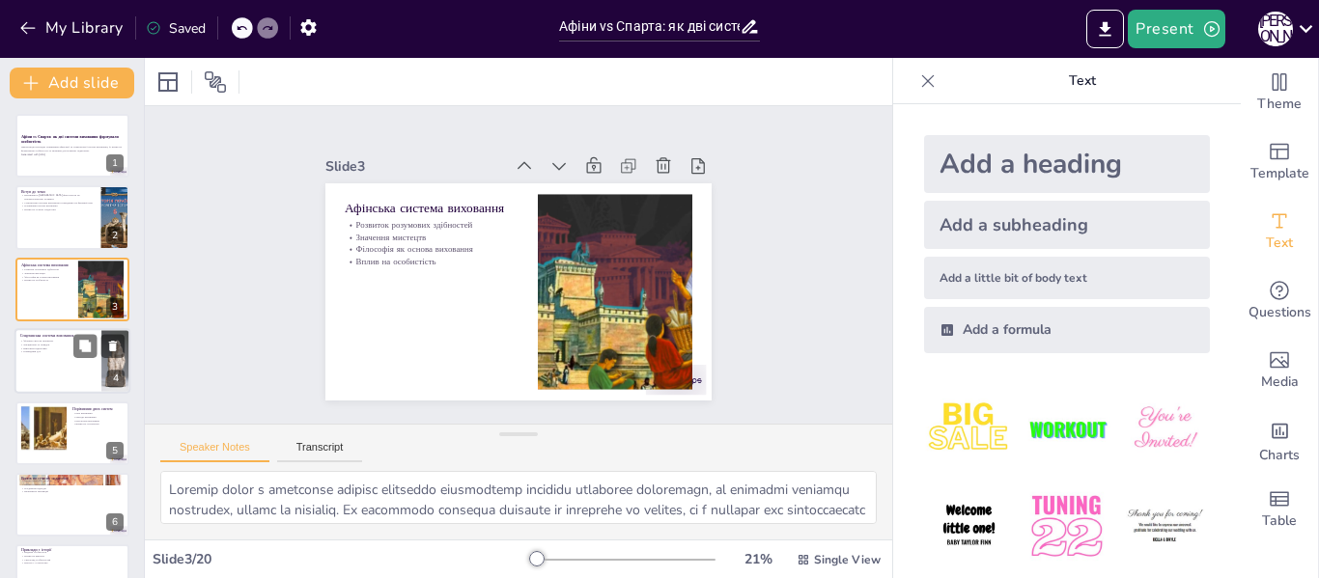
checkbox input "true"
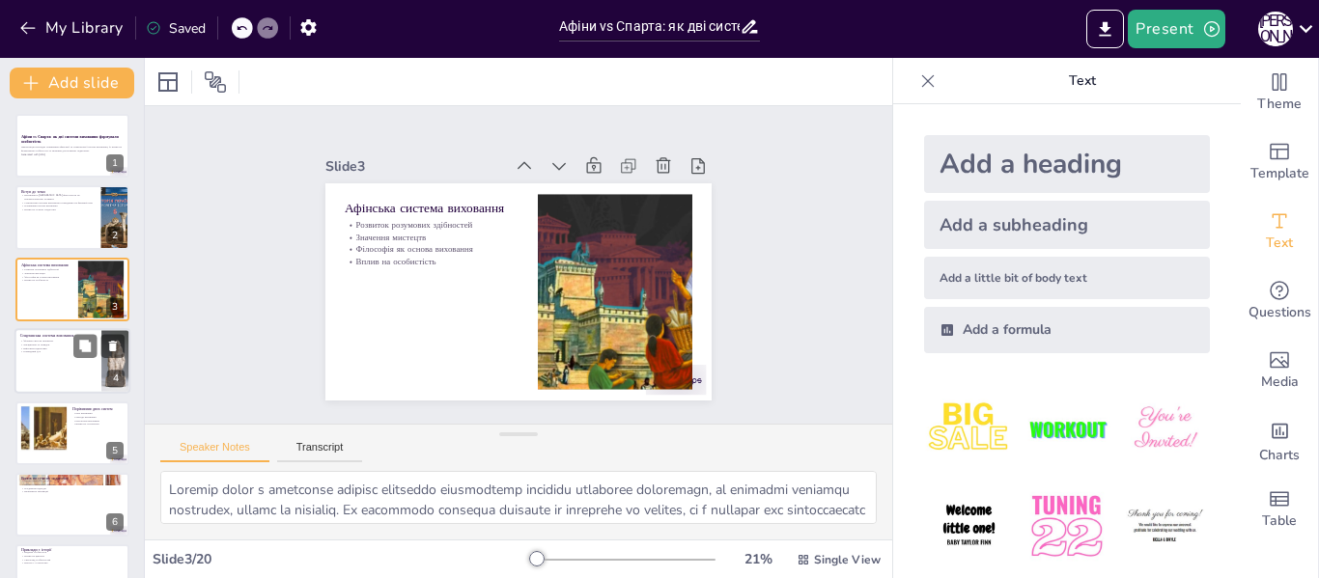
click at [45, 365] on div at bounding box center [72, 361] width 116 height 66
type textarea "Спартанська система виховання акцентує на фізичній силі, що є важливим елементо…"
checkbox input "true"
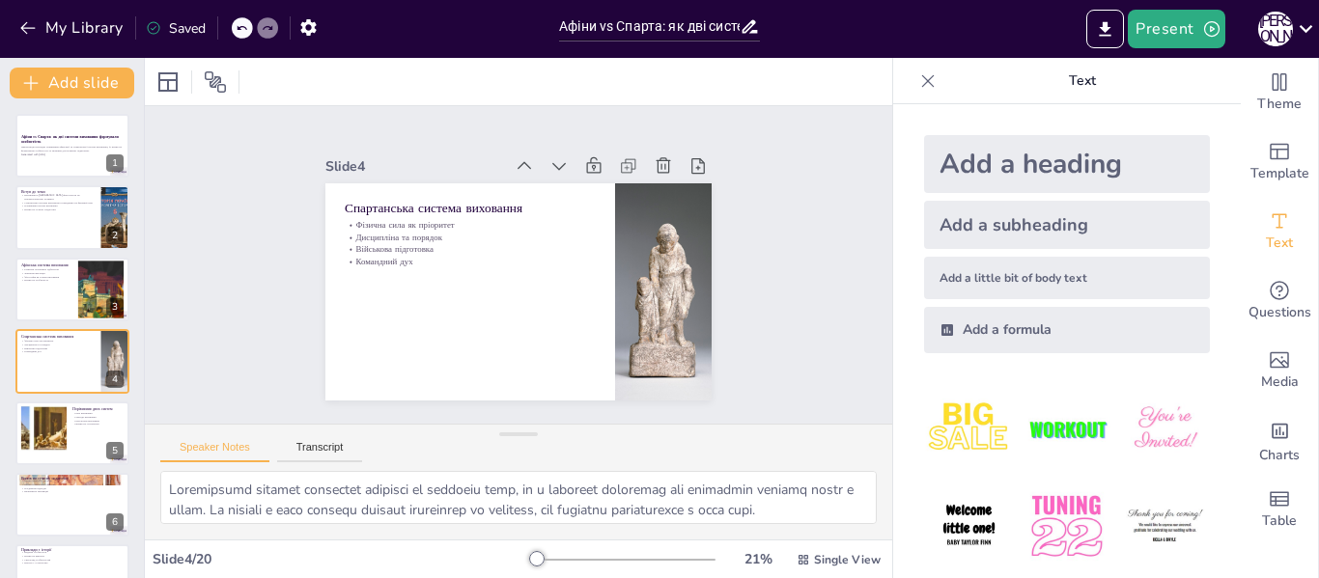
scroll to position [23, 0]
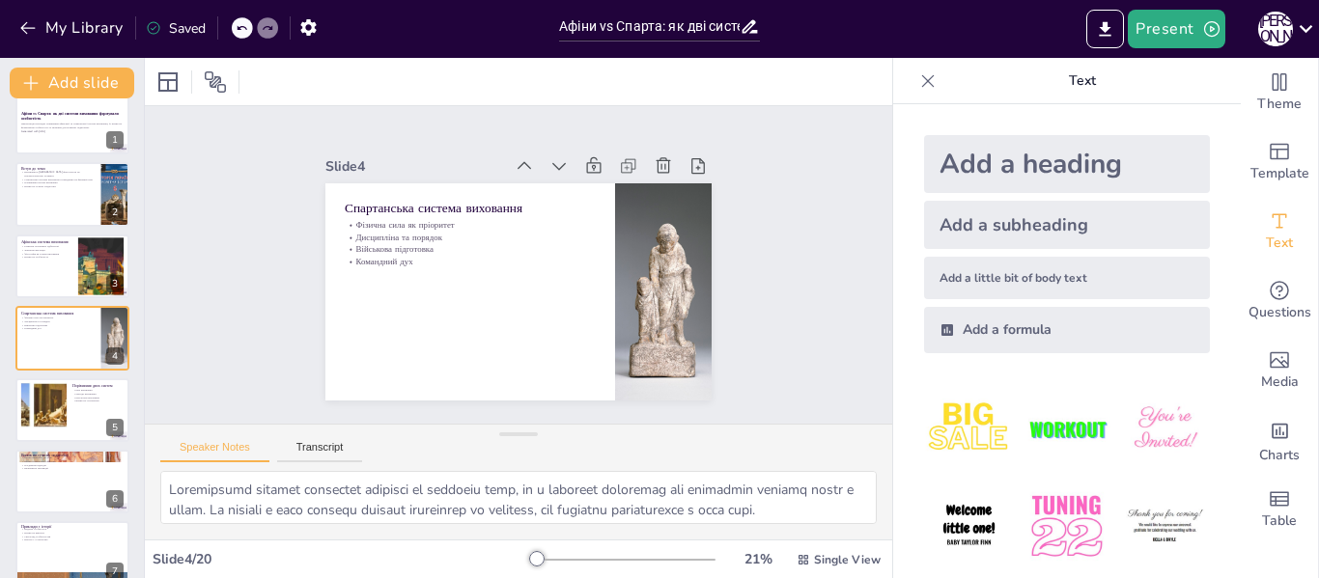
click at [918, 80] on icon at bounding box center [927, 80] width 19 height 19
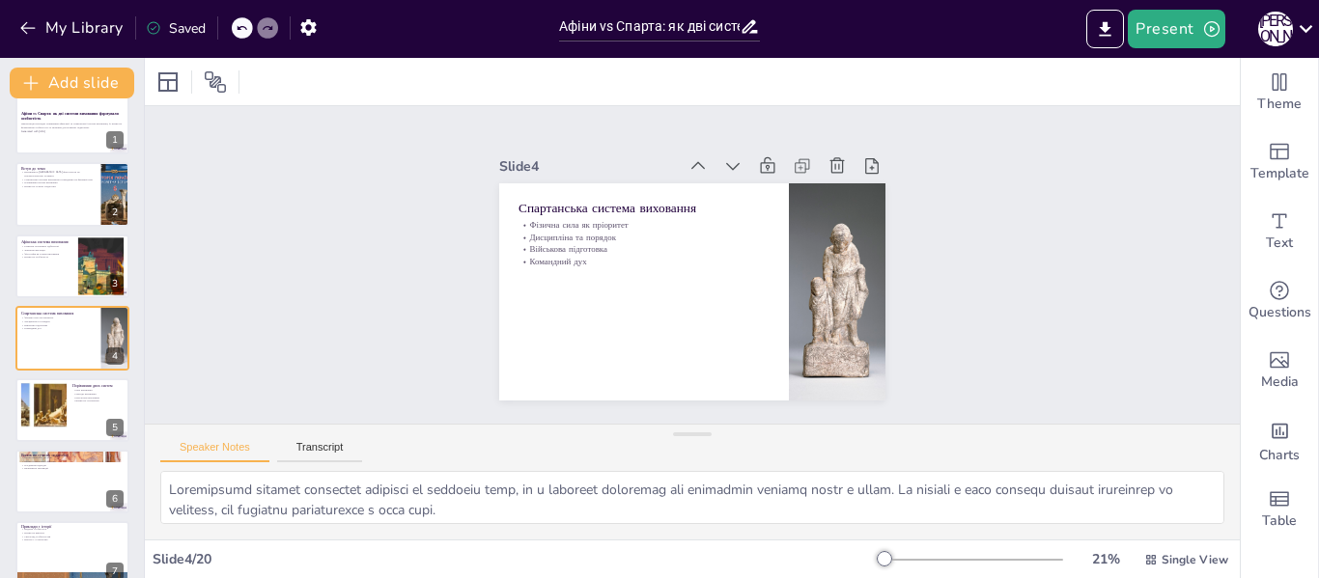
scroll to position [0, 0]
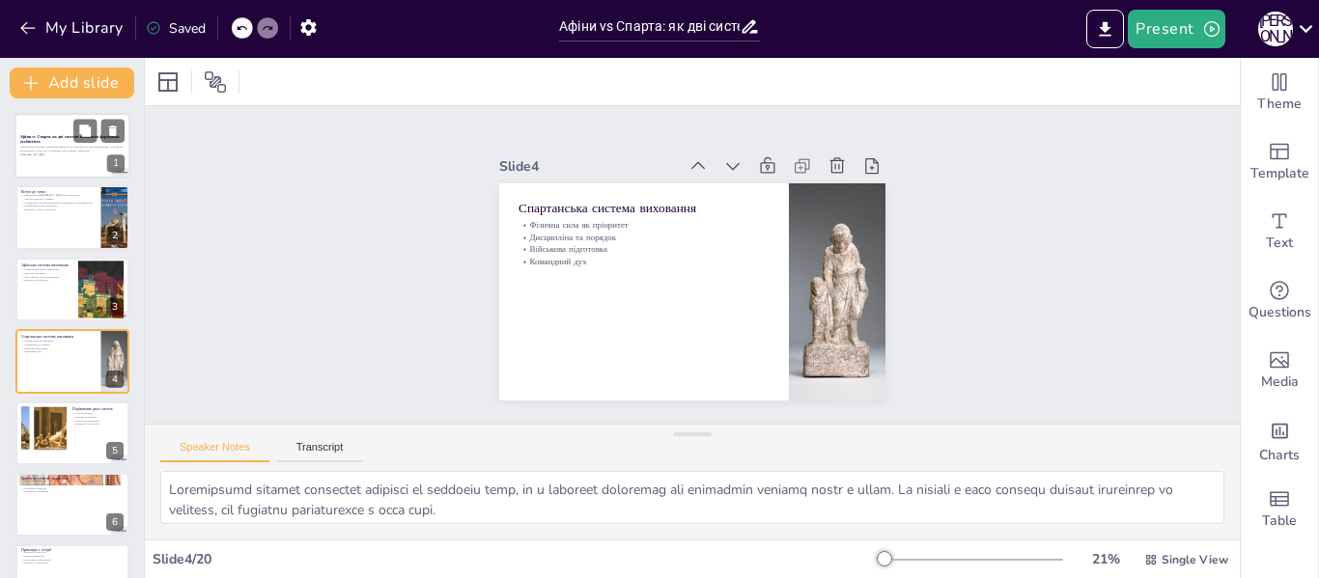
click at [50, 150] on p "Презентація розглядає порівняння афінської та спартанської систем виховання, їх…" at bounding box center [72, 149] width 104 height 7
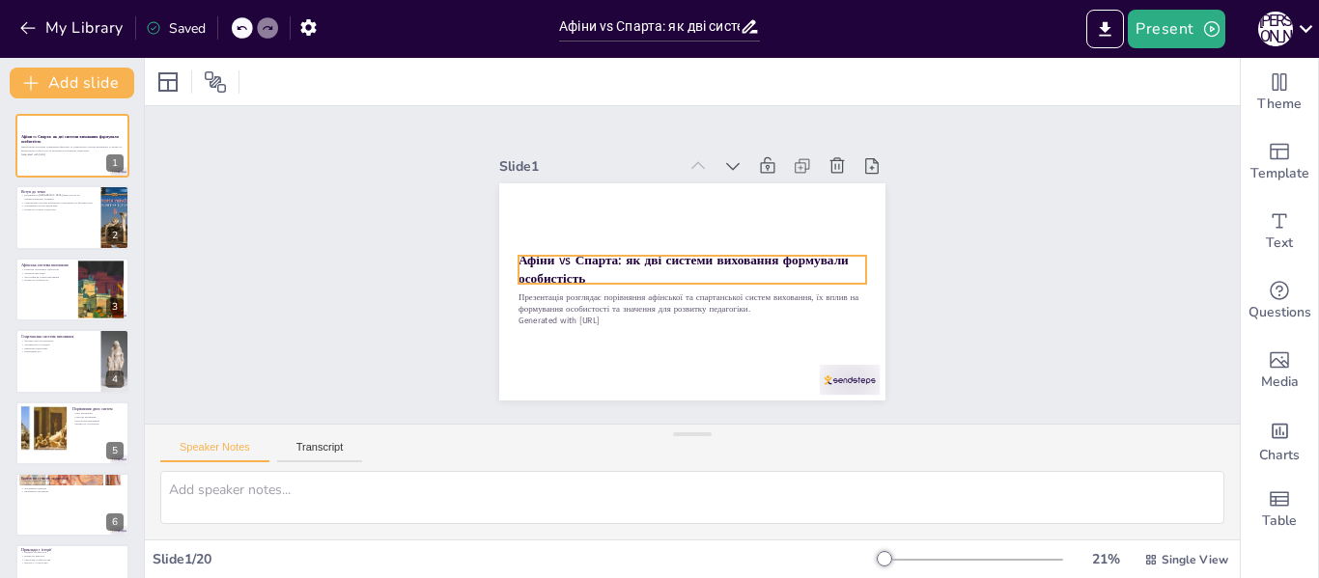
click at [508, 251] on div "Афіни vs Спарта: як дві системи виховання формували особистість Презентація роз…" at bounding box center [692, 291] width 386 height 217
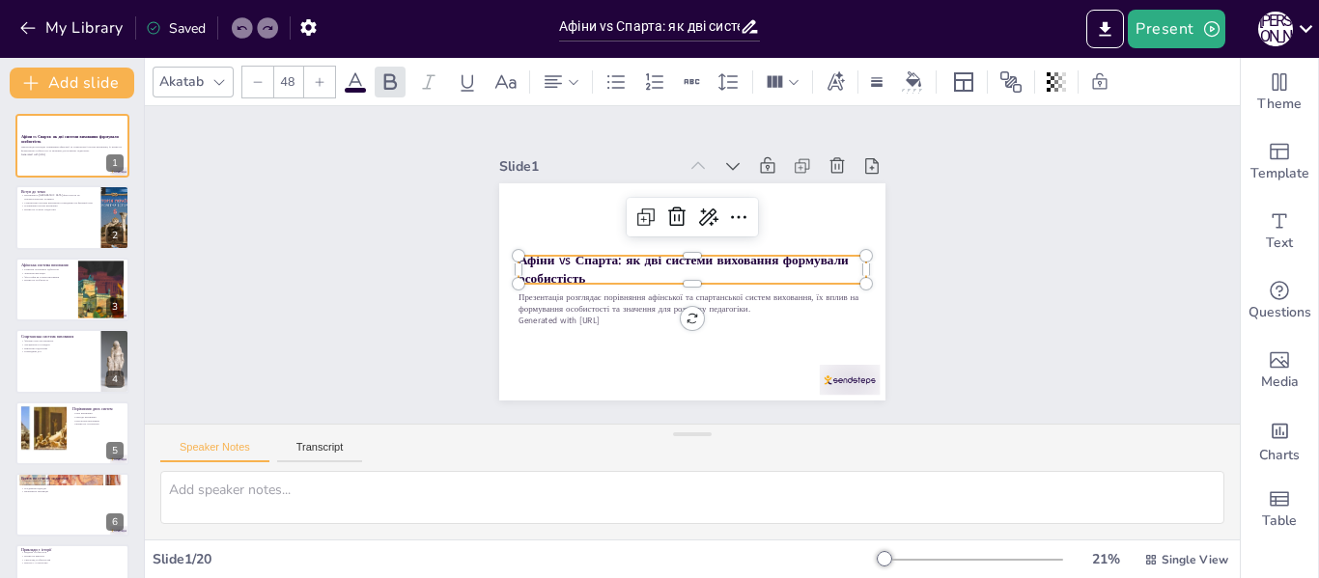
click at [585, 271] on p "Афіни vs Спарта: як дві системи виховання формували особистість" at bounding box center [693, 270] width 348 height 36
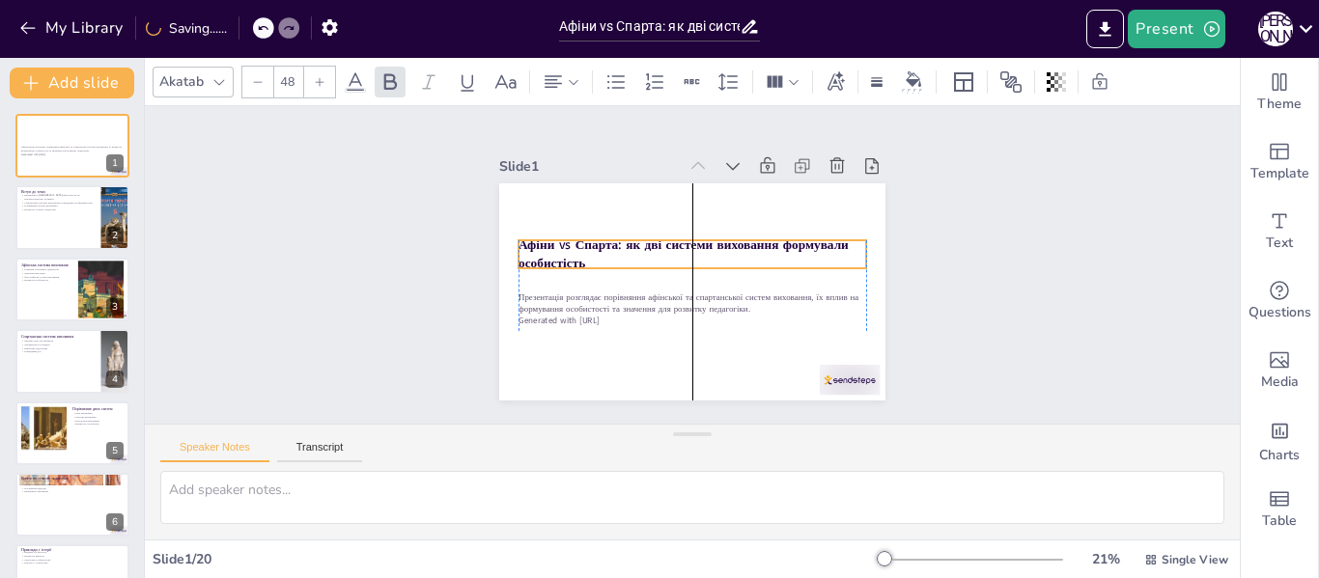
drag, startPoint x: 579, startPoint y: 268, endPoint x: 578, endPoint y: 253, distance: 15.6
click at [578, 253] on p "Афіни vs Спарта: як дві системи виховання формували особистість" at bounding box center [693, 255] width 348 height 36
click at [519, 240] on strong "Афіни vs Спарта: як дві системи виховання формували особистість" at bounding box center [684, 255] width 330 height 36
click at [584, 250] on p "Афіни vs Спарта: як дві системи виховання формували особистість" at bounding box center [693, 255] width 348 height 36
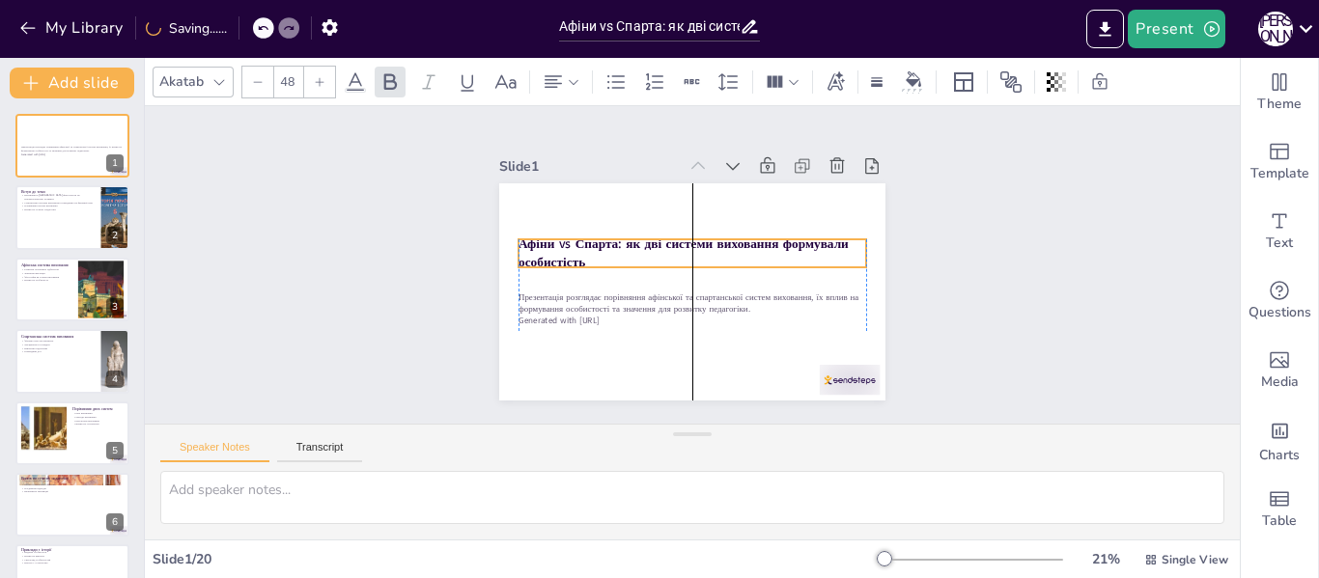
drag, startPoint x: 579, startPoint y: 254, endPoint x: 572, endPoint y: 241, distance: 14.7
click at [573, 251] on p "Афіни vs Спарта: як дві системи виховання формували особистість" at bounding box center [693, 254] width 348 height 36
click at [572, 241] on strong "Афіни vs Спарта: як дві системи виховання формували особистість" at bounding box center [684, 252] width 330 height 36
click at [572, 240] on strong "Афіни vs Спарта: як дві системи виховання формували особистість" at bounding box center [684, 252] width 330 height 36
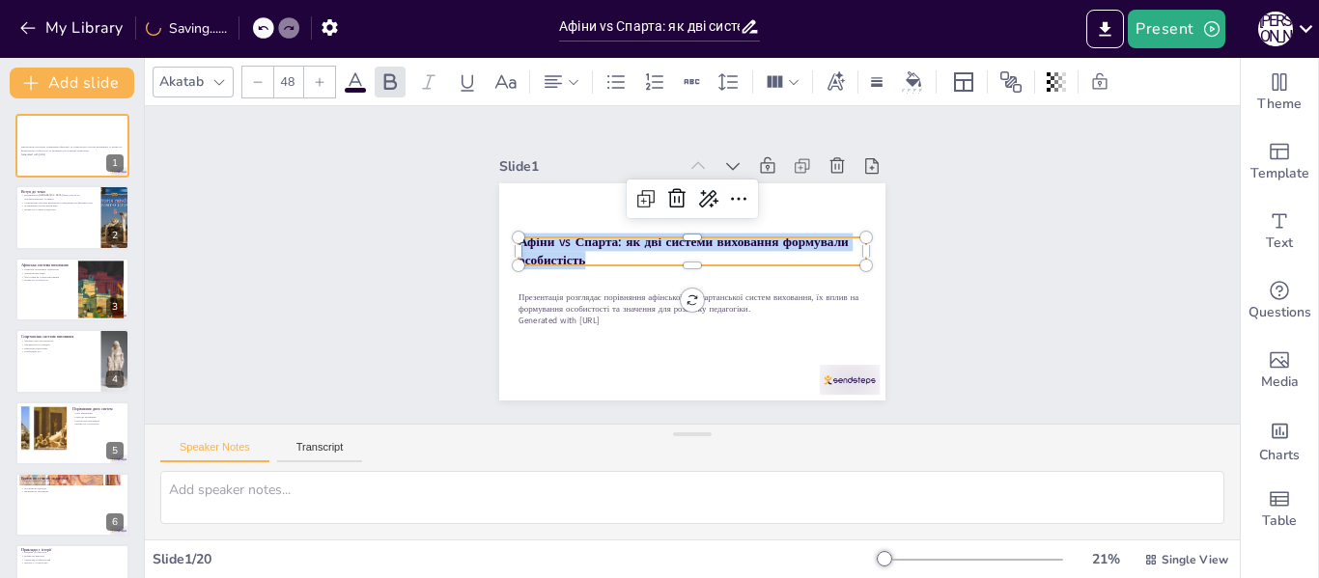
click at [572, 240] on strong "Афіни vs Спарта: як дві системи виховання формували особистість" at bounding box center [684, 252] width 330 height 36
copy strong "Афіни vs Спарта: як дві системи виховання формували особистість"
